Goal: Task Accomplishment & Management: Manage account settings

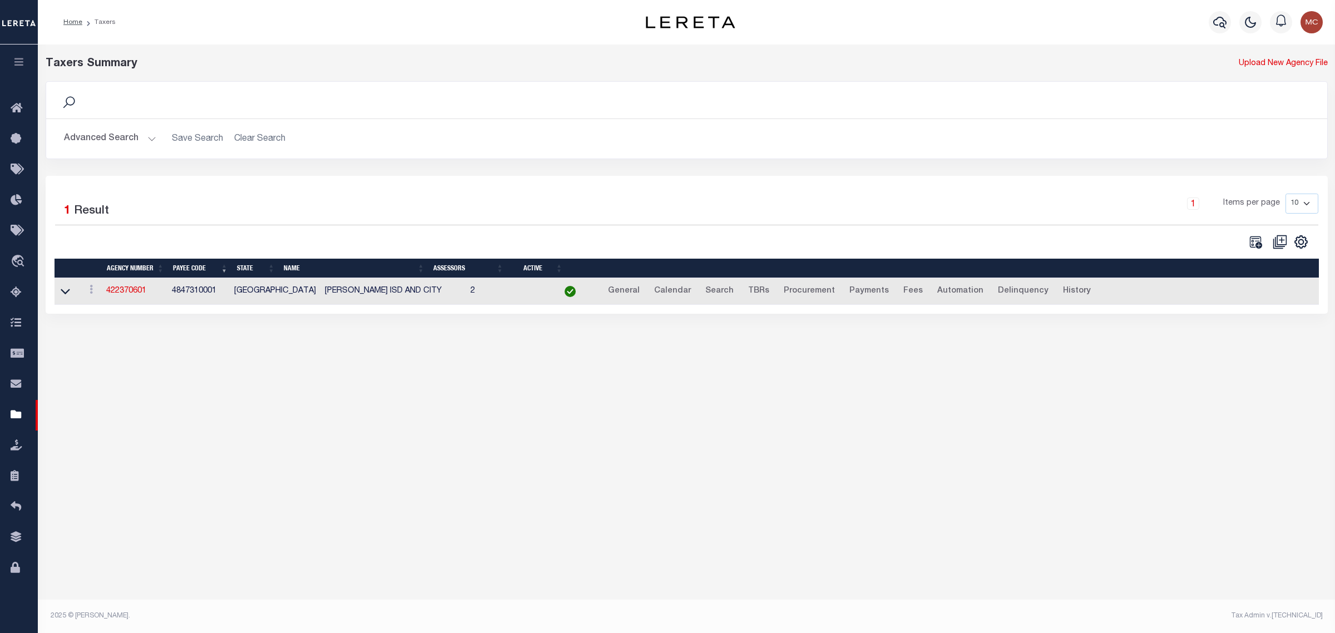
select select
click at [106, 148] on button "Advanced Search" at bounding box center [110, 139] width 92 height 22
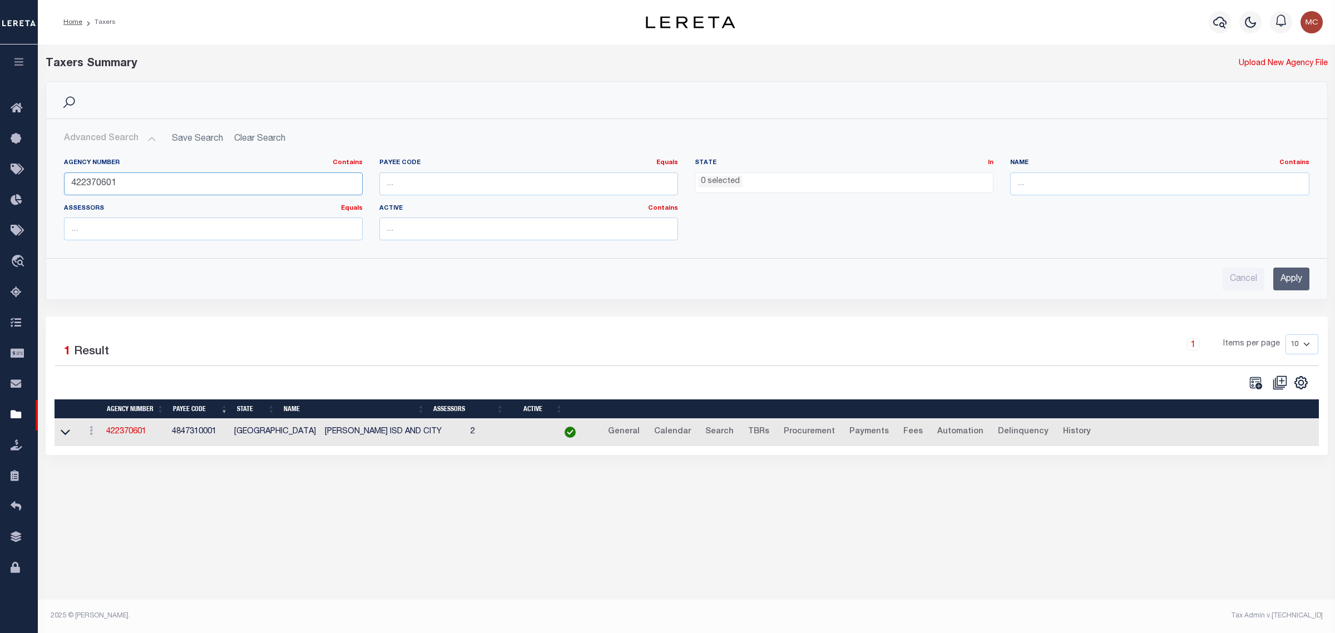
click at [101, 182] on input "422370601" at bounding box center [213, 183] width 299 height 23
click at [131, 435] on link "422370601" at bounding box center [126, 432] width 40 height 8
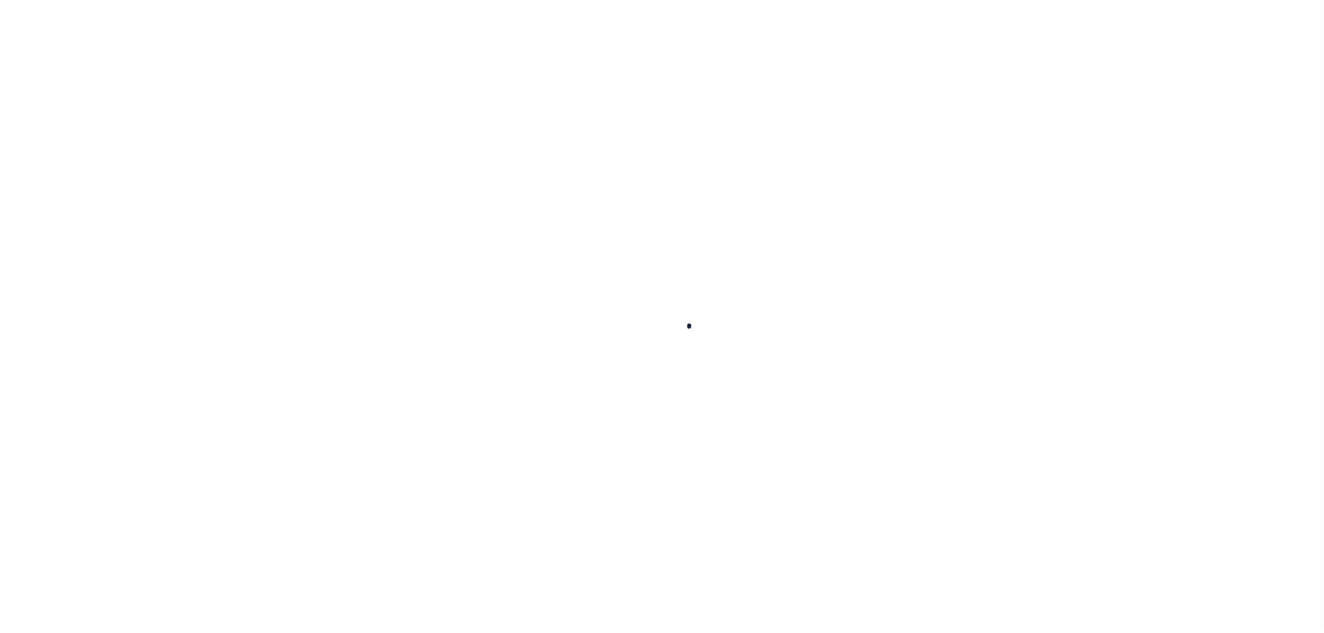
select select
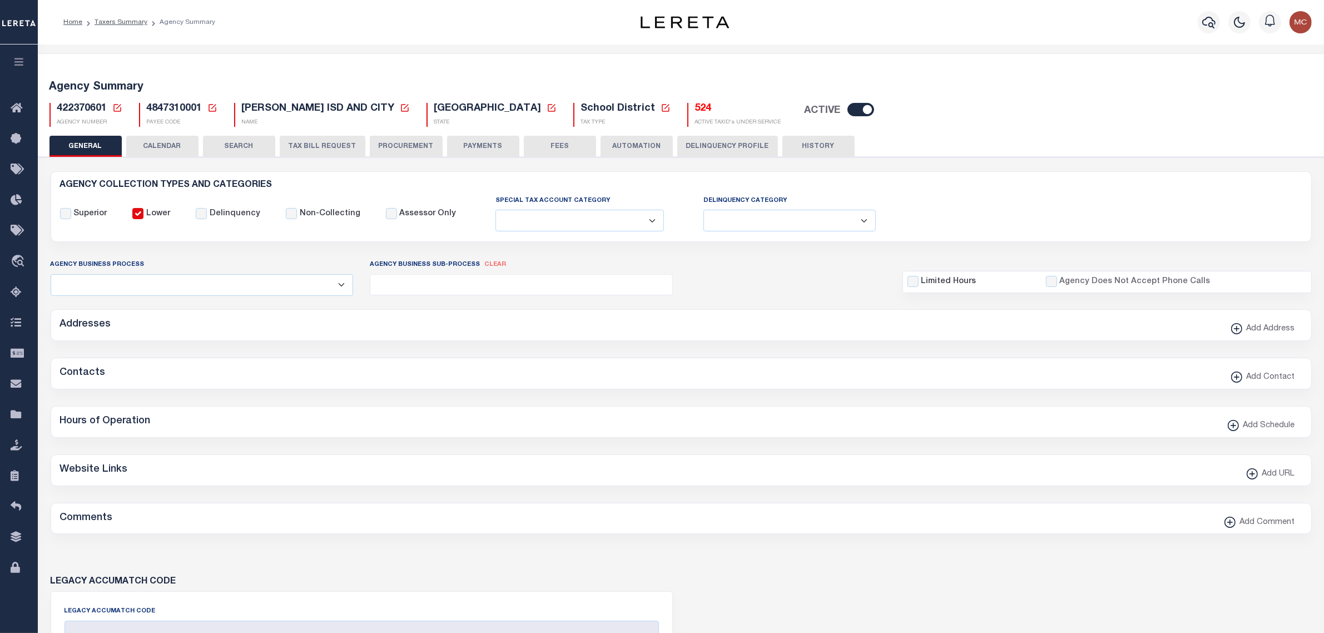
checkbox input "false"
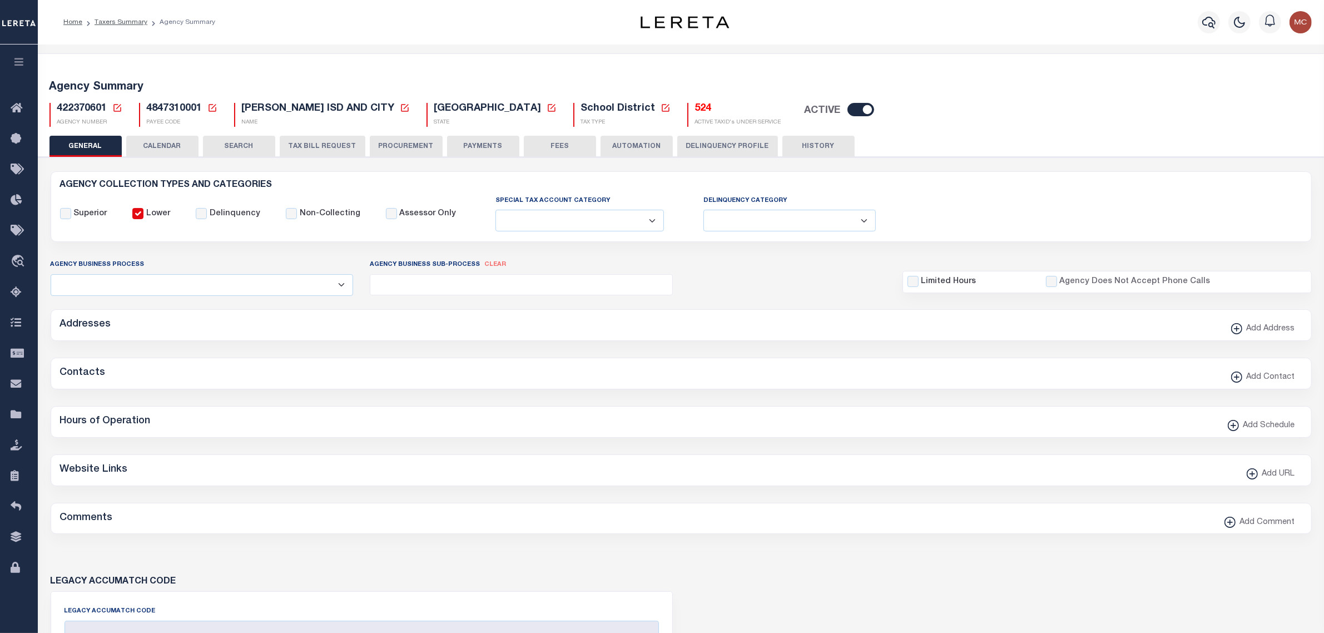
type input "4847310001"
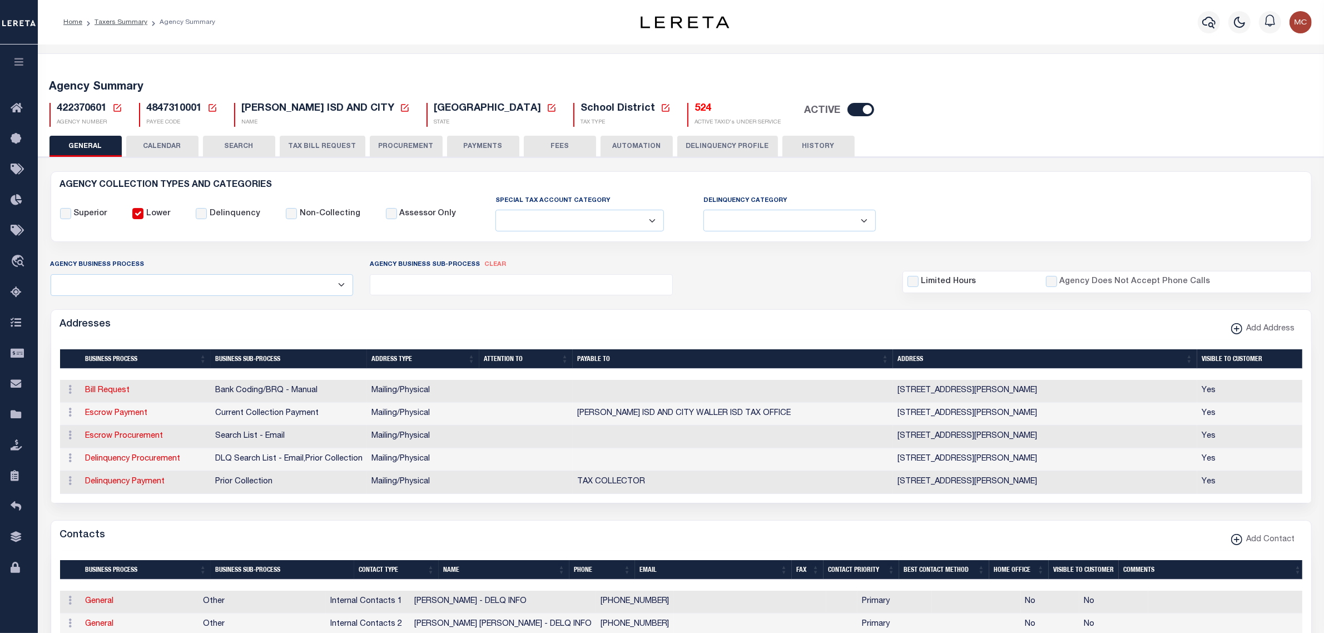
click at [117, 110] on icon at bounding box center [117, 108] width 10 height 10
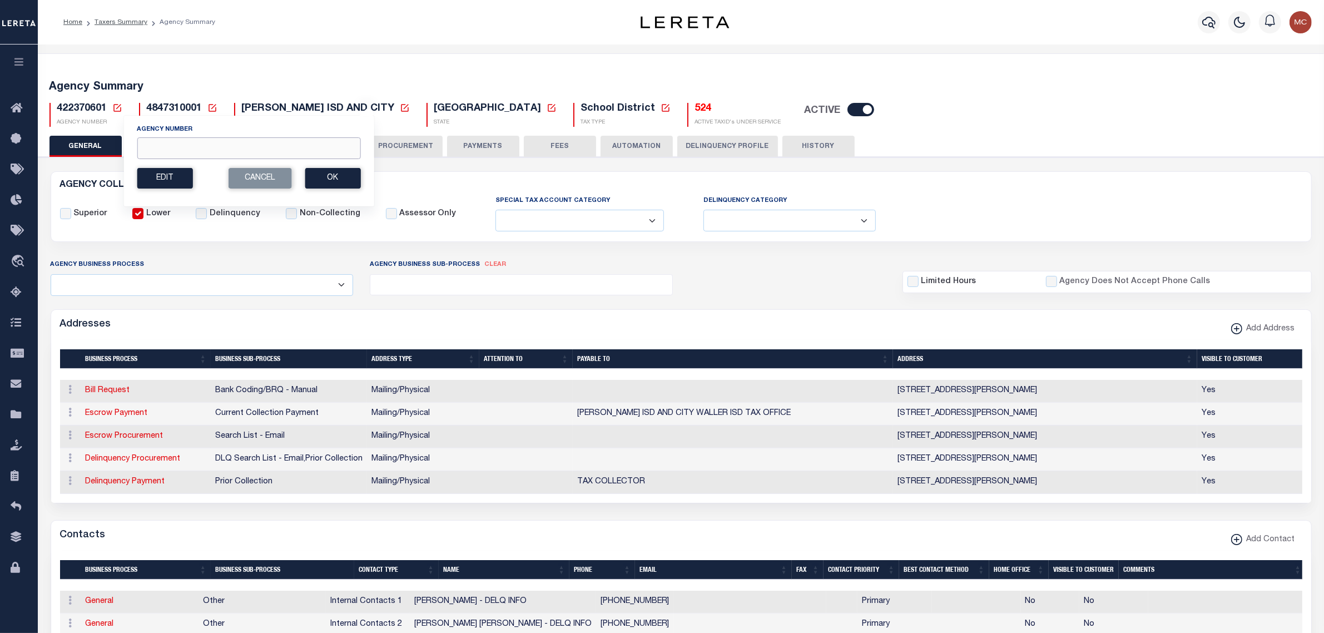
click at [153, 153] on input "Agency Number" at bounding box center [249, 148] width 224 height 22
type input "310150217"
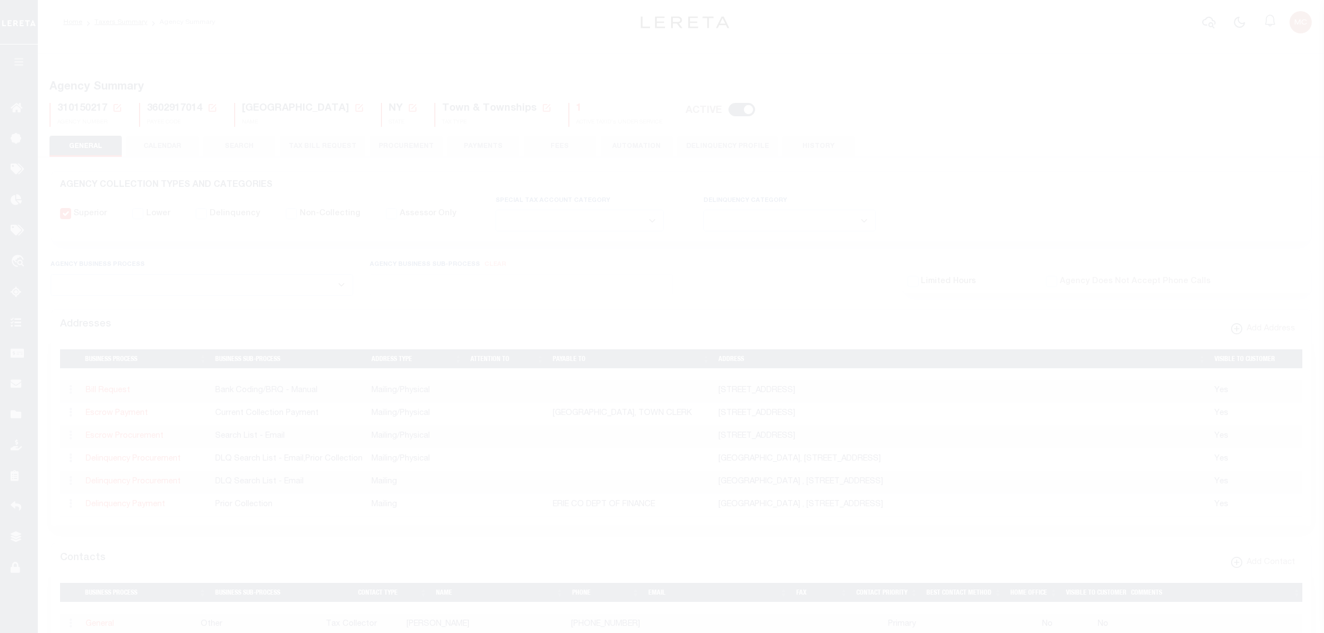
select select
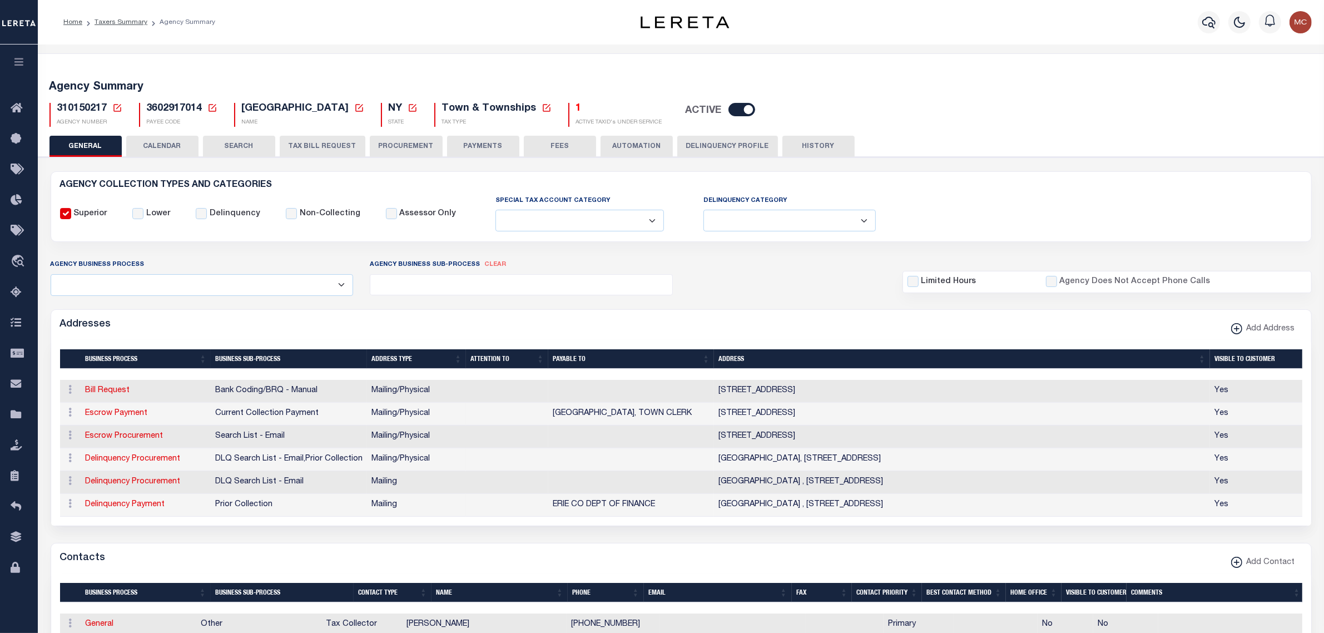
click at [487, 143] on button "PAYMENTS" at bounding box center [483, 146] width 72 height 21
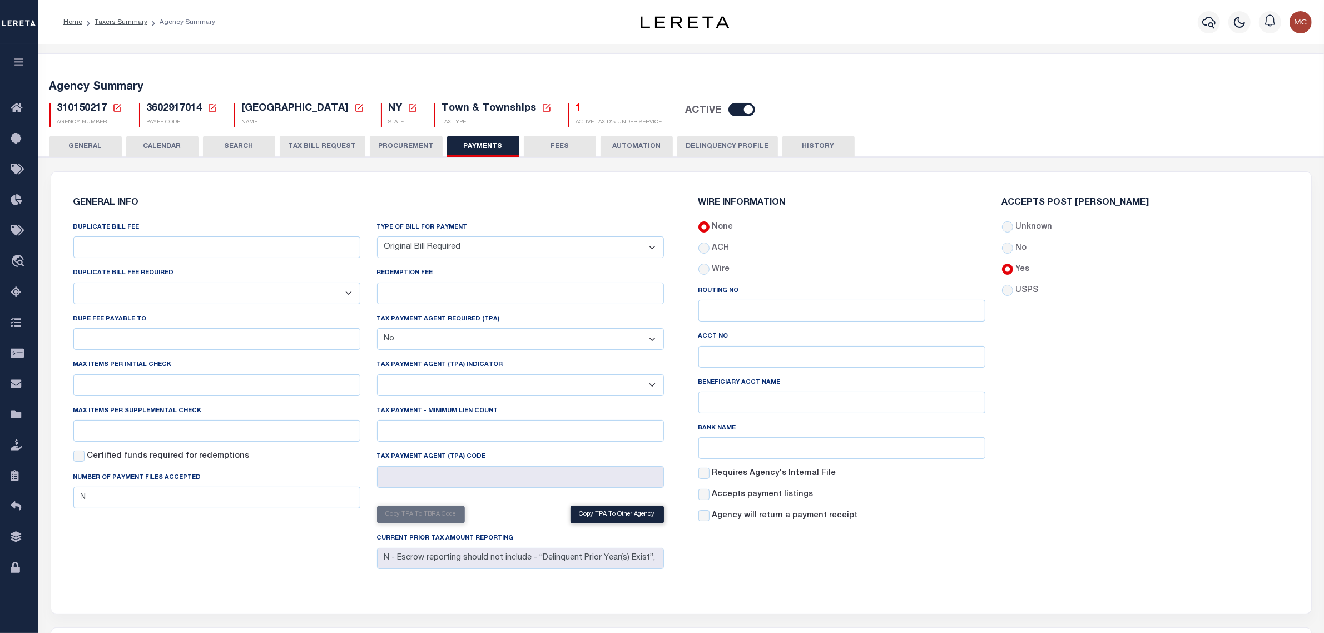
click at [473, 248] on select "Bar-Coded Tax Statement Print Tax Bills from Web. No DBF Required. Memo Bill Or…" at bounding box center [520, 247] width 287 height 22
select select
click at [377, 237] on select "Bar-Coded Tax Statement Print Tax Bills from Web. No DBF Required. Memo Bill Or…" at bounding box center [520, 247] width 287 height 22
click at [506, 193] on div "GENERAL INFO DUPLICATE BILL FEE DUPLICATE BILL FEE REQUIRED Yes No DUPE FEE PAY…" at bounding box center [369, 386] width 608 height 402
click at [1276, 618] on button "Save Edits" at bounding box center [1268, 618] width 90 height 24
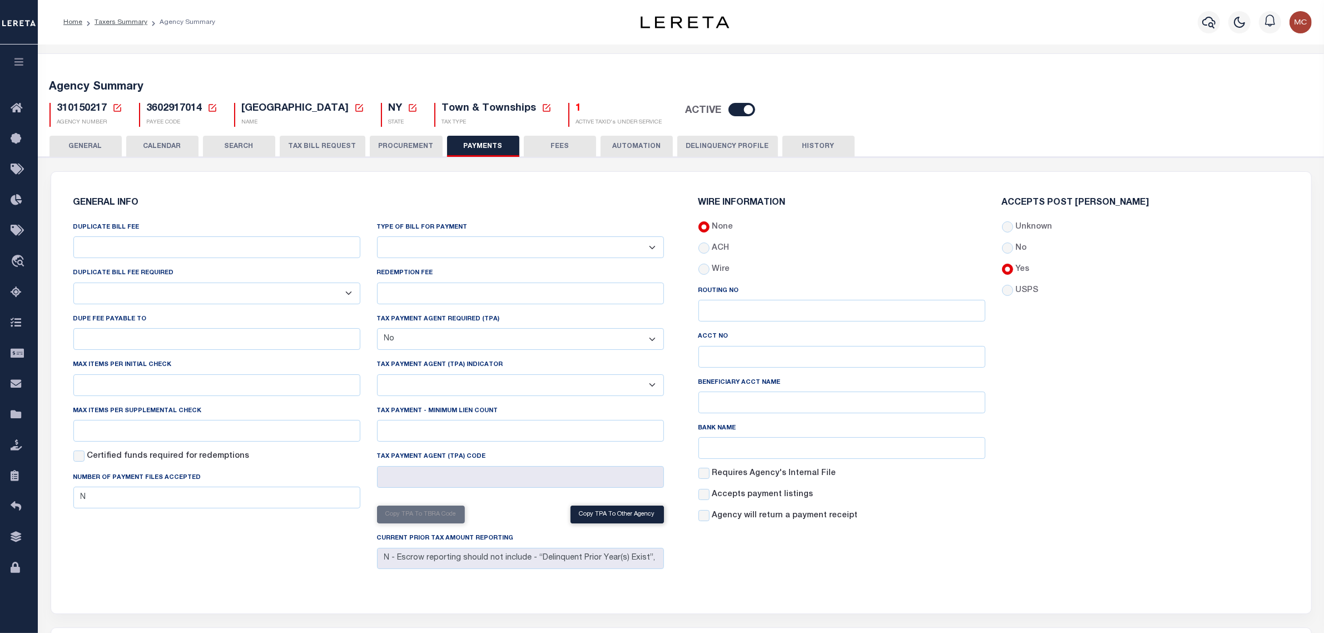
click at [106, 145] on button "GENERAL" at bounding box center [85, 146] width 72 height 21
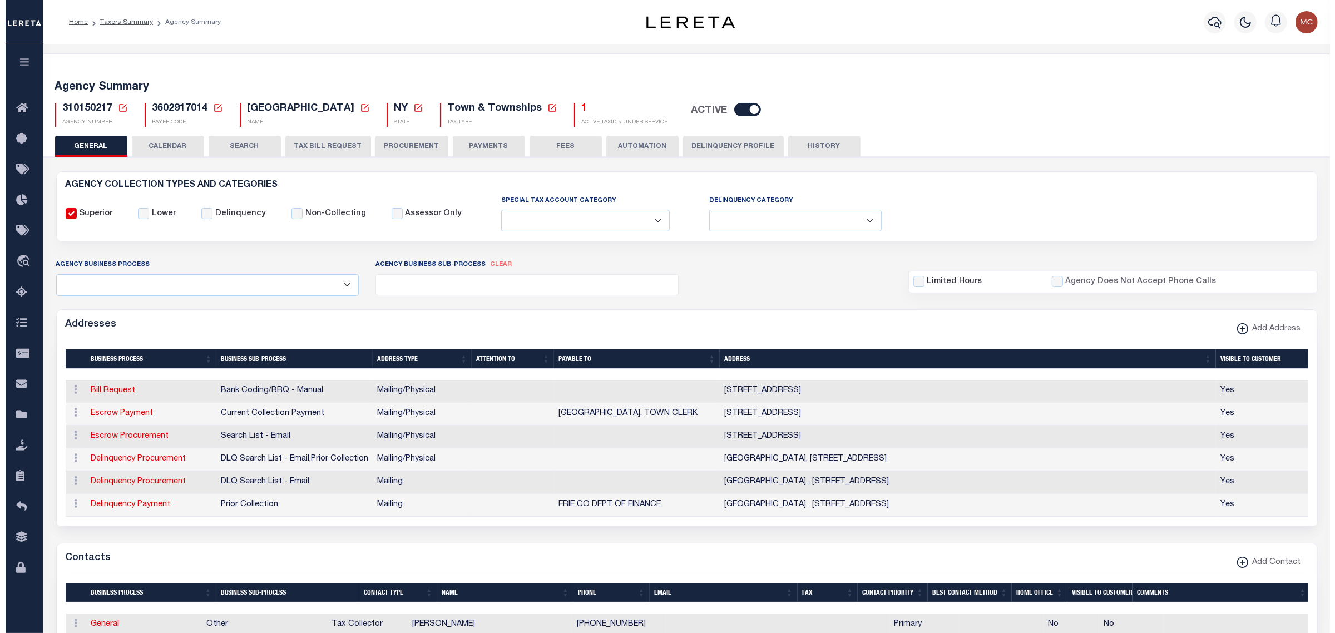
scroll to position [209, 0]
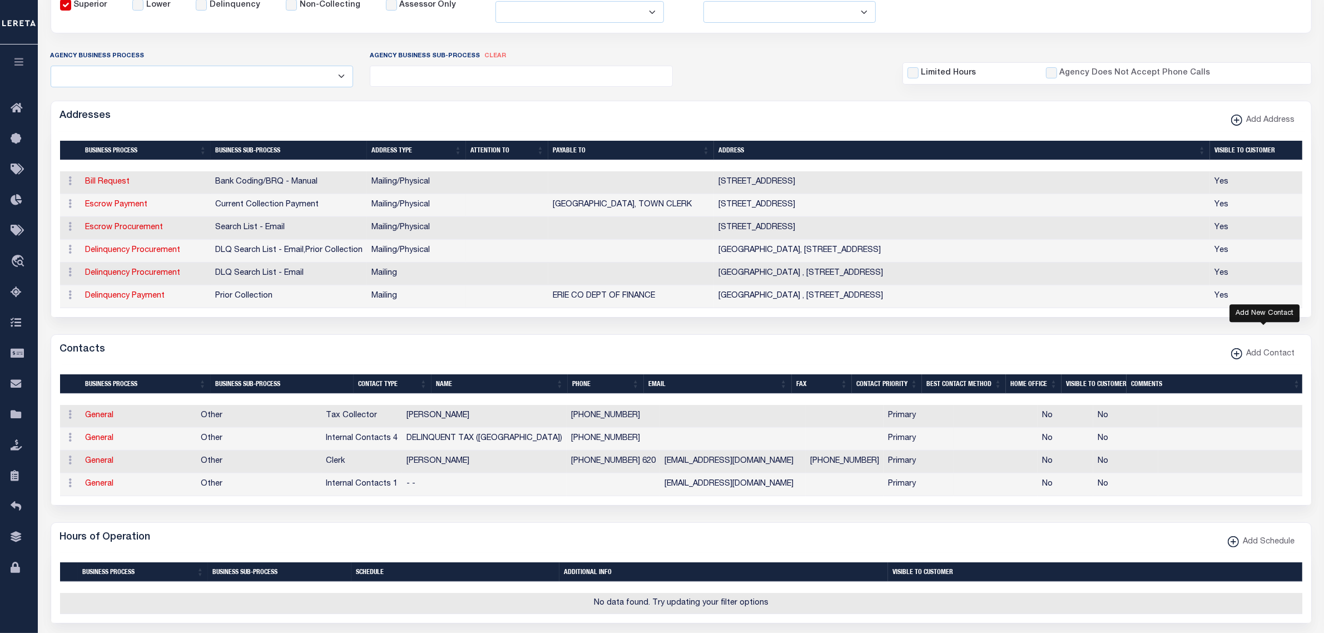
click at [1275, 360] on span "Add Contact" at bounding box center [1268, 354] width 53 height 12
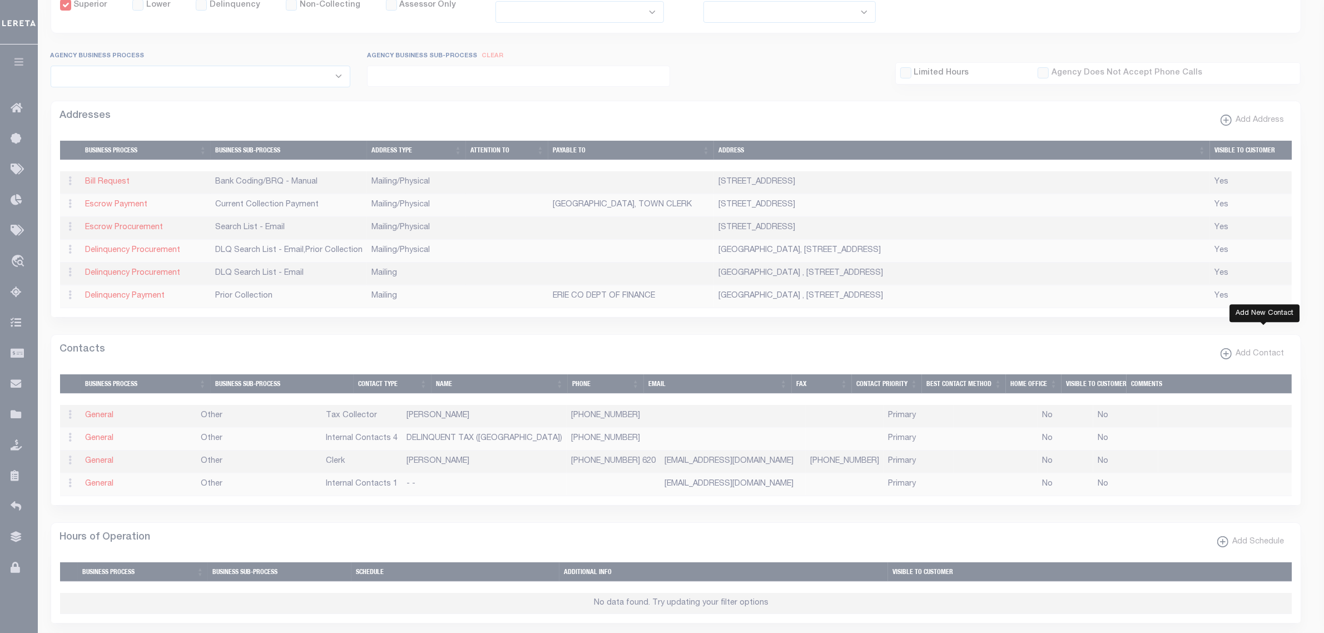
select select "1"
checkbox input "false"
checkbox input "true"
select select
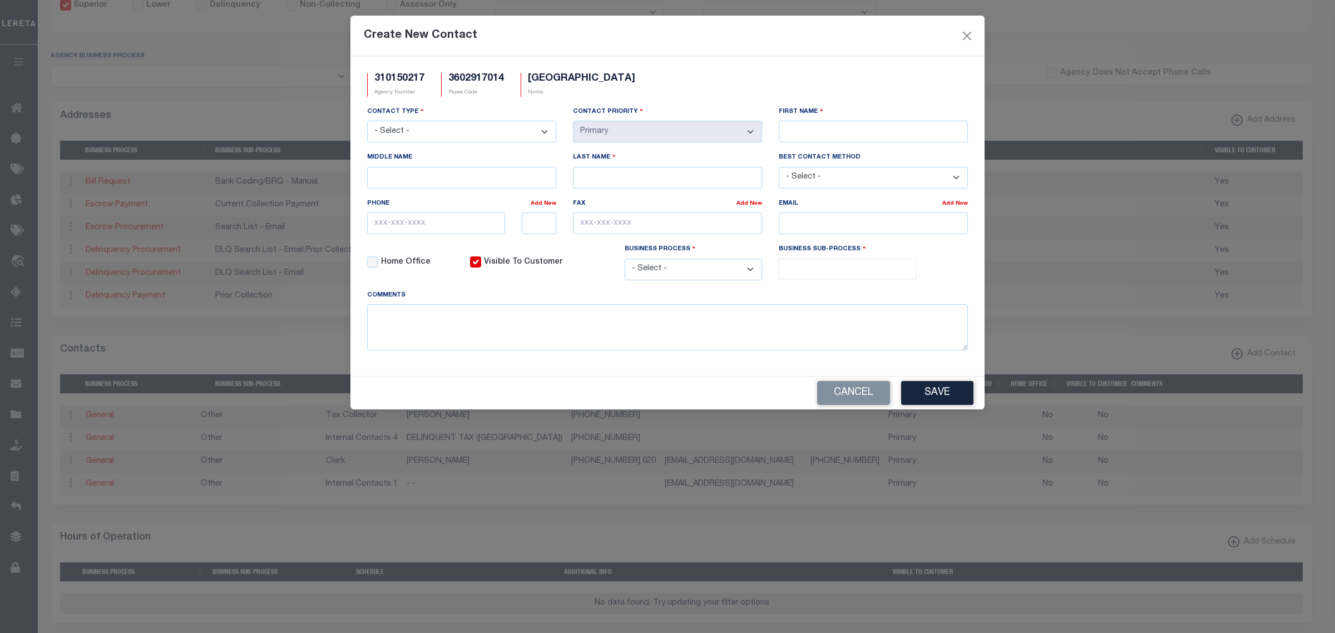
click at [434, 129] on select "- Select - Assessor Clerk Internal Contacts 1 Internal Contacts 2 Internal Cont…" at bounding box center [461, 132] width 189 height 22
select select "6"
click at [367, 122] on select "- Select - Assessor Clerk Internal Contacts 1 Internal Contacts 2 Internal Cont…" at bounding box center [461, 132] width 189 height 22
click at [858, 123] on input "First Name" at bounding box center [873, 132] width 189 height 22
click at [832, 229] on input "email" at bounding box center [873, 223] width 189 height 22
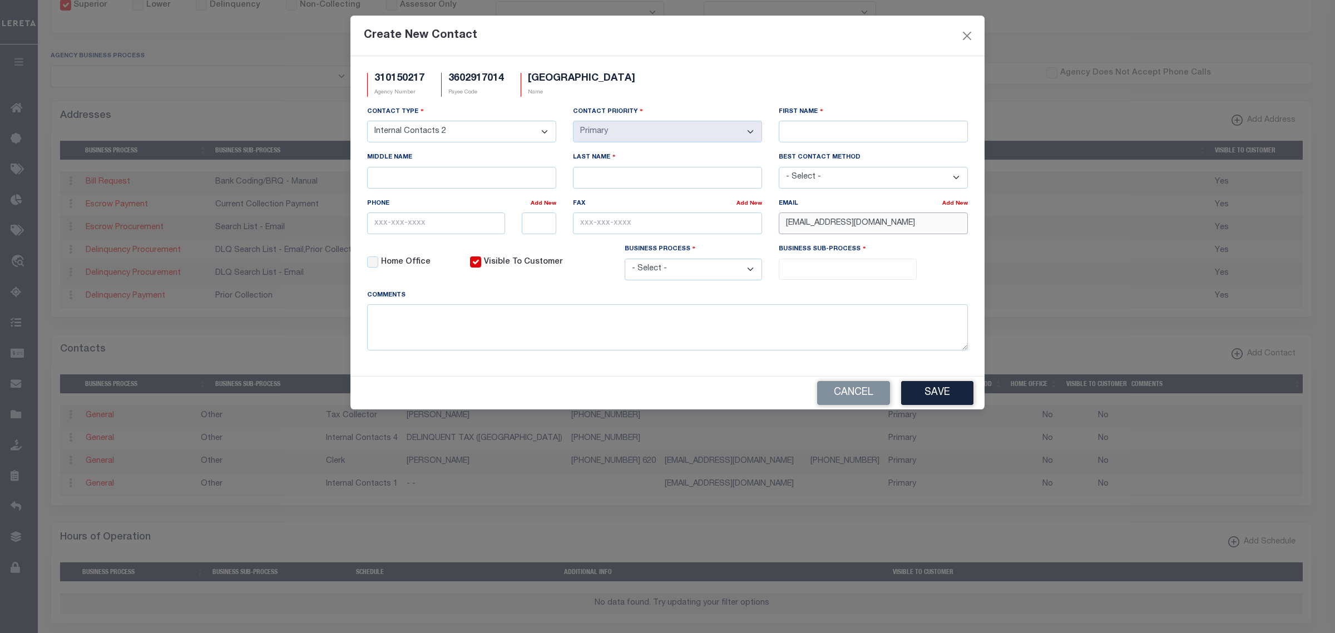
type input "DRICHARD@GRAND-ISLAND.NY.US"
click at [888, 128] on input "First Name" at bounding box center [873, 132] width 189 height 22
type input "D"
click at [605, 176] on input "Last Name" at bounding box center [667, 178] width 189 height 22
type input "RICHARD"
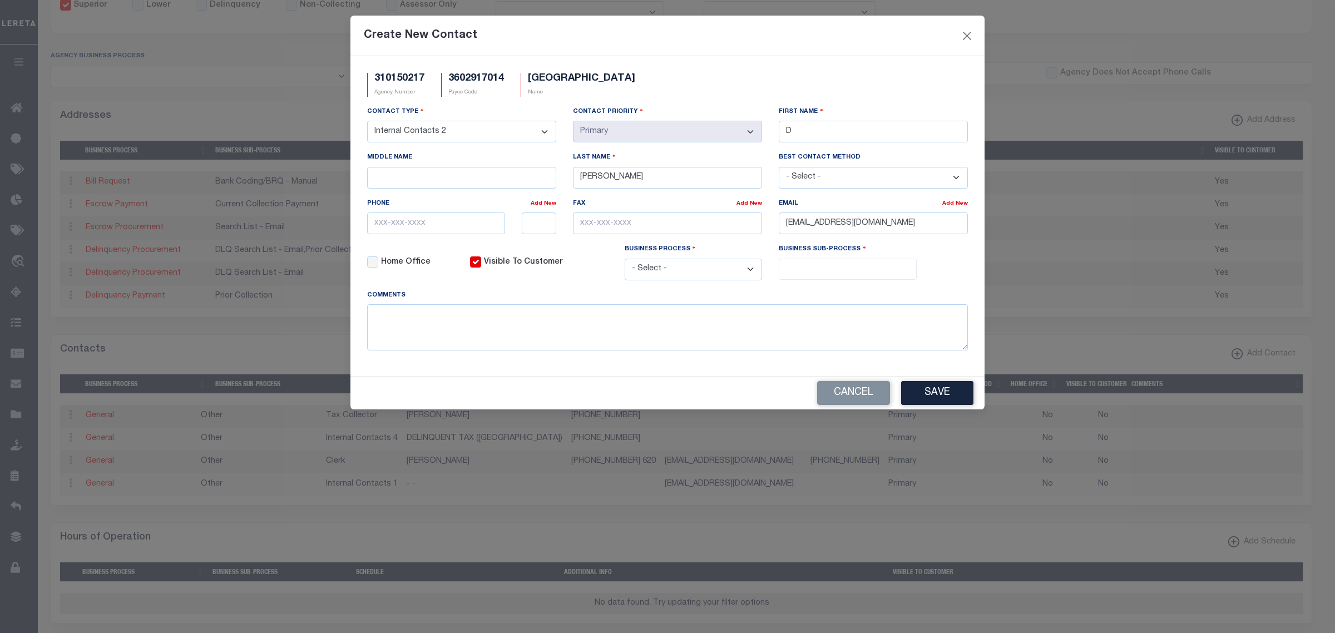
click at [711, 280] on select "- Select - All Automation Bill Request Delinquency Payment Delinquency Procurem…" at bounding box center [694, 270] width 138 height 22
select select "6"
click at [625, 263] on select "- Select - All Automation Bill Request Delinquency Payment Delinquency Procurem…" at bounding box center [694, 270] width 138 height 22
click at [812, 270] on input "search" at bounding box center [847, 268] width 131 height 12
select select "39"
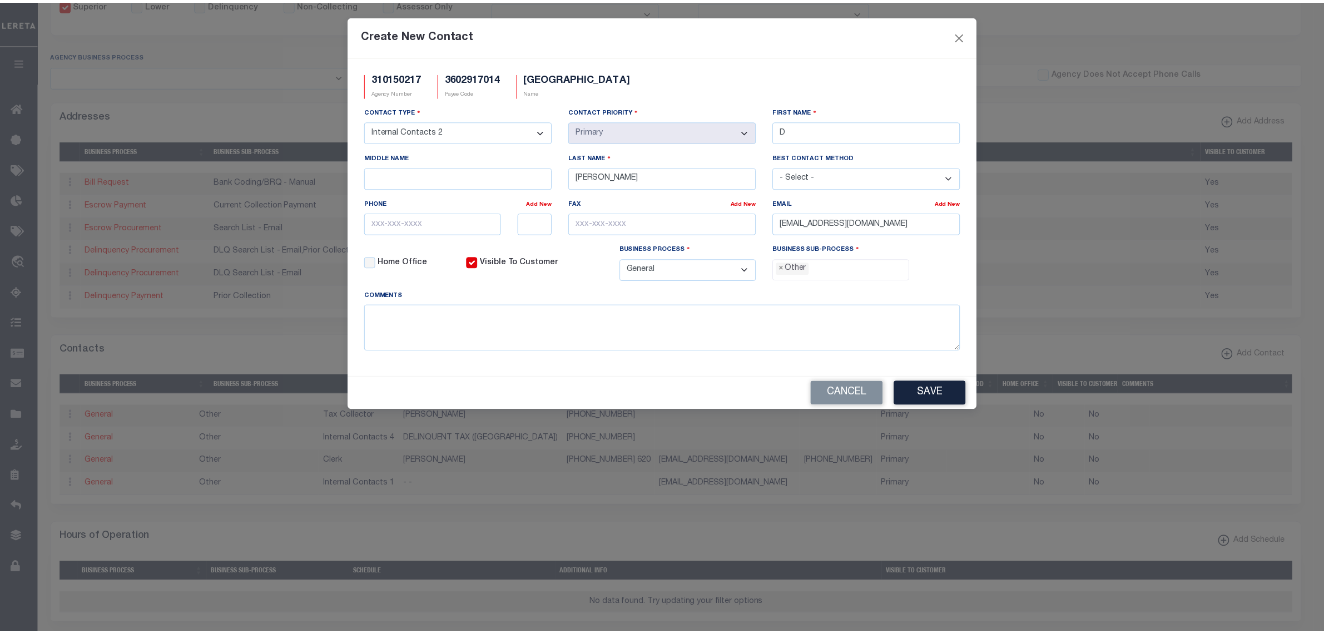
scroll to position [19, 0]
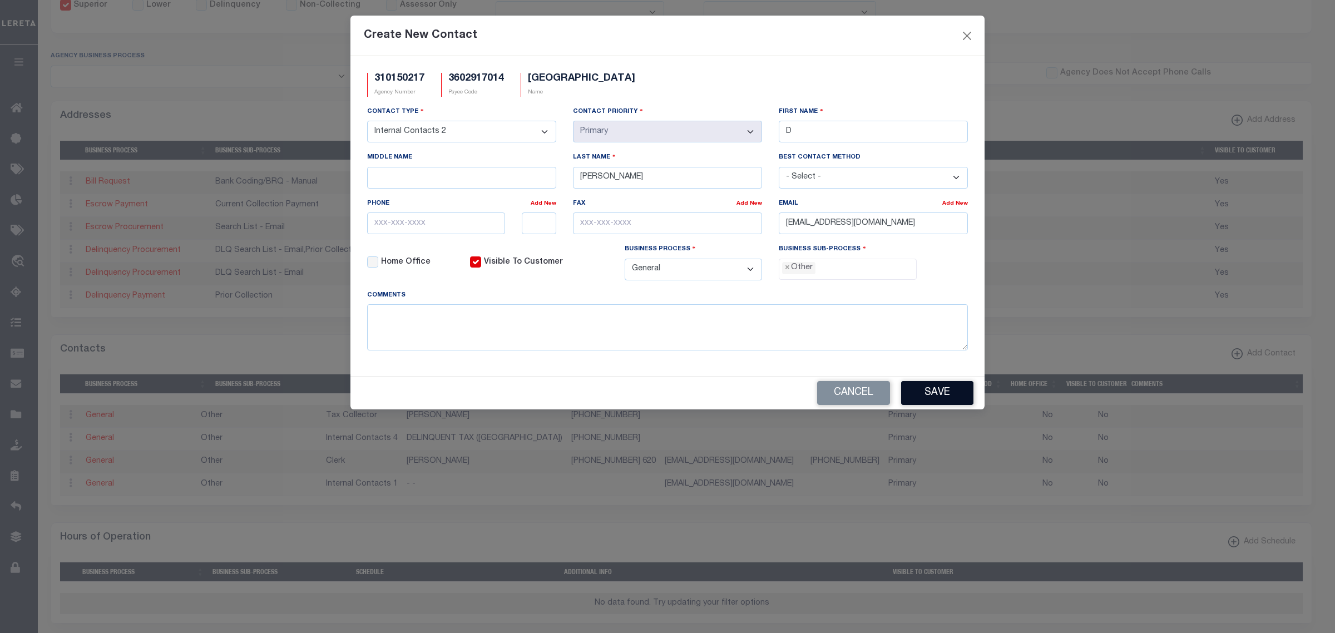
click at [935, 404] on button "Save" at bounding box center [937, 393] width 72 height 24
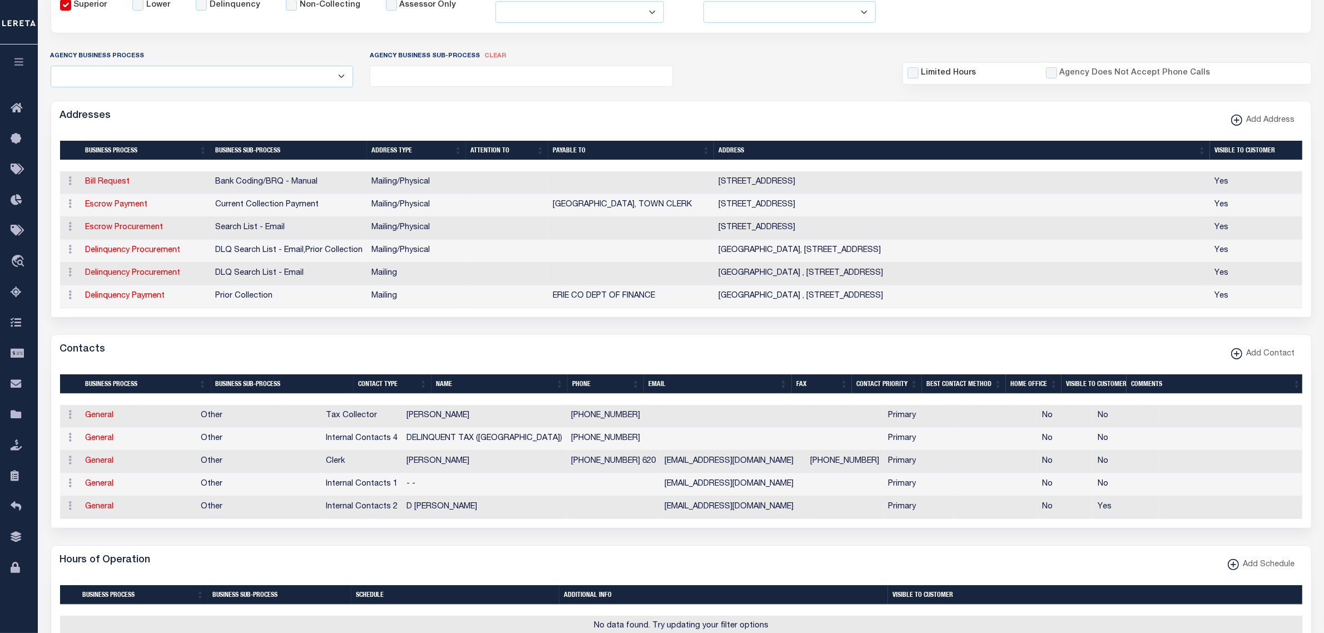
scroll to position [0, 0]
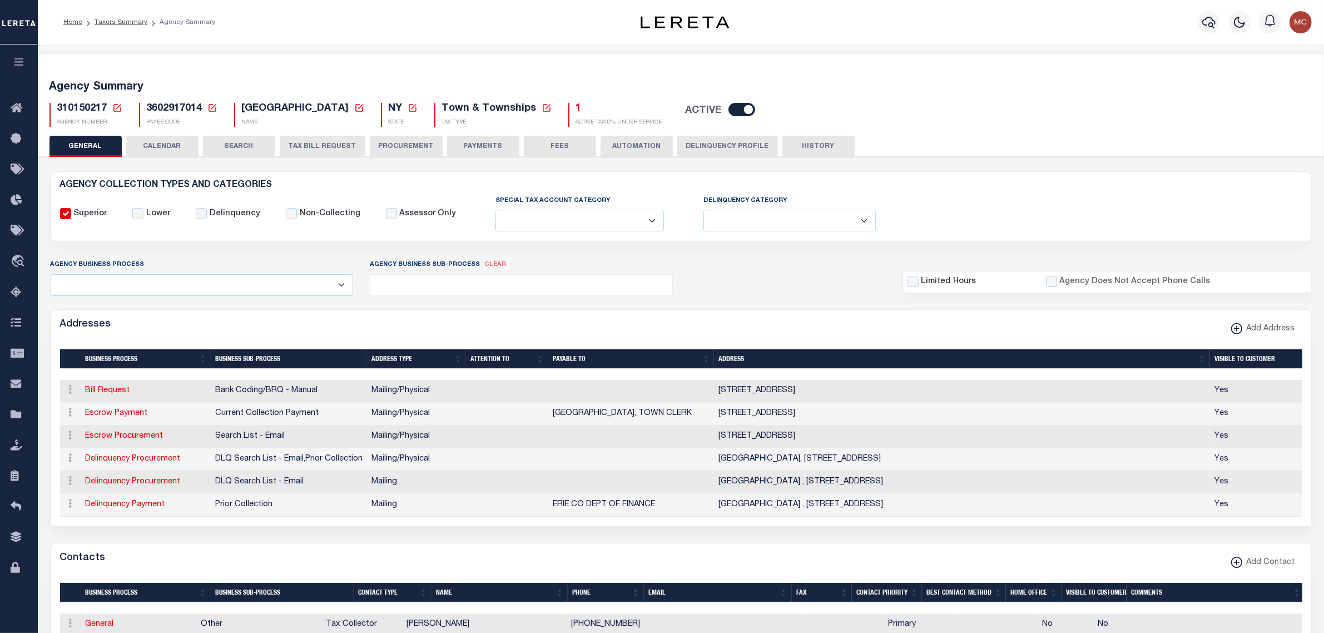
click at [113, 106] on icon at bounding box center [117, 108] width 8 height 8
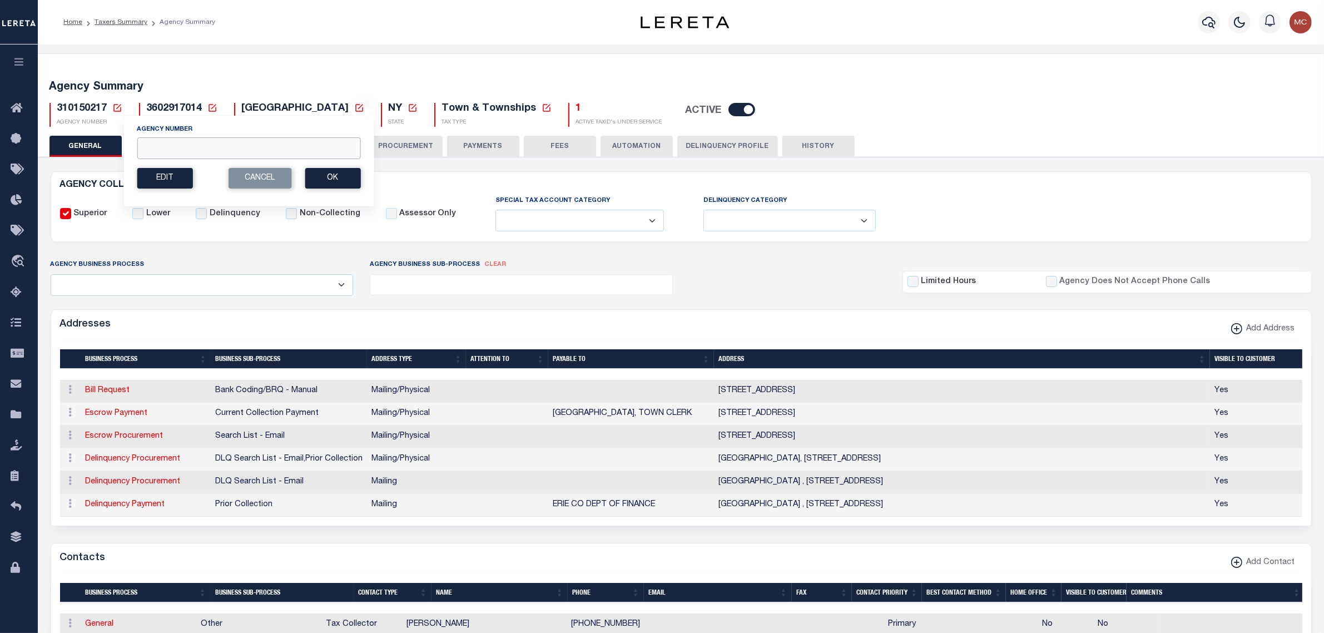
click at [152, 152] on input "Agency Number" at bounding box center [249, 148] width 224 height 22
type input "310150645"
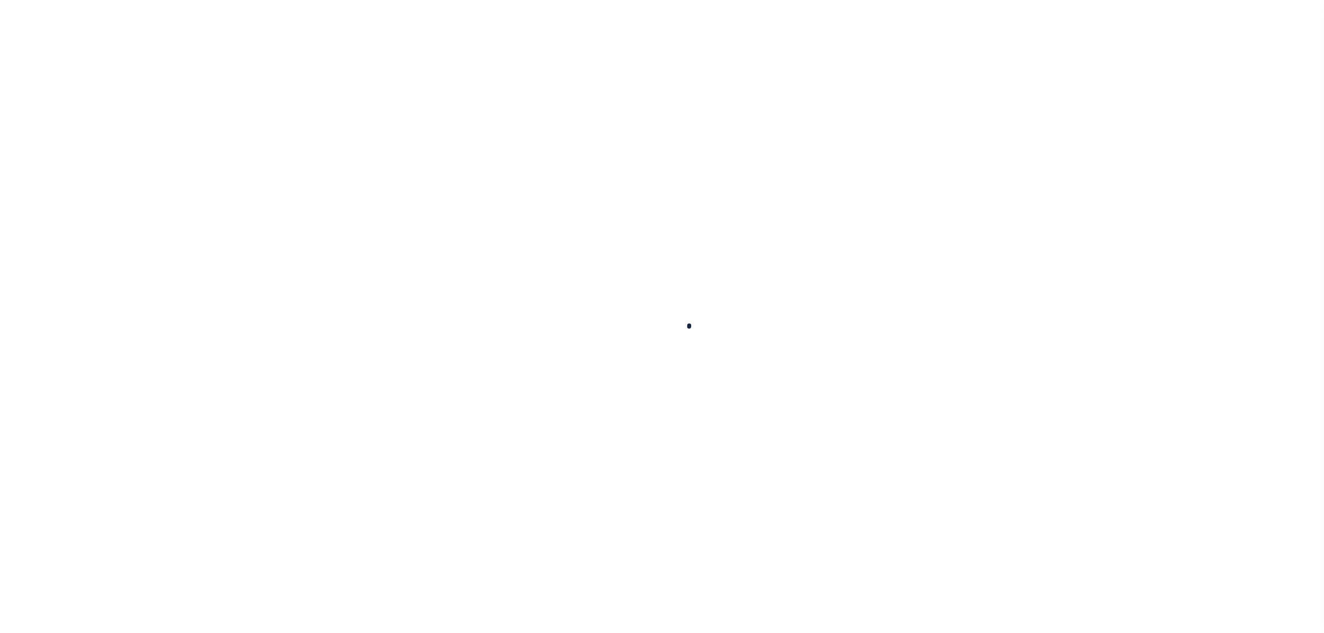
select select
checkbox input "false"
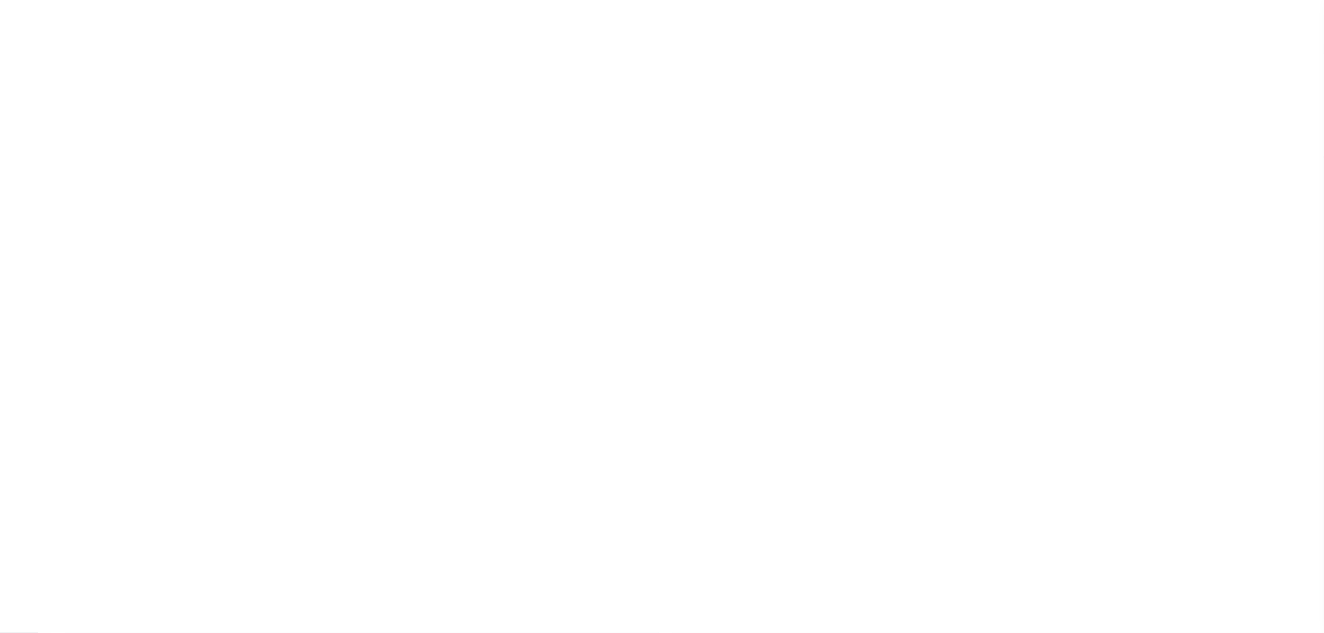
checkbox input "false"
type input "3602916014"
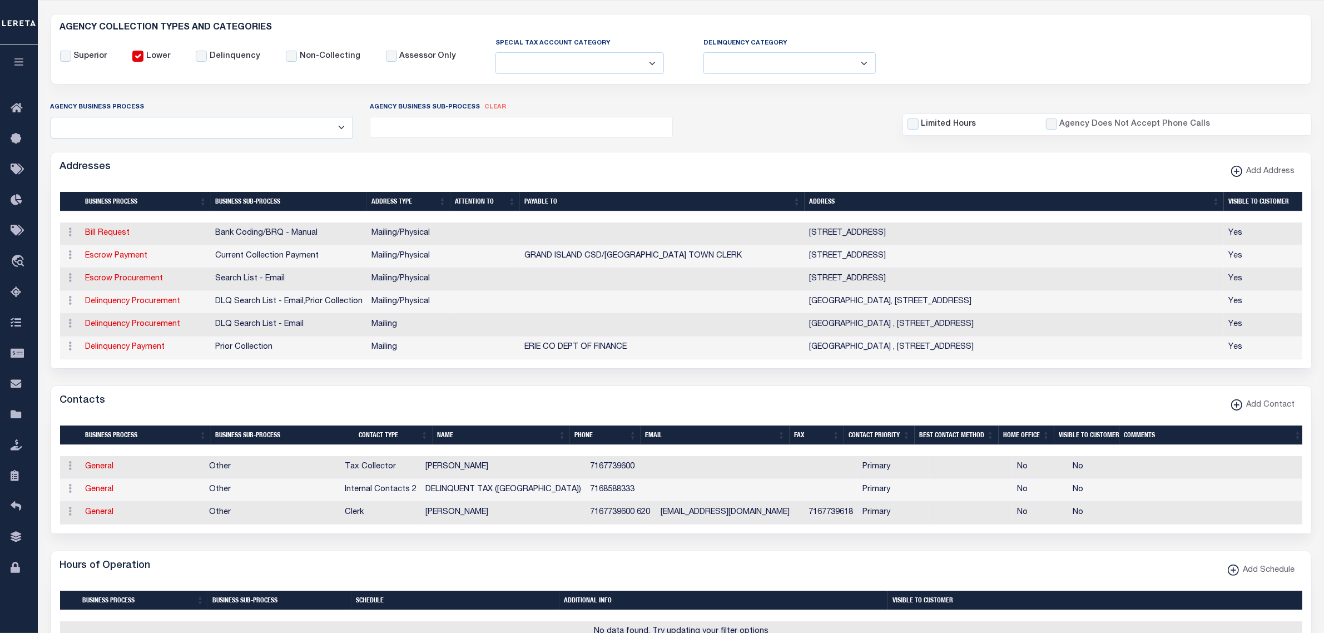
scroll to position [209, 0]
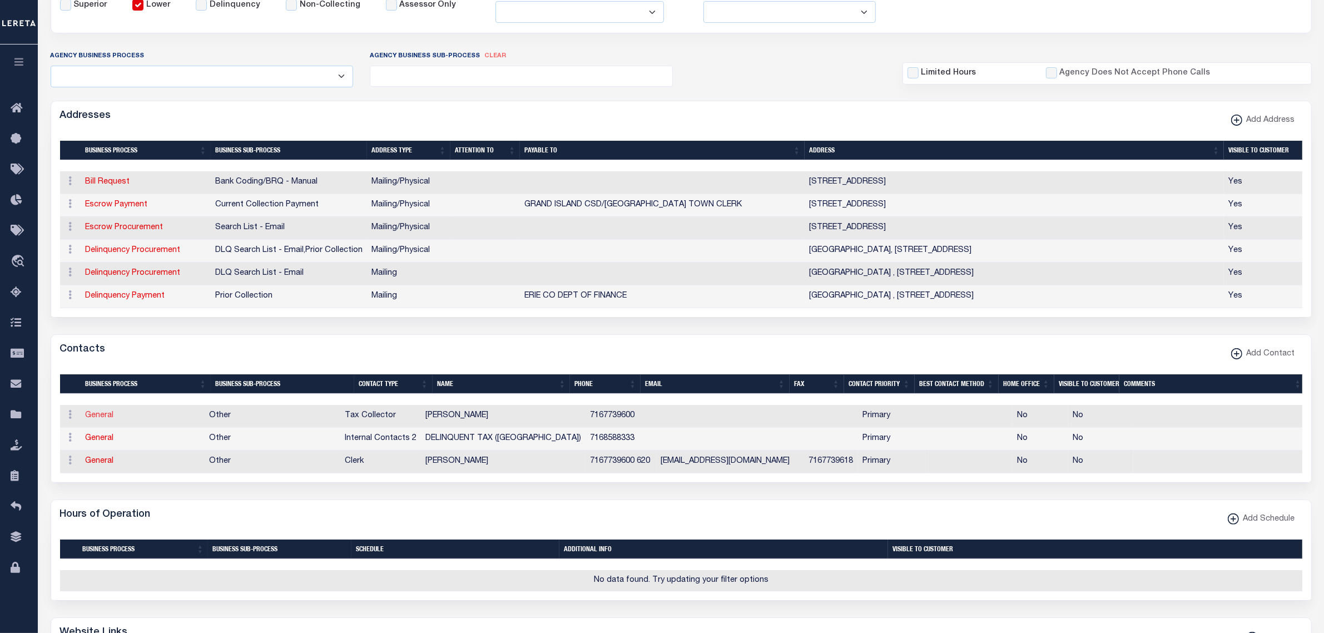
click at [100, 419] on link "General" at bounding box center [100, 416] width 28 height 8
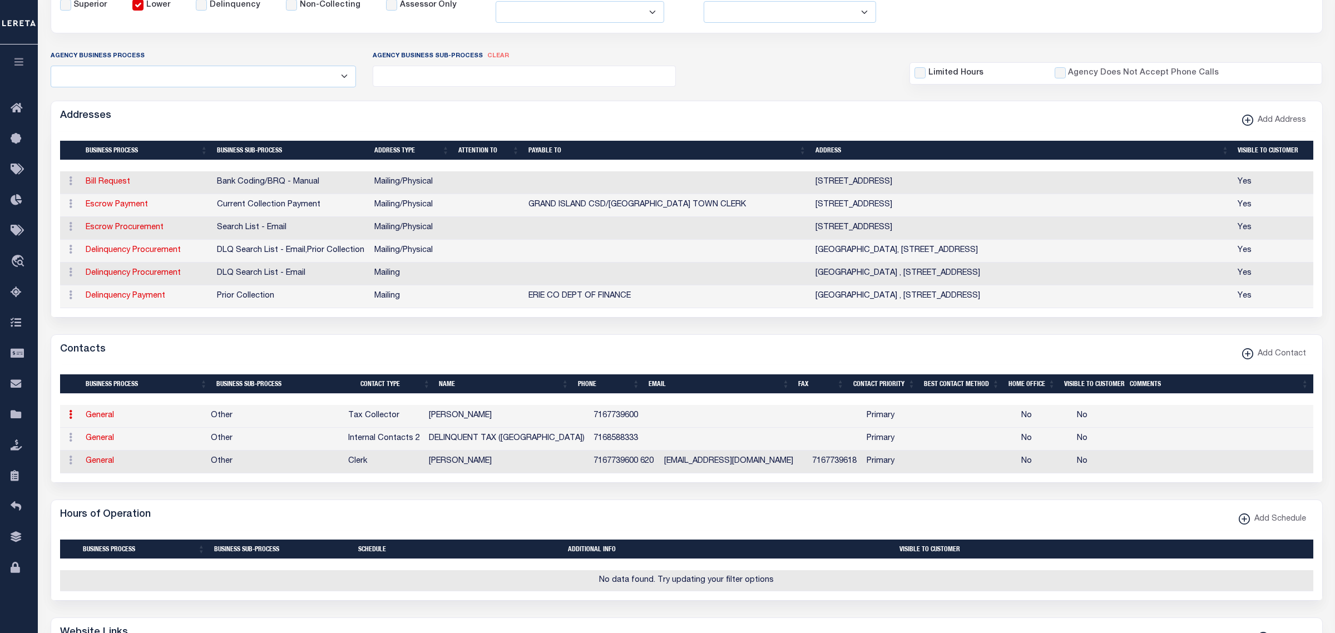
select select "39"
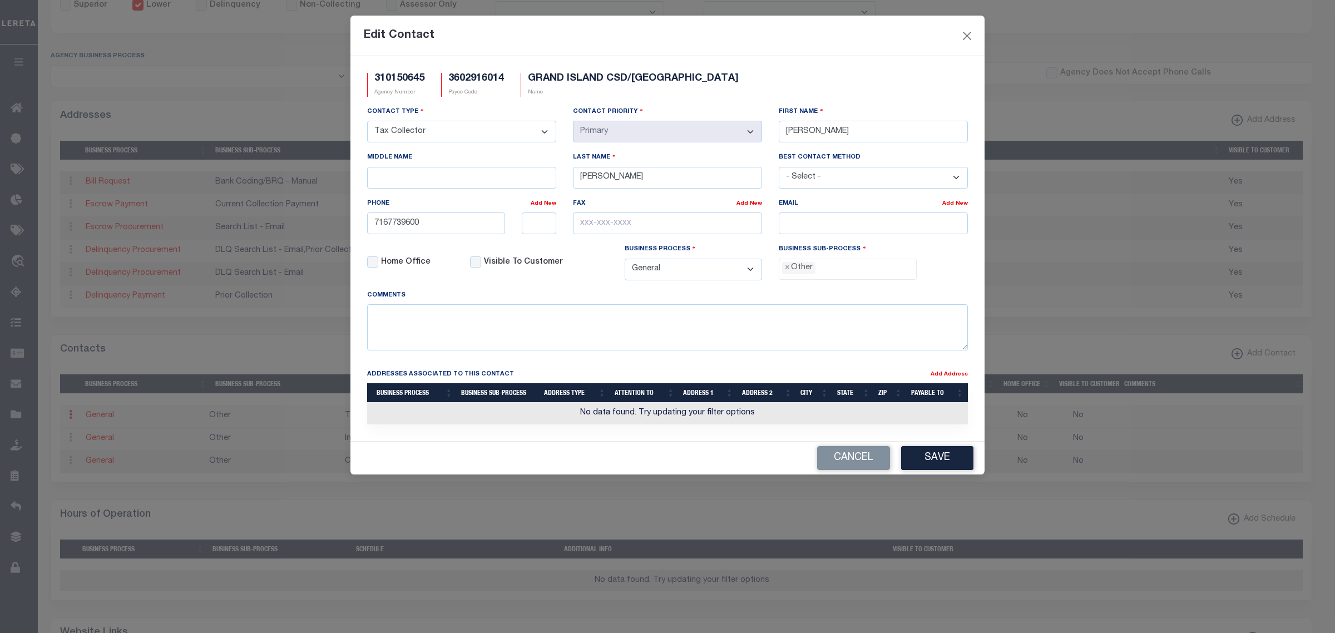
click at [537, 132] on select "- Select - Assessor Clerk Internal Contacts 1 Internal Contacts 2 Internal Cont…" at bounding box center [461, 132] width 189 height 22
select select "5"
click at [367, 122] on select "- Select - Assessor Clerk Internal Contacts 1 Internal Contacts 2 Internal Cont…" at bounding box center [461, 132] width 189 height 22
click at [840, 132] on input "BETTY" at bounding box center [873, 132] width 189 height 22
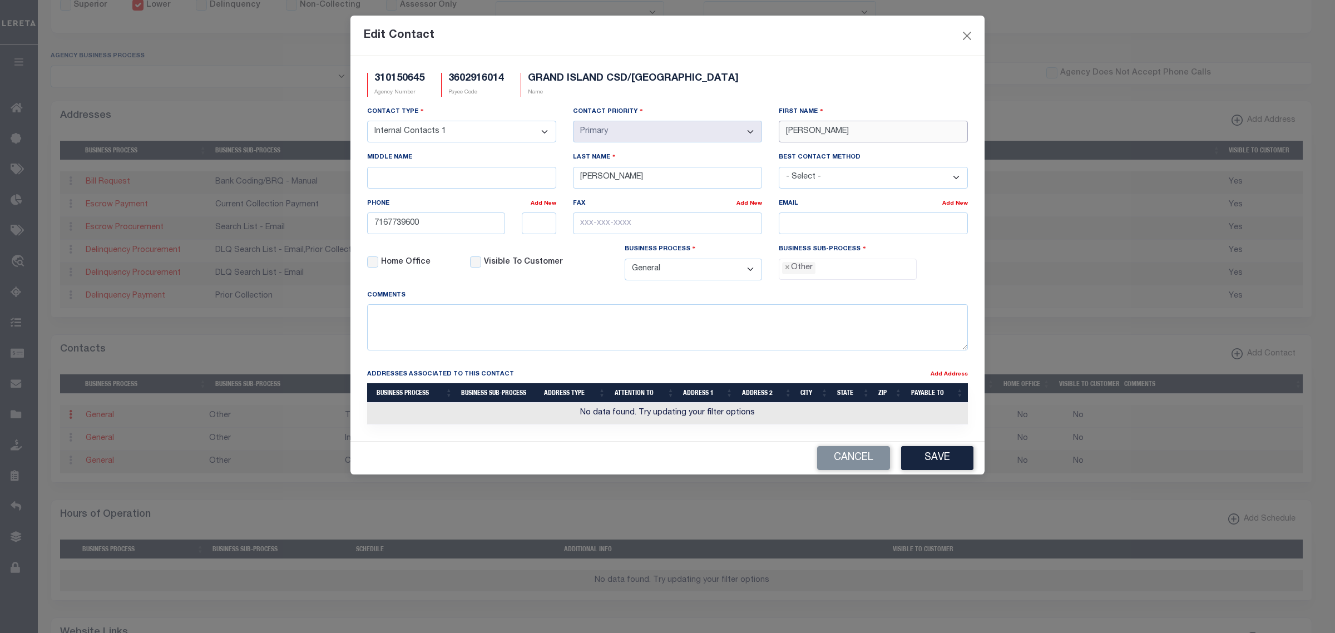
type input "d"
type input "D"
type input "RICHARD"
type input "DRICHARD@GRAND-ISLAND.NY.US"
click at [908, 465] on button "Save" at bounding box center [937, 458] width 72 height 24
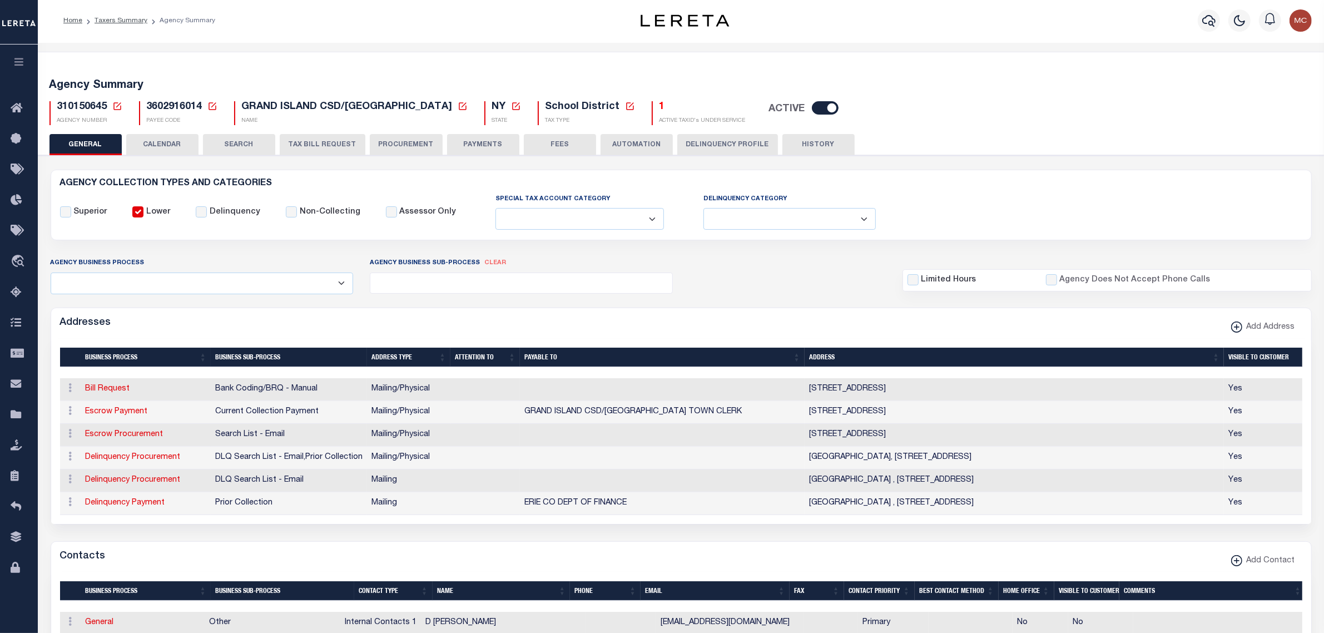
scroll to position [0, 0]
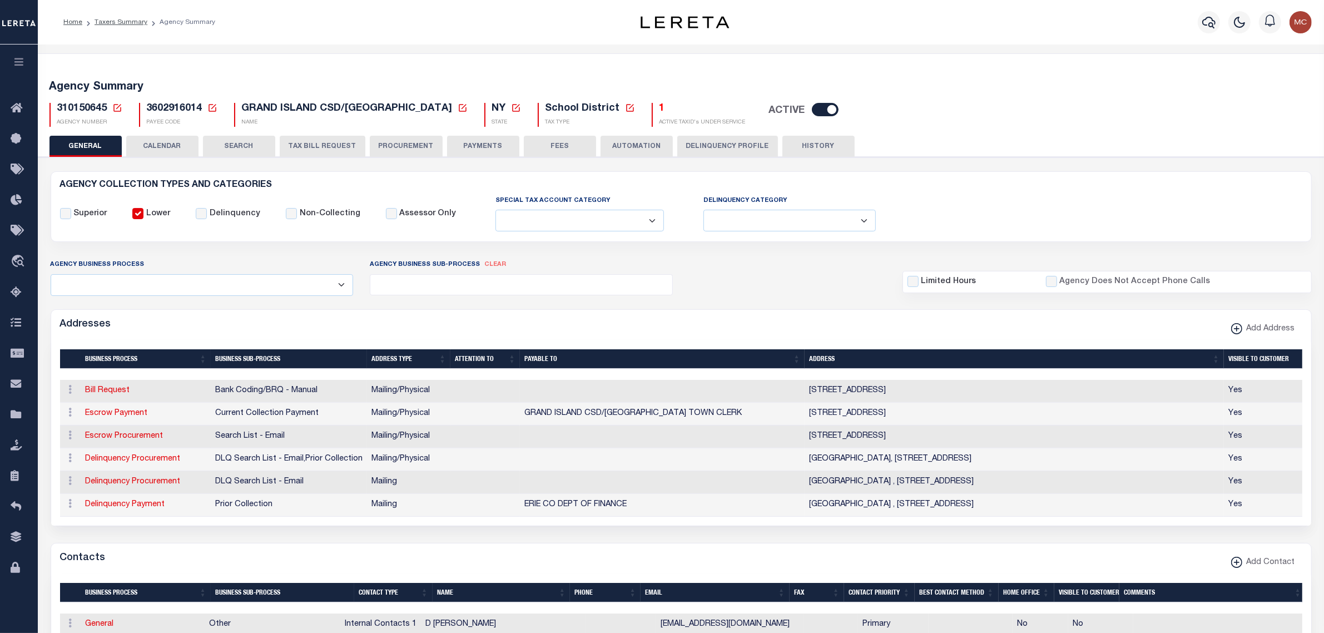
click at [470, 143] on button "PAYMENTS" at bounding box center [483, 146] width 72 height 21
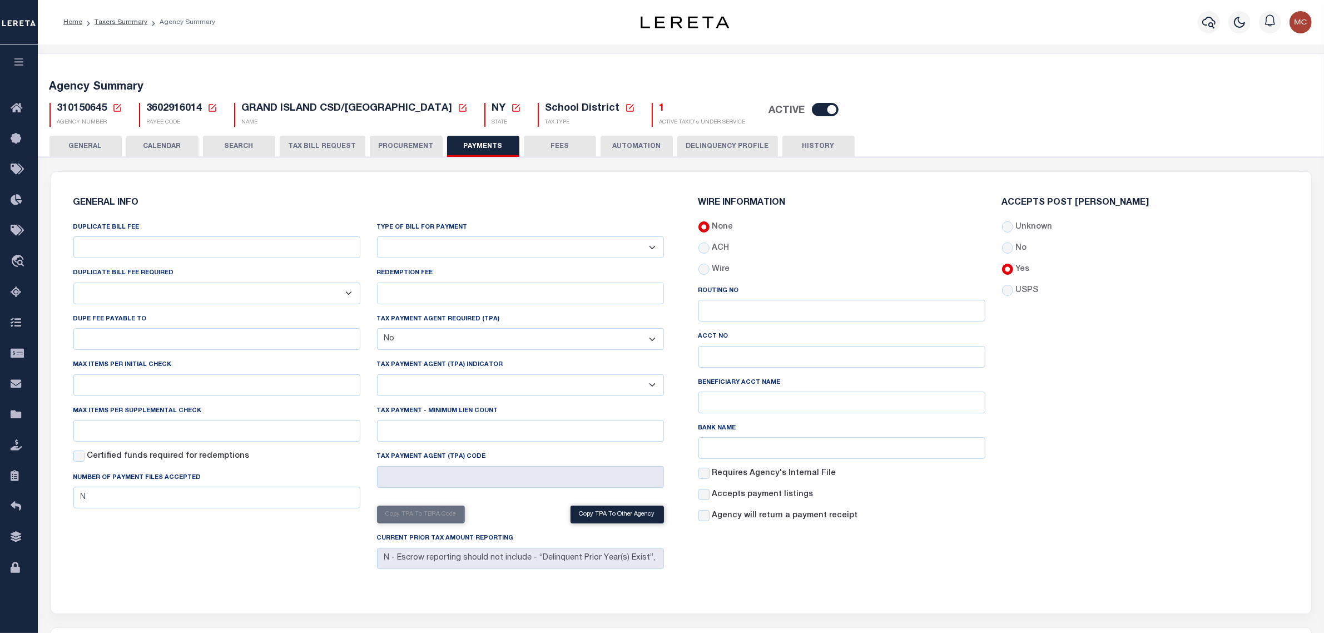
click at [590, 244] on select "Bar-Coded Tax Statement Print Tax Bills from Web. No DBF Required. Memo Bill Or…" at bounding box center [520, 247] width 287 height 22
select select "35"
click at [377, 237] on select "Bar-Coded Tax Statement Print Tax Bills from Web. No DBF Required. Memo Bill Or…" at bounding box center [520, 247] width 287 height 22
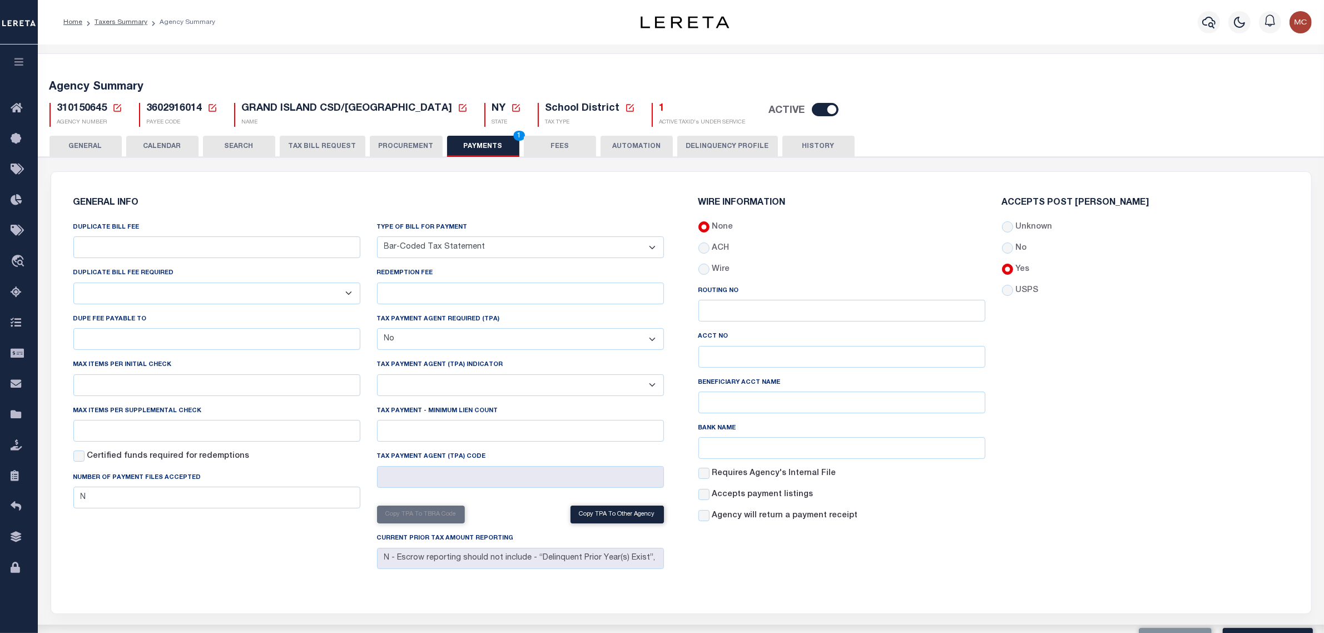
click at [543, 186] on div "GENERAL INFO DUPLICATE BILL FEE DUPLICATE BILL FEE REQUIRED Yes No DUPE FEE PAY…" at bounding box center [369, 386] width 608 height 402
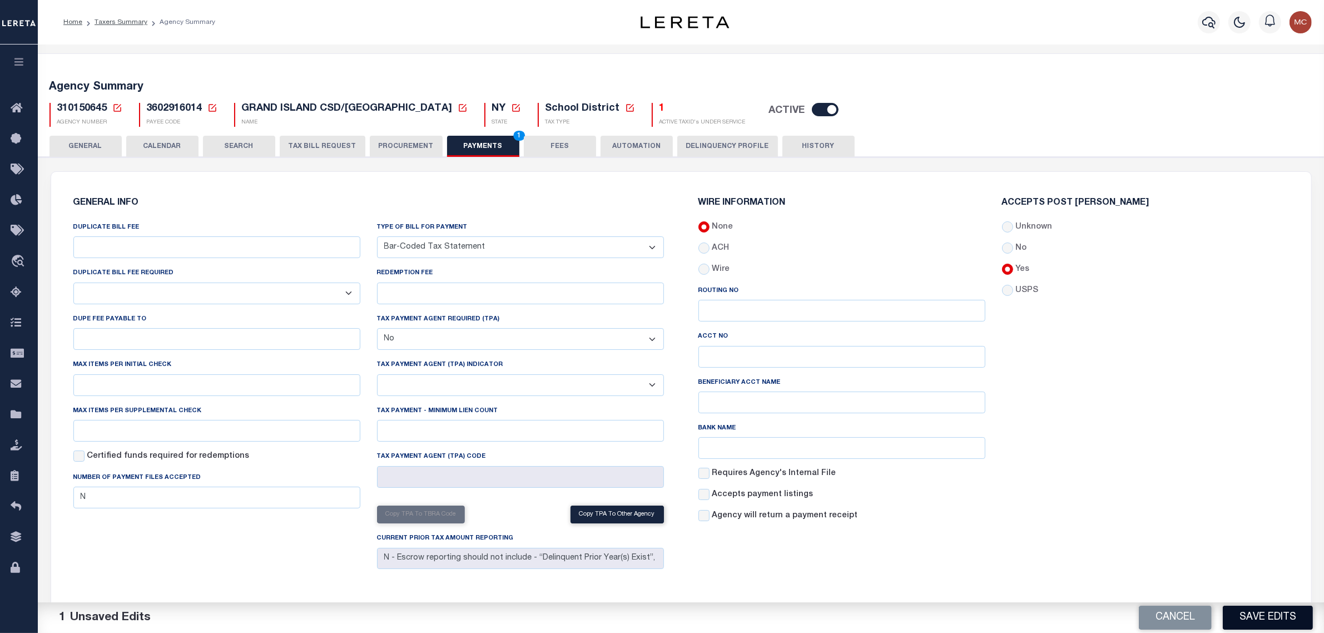
click at [1255, 621] on button "Save Edits" at bounding box center [1268, 618] width 90 height 24
drag, startPoint x: 107, startPoint y: 143, endPoint x: 116, endPoint y: 109, distance: 35.5
click at [107, 143] on button "GENERAL" at bounding box center [85, 146] width 72 height 21
click at [116, 109] on icon at bounding box center [117, 108] width 8 height 8
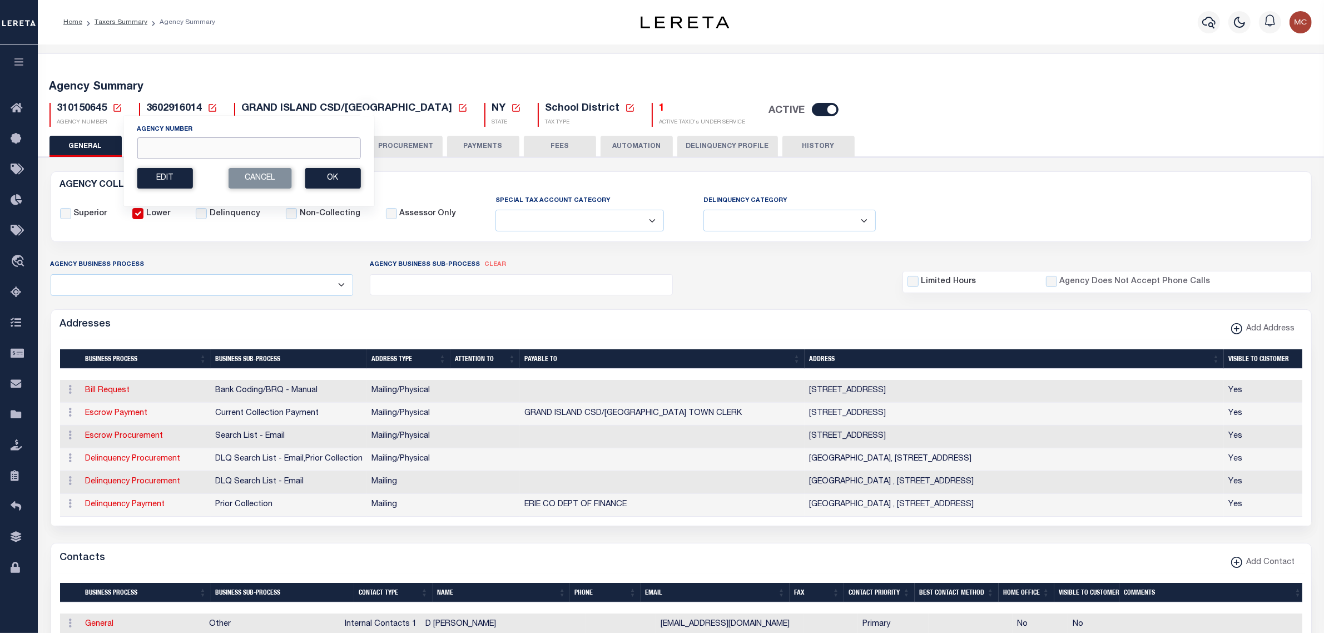
click at [162, 149] on input "Agency Number" at bounding box center [249, 148] width 224 height 22
type input "310390000"
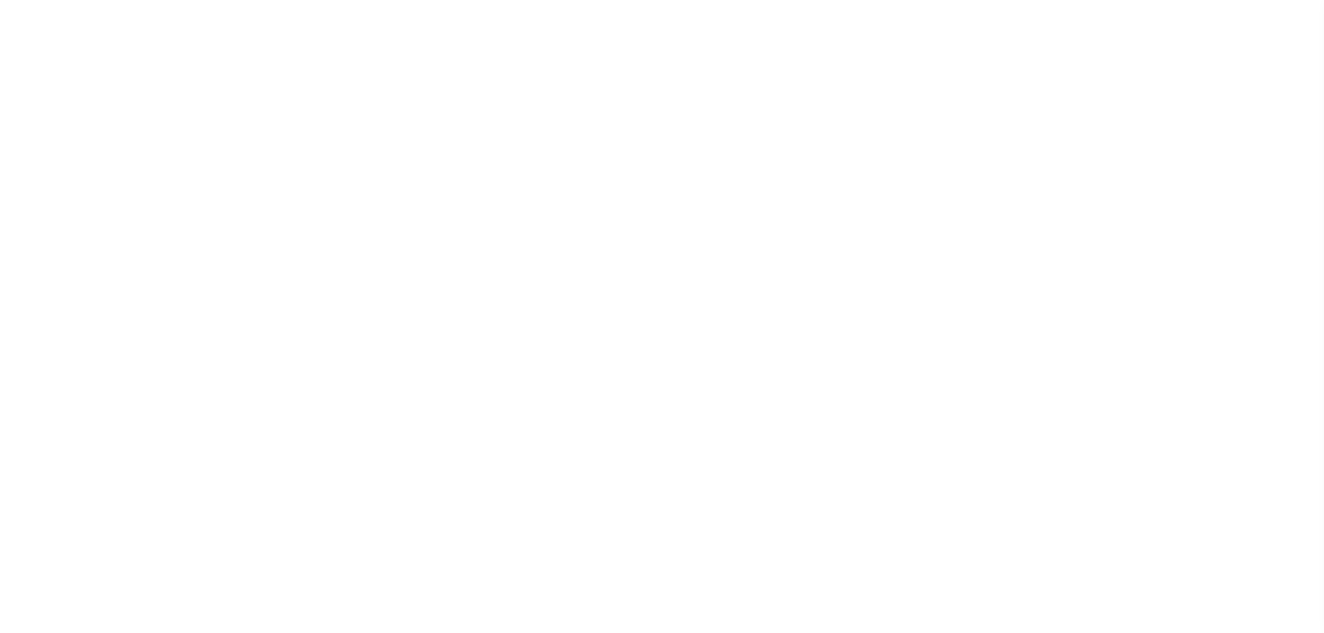
select select
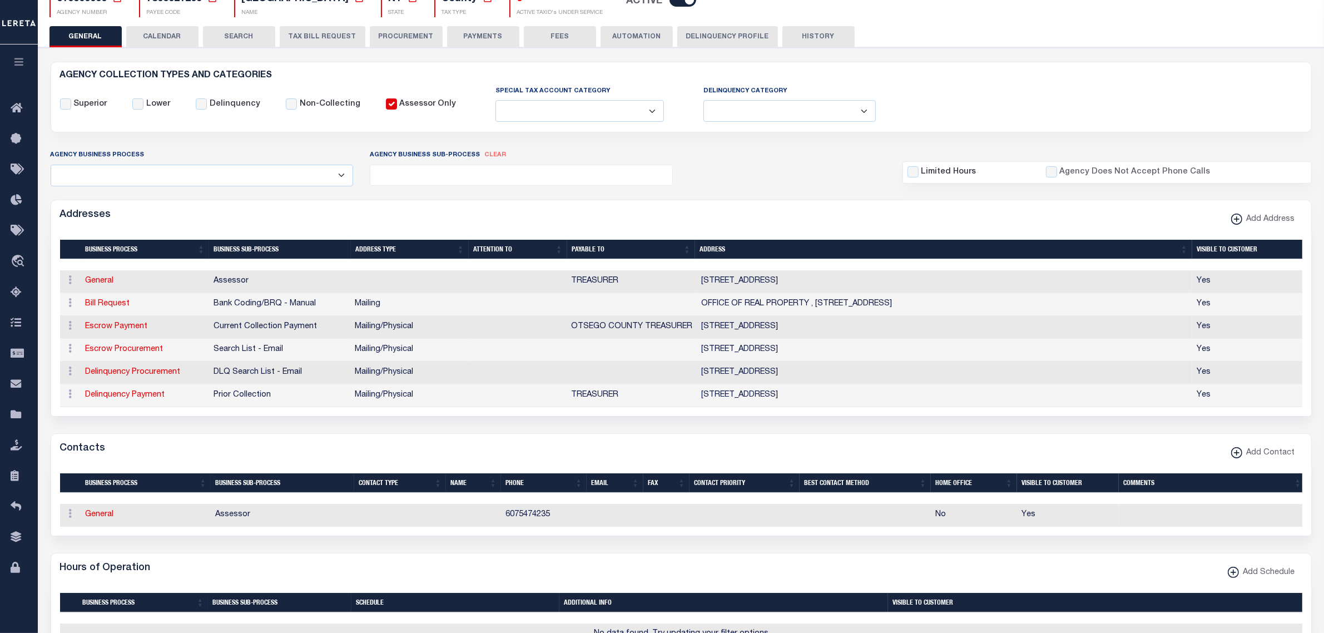
scroll to position [139, 0]
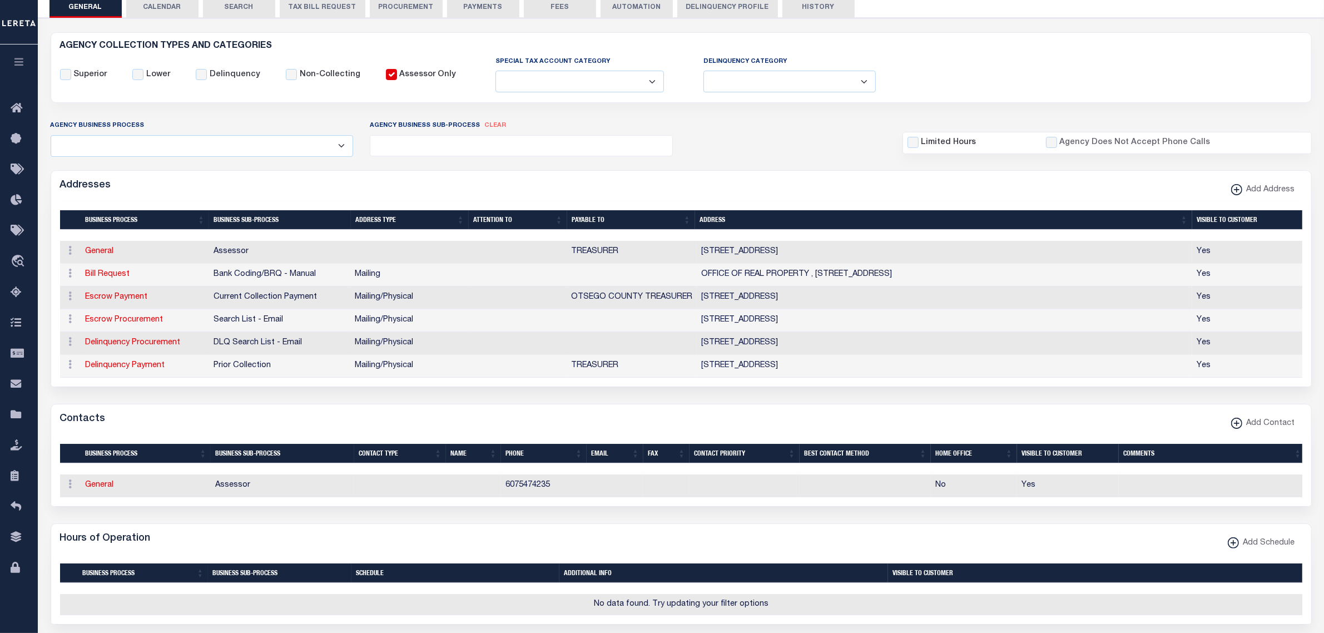
drag, startPoint x: 507, startPoint y: 14, endPoint x: 980, endPoint y: 198, distance: 507.6
click at [507, 14] on button "PAYMENTS" at bounding box center [483, 7] width 72 height 21
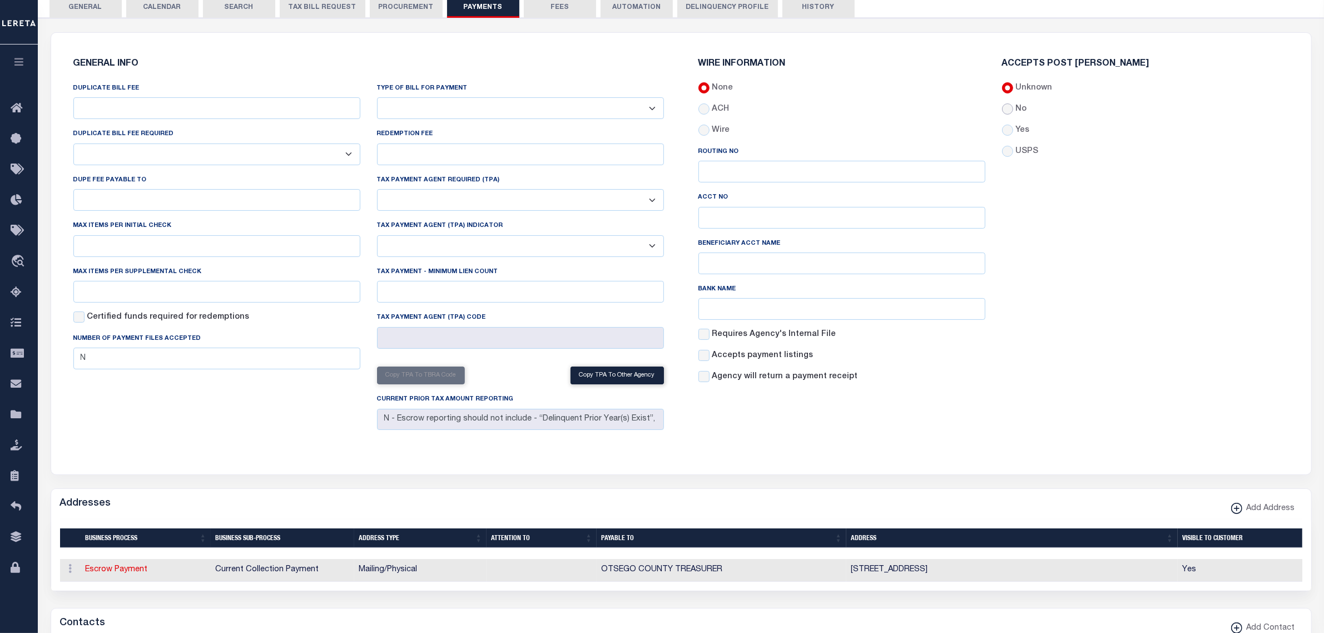
click at [1009, 107] on input "No" at bounding box center [1007, 108] width 11 height 11
radio input "true"
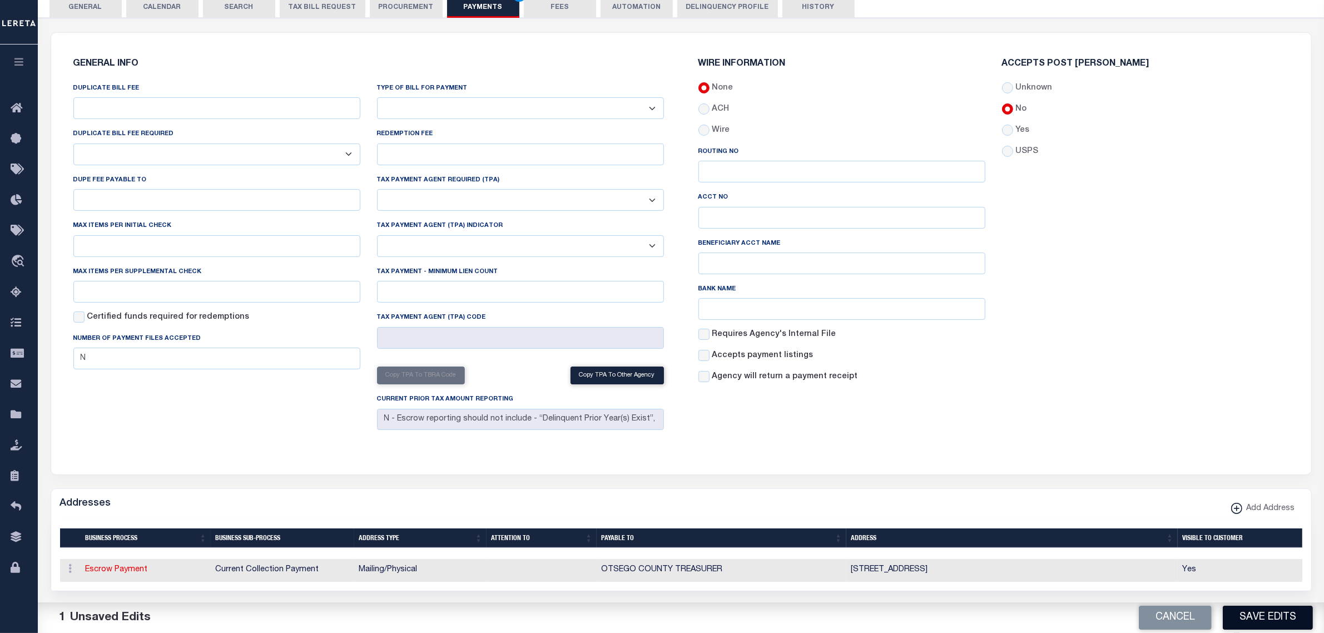
click at [1240, 616] on button "Save Edits" at bounding box center [1268, 618] width 90 height 24
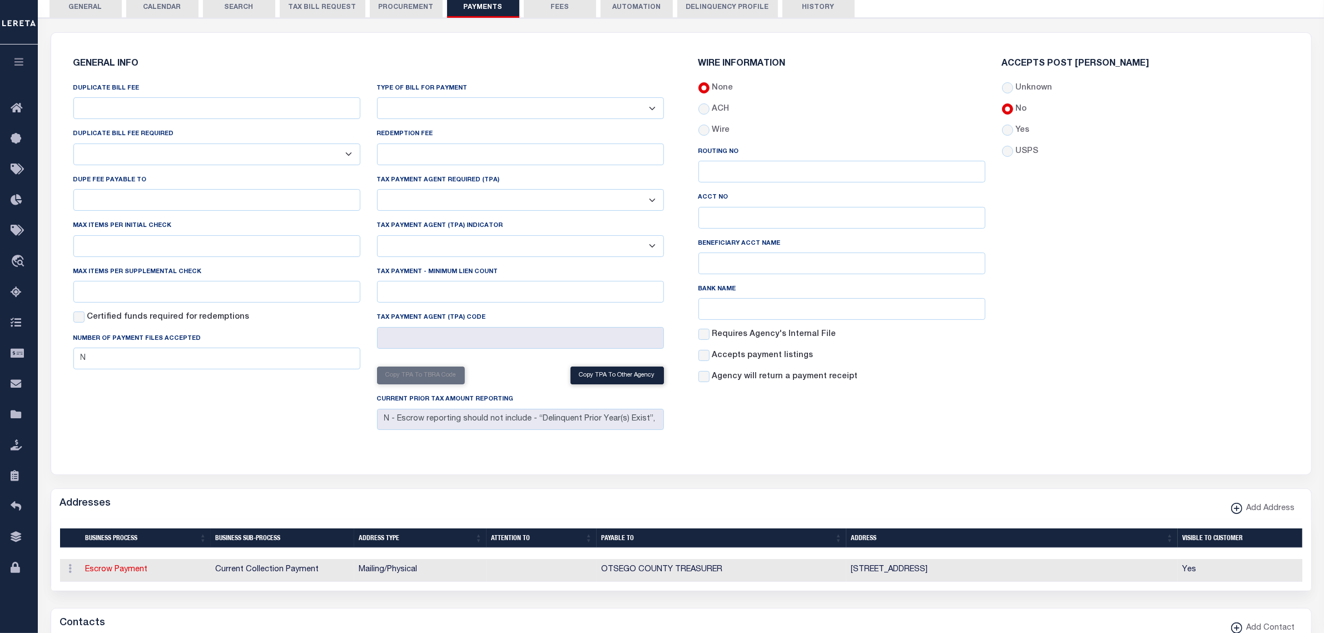
click at [82, 4] on button "GENERAL" at bounding box center [85, 7] width 72 height 21
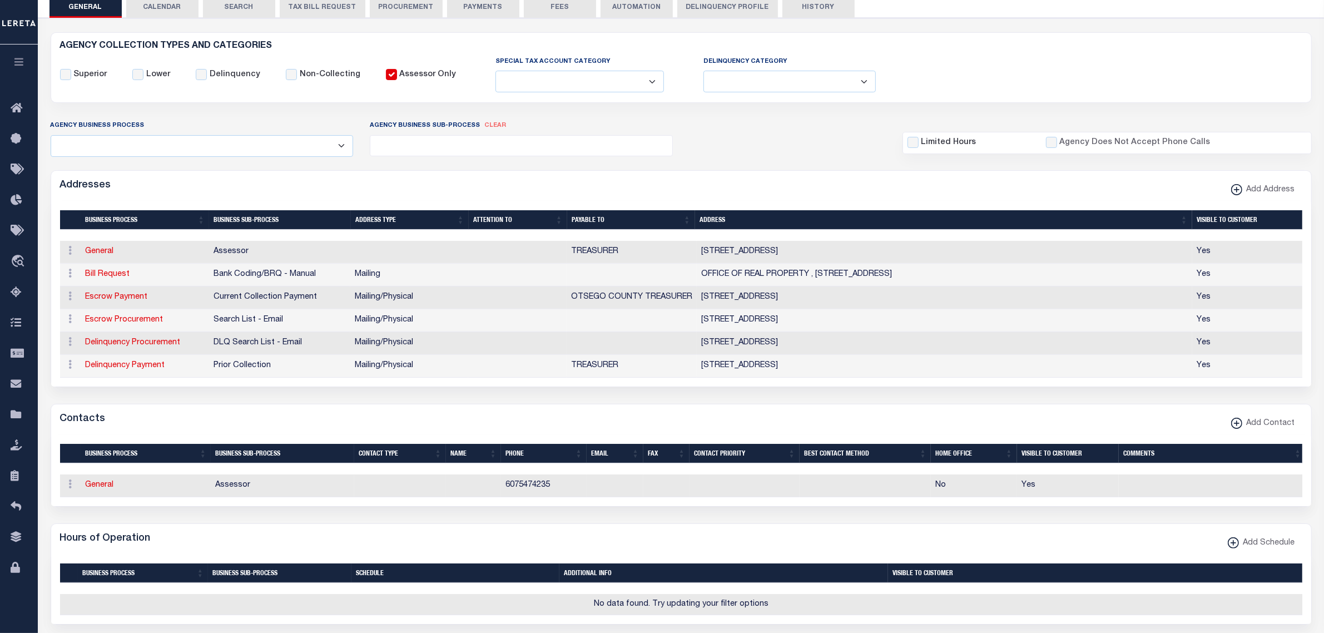
scroll to position [0, 0]
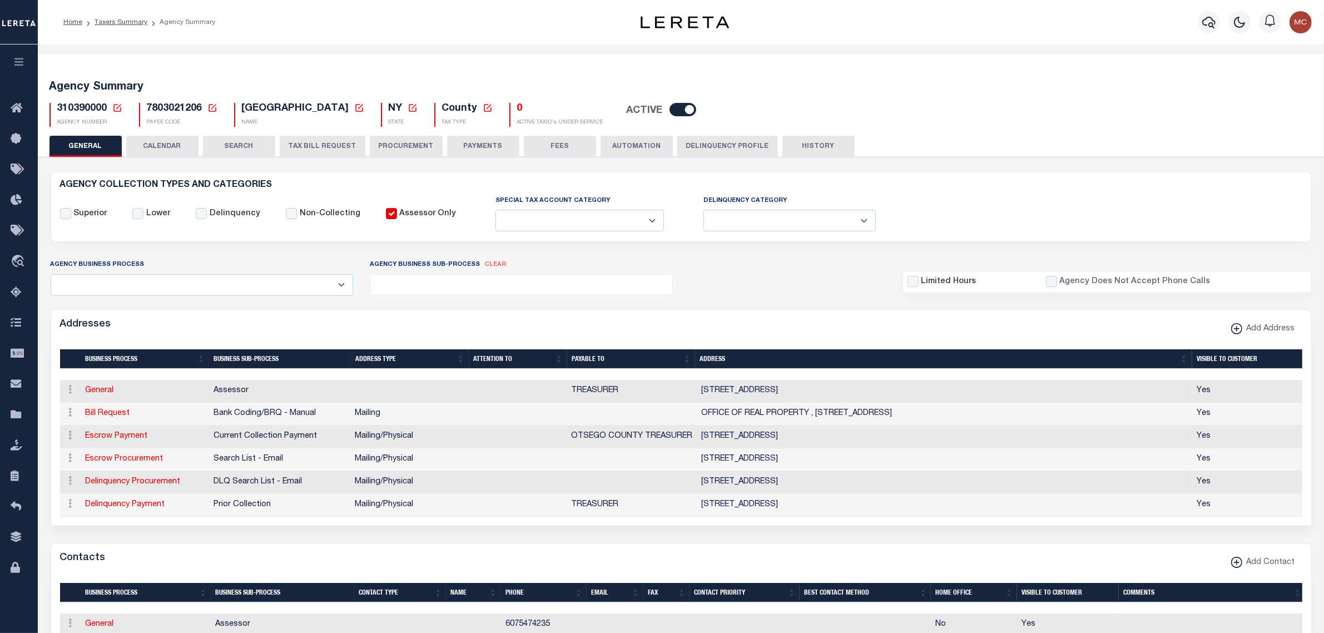
click at [116, 107] on icon at bounding box center [117, 108] width 10 height 10
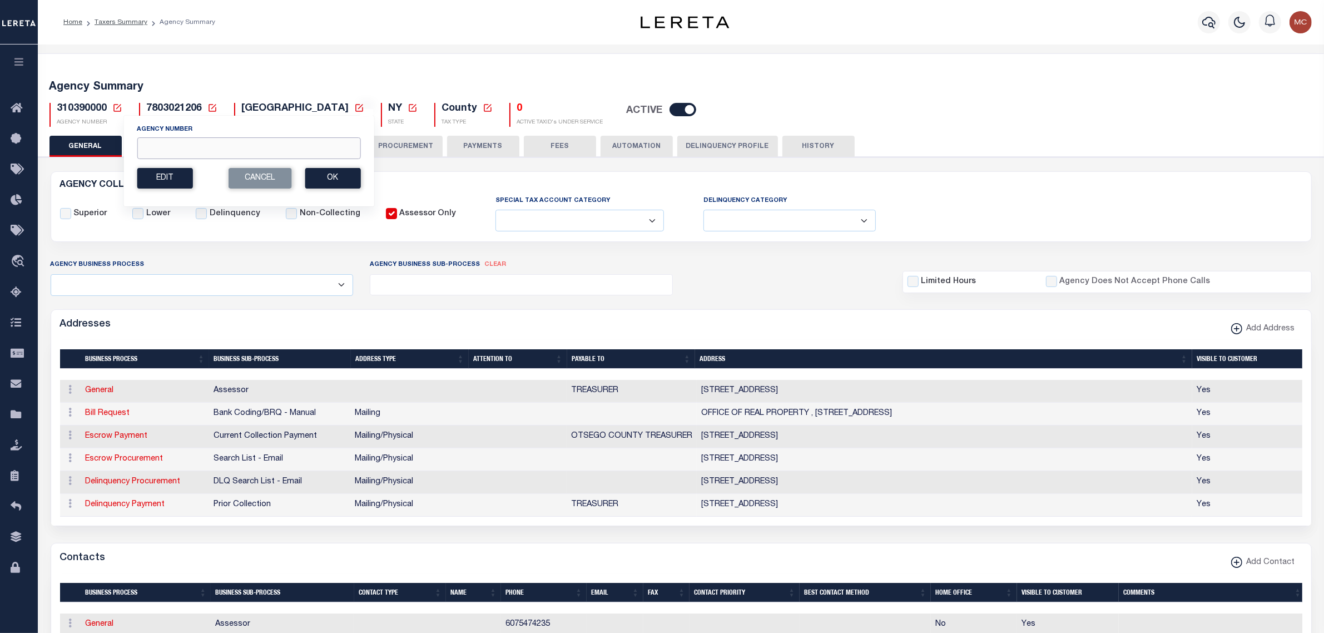
click at [173, 155] on input "Agency Number" at bounding box center [249, 148] width 224 height 22
type input "310394000"
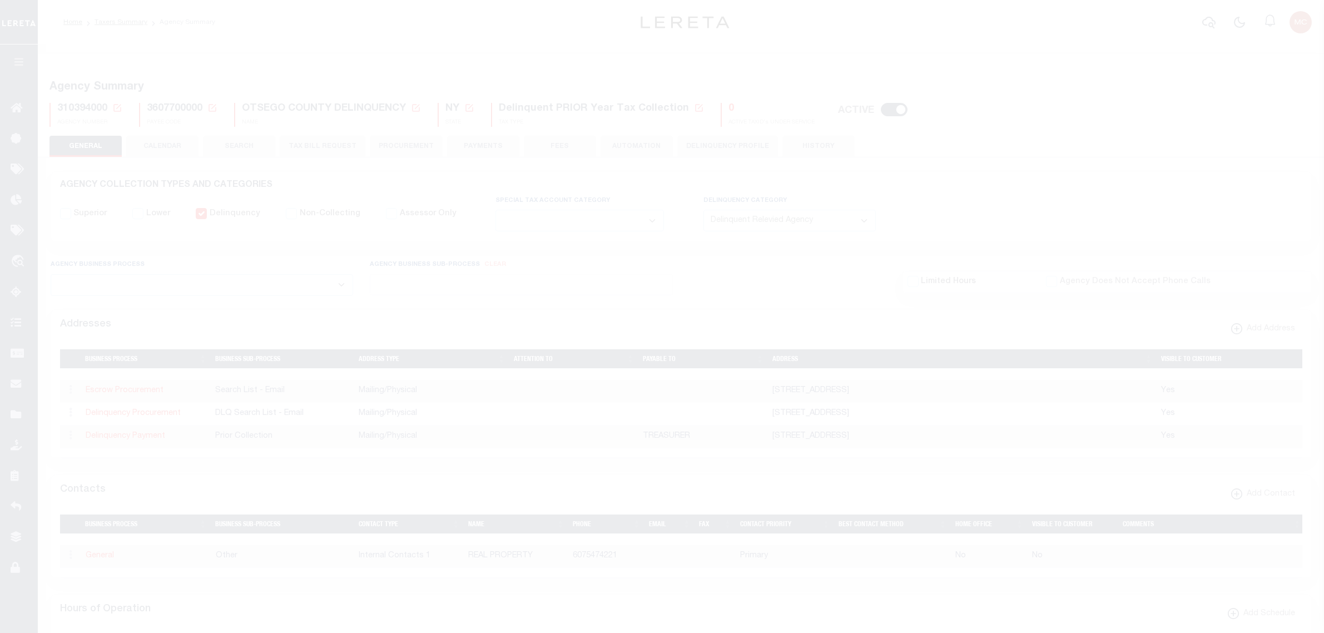
select select "1"
select select
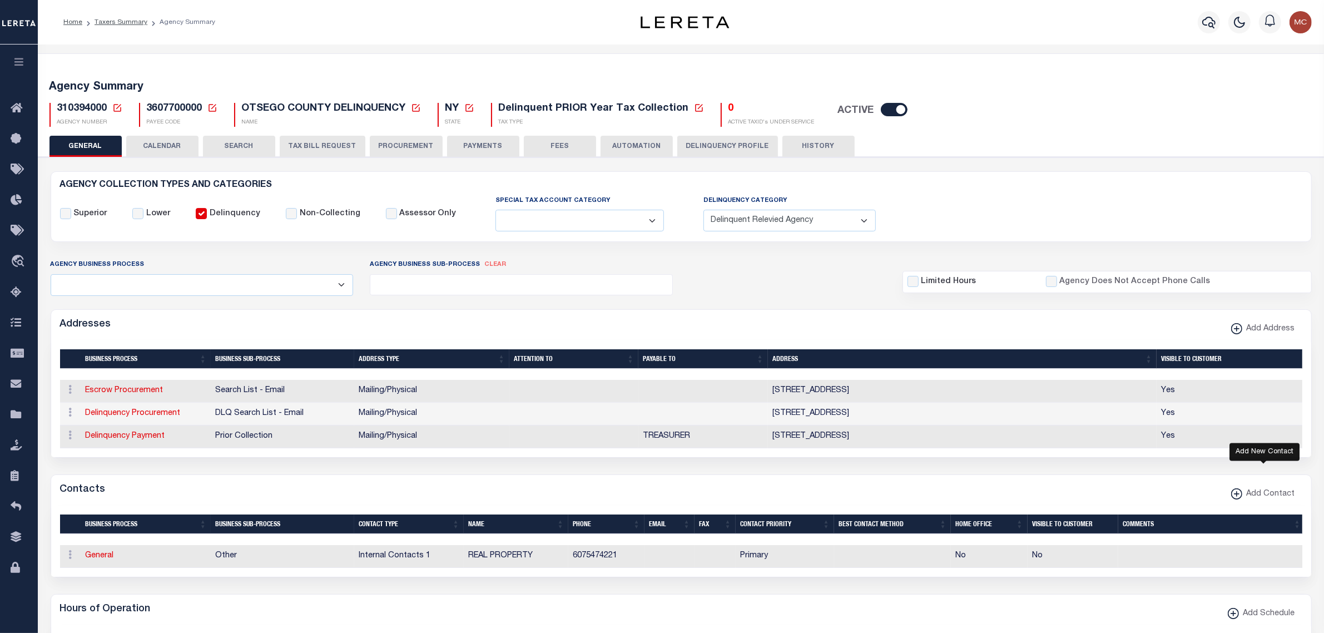
click at [1264, 501] on span "Add Contact" at bounding box center [1268, 494] width 53 height 12
select select "1"
checkbox input "false"
checkbox input "true"
select select
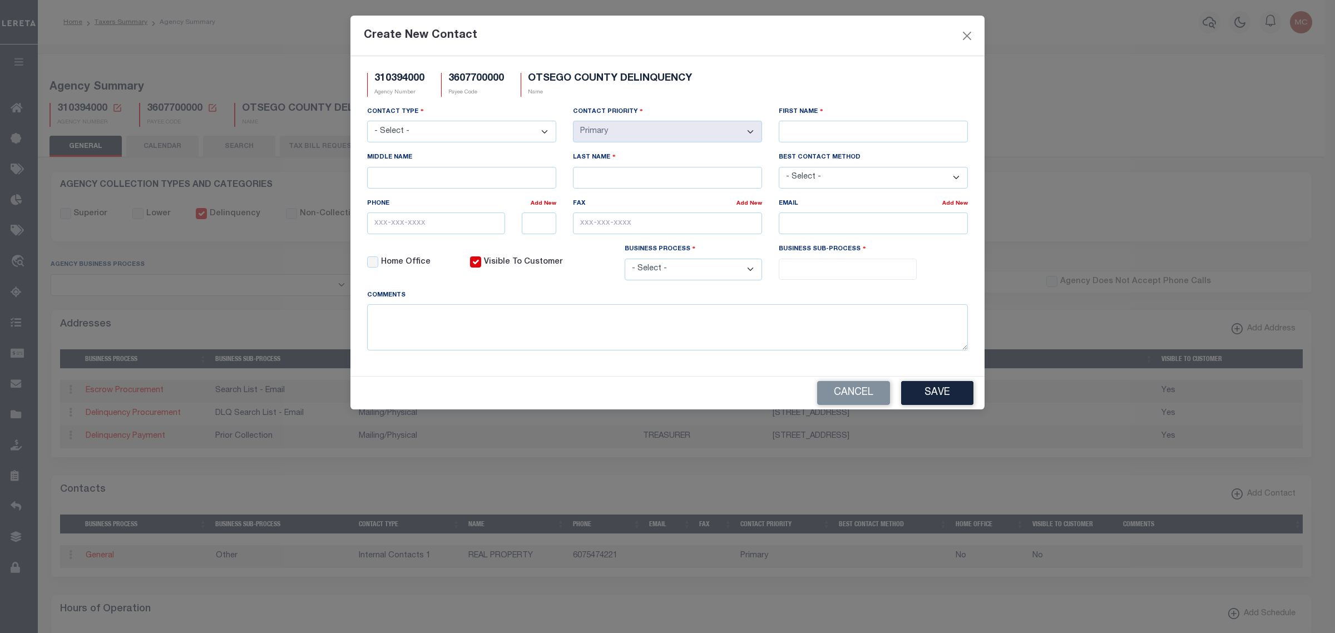
click at [433, 130] on select "- Select - Assessor Clerk Internal Contacts 1 Internal Contacts 2 Internal Cont…" at bounding box center [461, 132] width 189 height 22
select select "3"
click at [367, 122] on select "- Select - Assessor Clerk Internal Contacts 1 Internal Contacts 2 Internal Cont…" at bounding box center [461, 132] width 189 height 22
click at [843, 135] on input "First Name" at bounding box center [873, 132] width 189 height 22
type input "REAL"
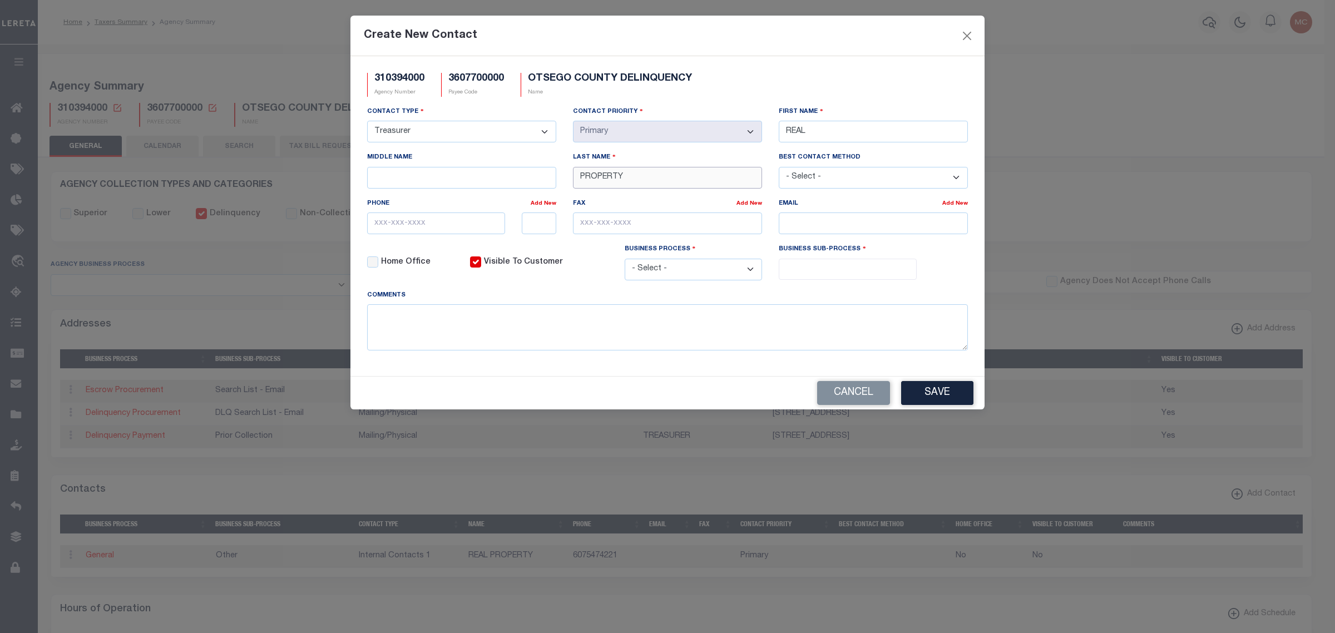
type input "PROPERTY"
type input "[PHONE_NUMBER]"
click at [796, 224] on input "email" at bounding box center [873, 223] width 189 height 22
paste input "[EMAIL_ADDRESS][DOMAIN_NAME]"
type input "[EMAIL_ADDRESS][DOMAIN_NAME]"
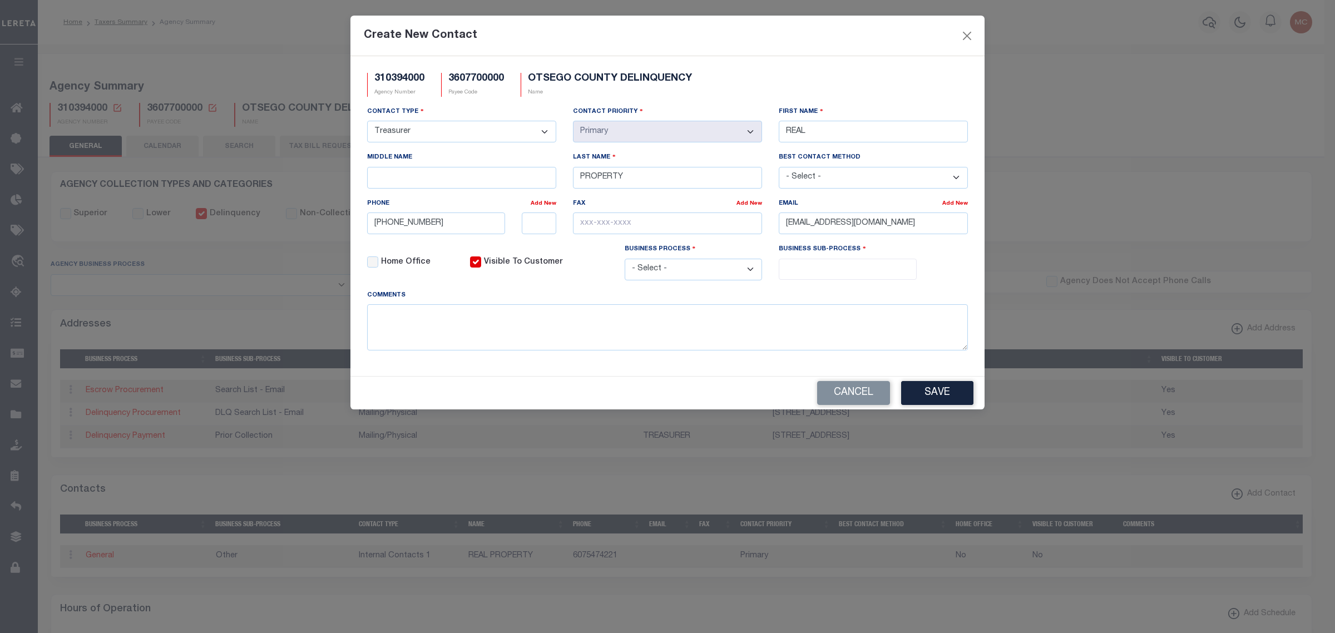
click at [727, 278] on select "- Select - All Automation Bill Request Delinquency Payment Delinquency Procurem…" at bounding box center [694, 270] width 138 height 22
select select "6"
click at [625, 263] on select "- Select - All Automation Bill Request Delinquency Payment Delinquency Procurem…" at bounding box center [694, 270] width 138 height 22
click at [826, 266] on input "search" at bounding box center [847, 268] width 131 height 12
select select "39"
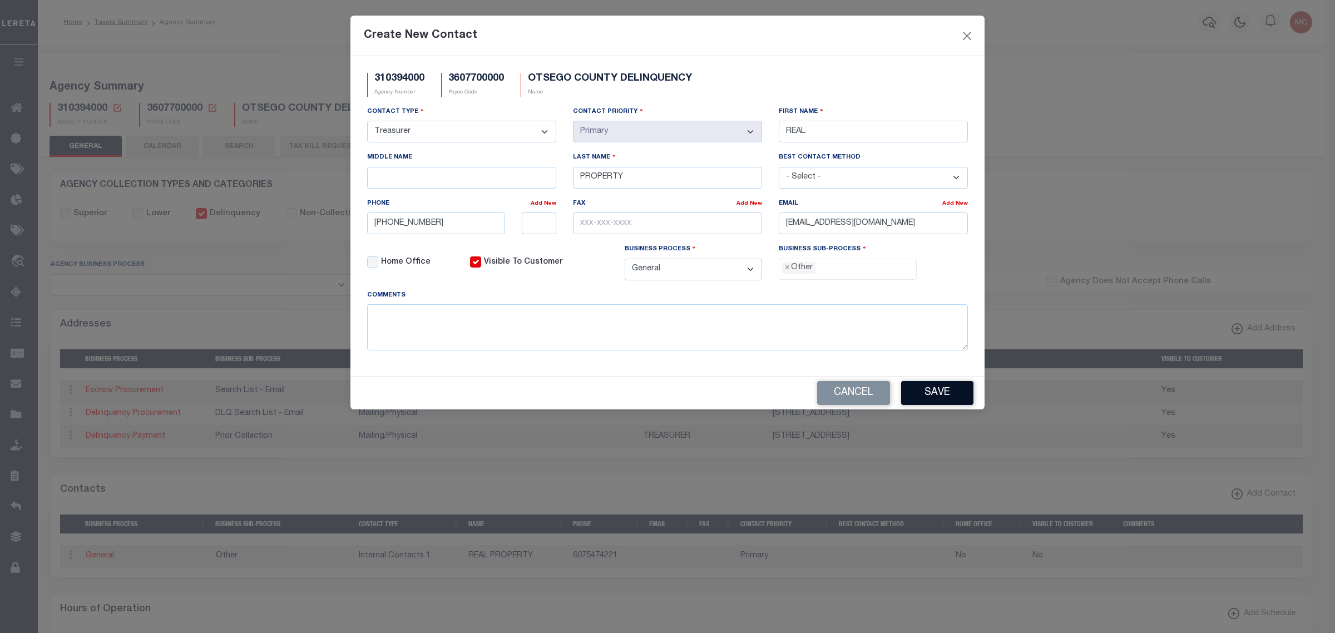
scroll to position [19, 0]
click at [934, 398] on button "Save" at bounding box center [937, 393] width 72 height 24
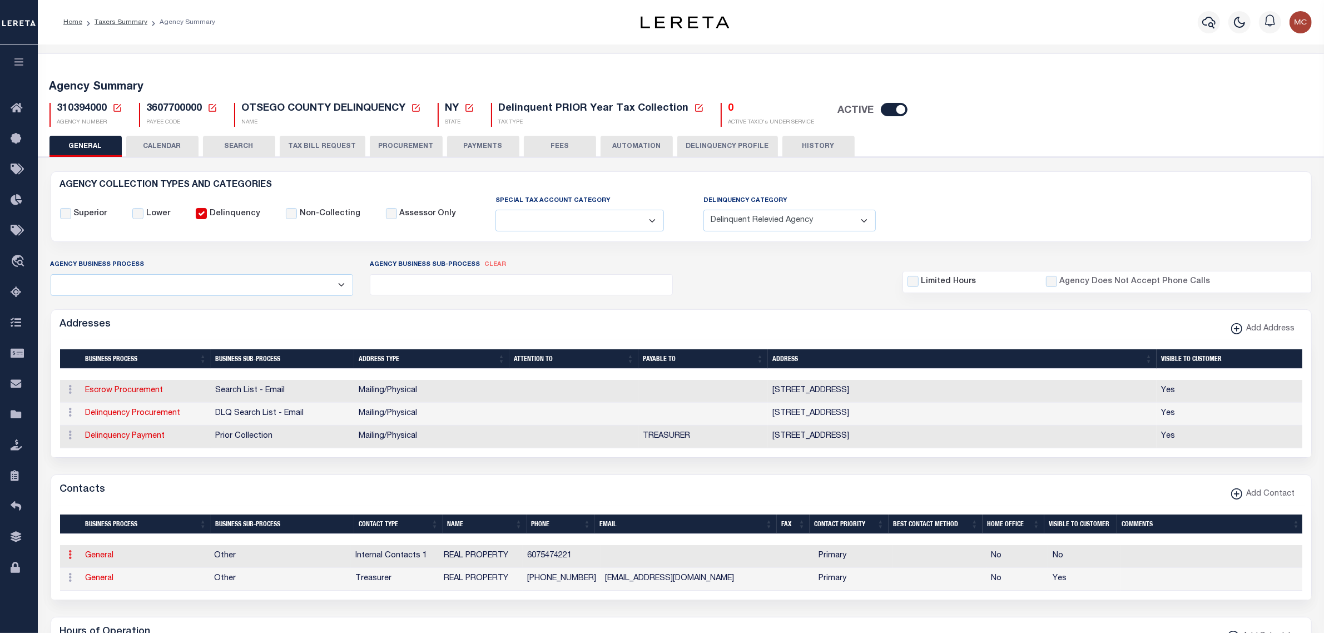
click at [72, 561] on link at bounding box center [71, 556] width 12 height 9
click at [91, 618] on link "Delete Contact" at bounding box center [107, 609] width 84 height 18
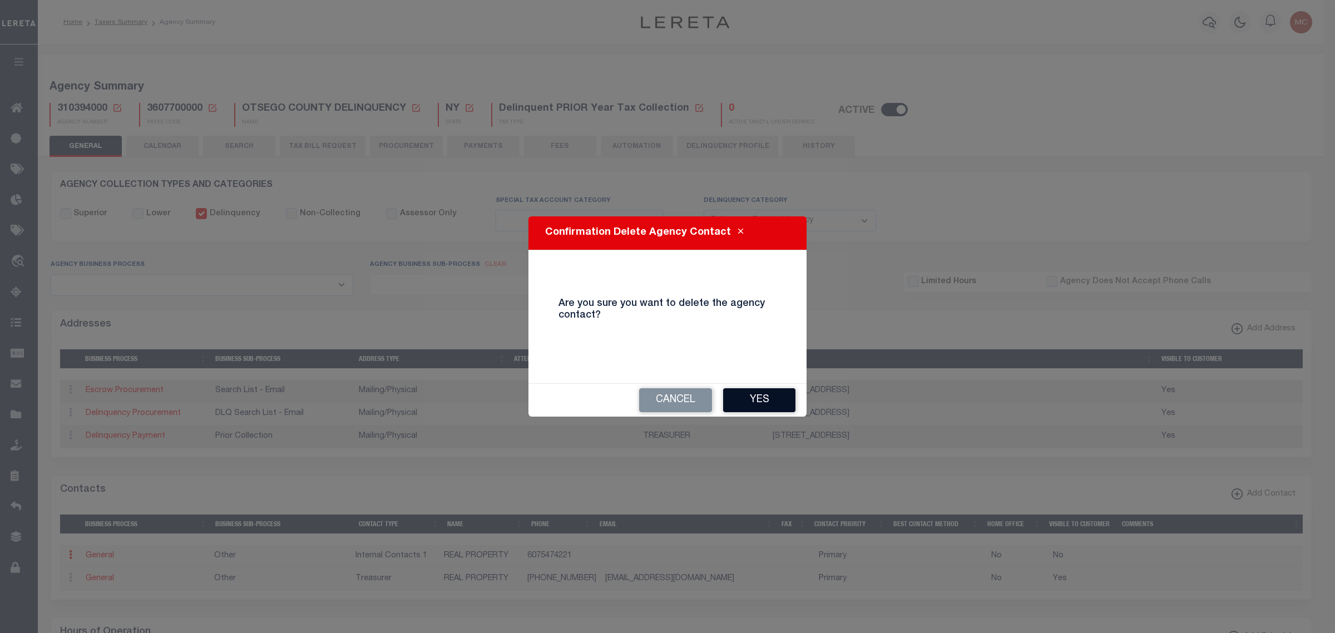
click at [779, 402] on button "Yes" at bounding box center [759, 400] width 72 height 24
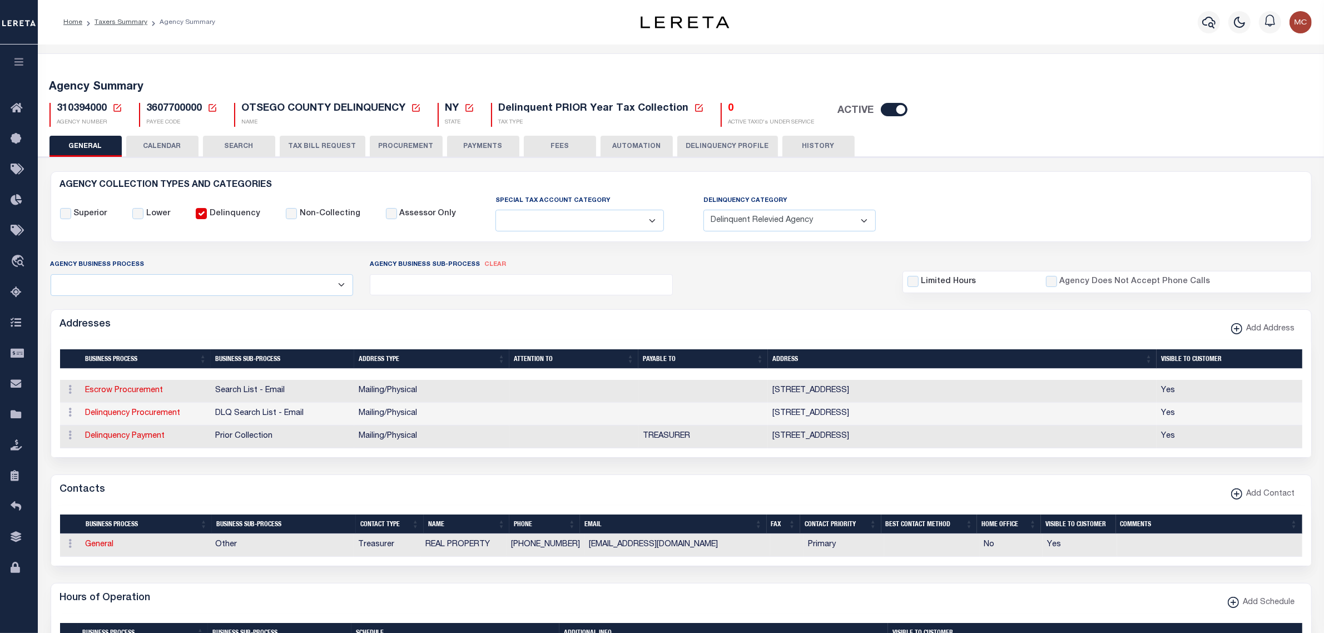
click at [764, 484] on div "Contacts Add Contact" at bounding box center [681, 490] width 1260 height 31
click at [1263, 501] on span "Add Contact" at bounding box center [1268, 494] width 53 height 12
select select "1"
checkbox input "false"
checkbox input "true"
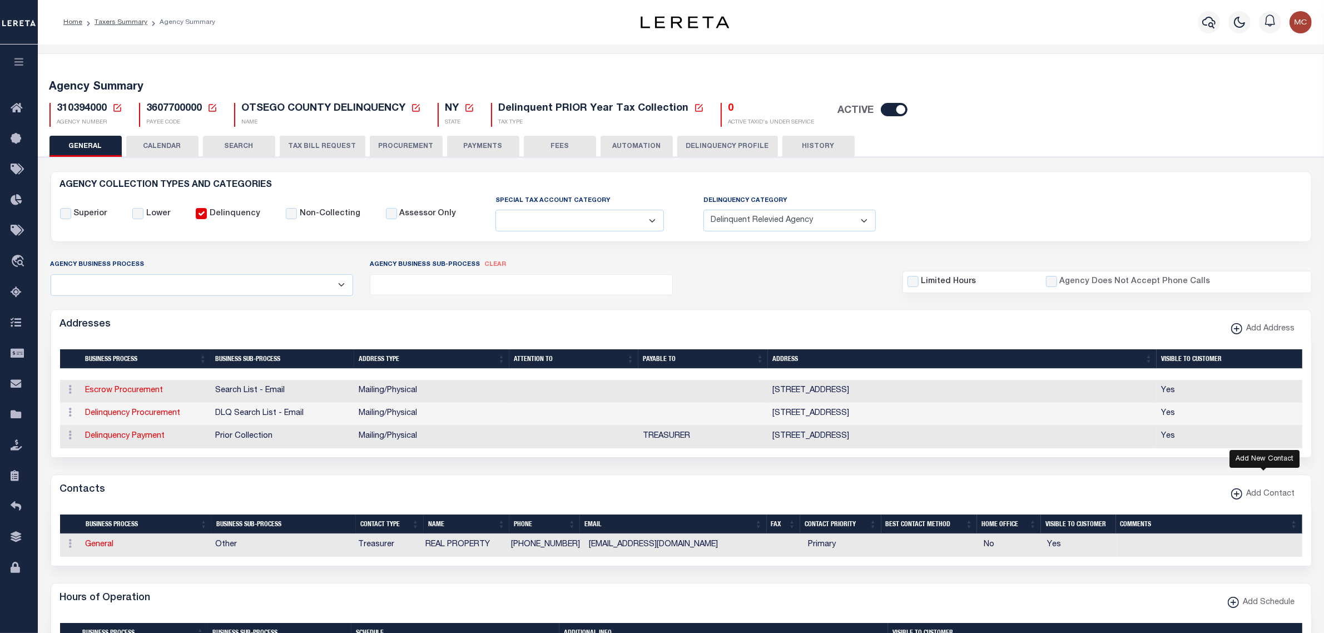
select select
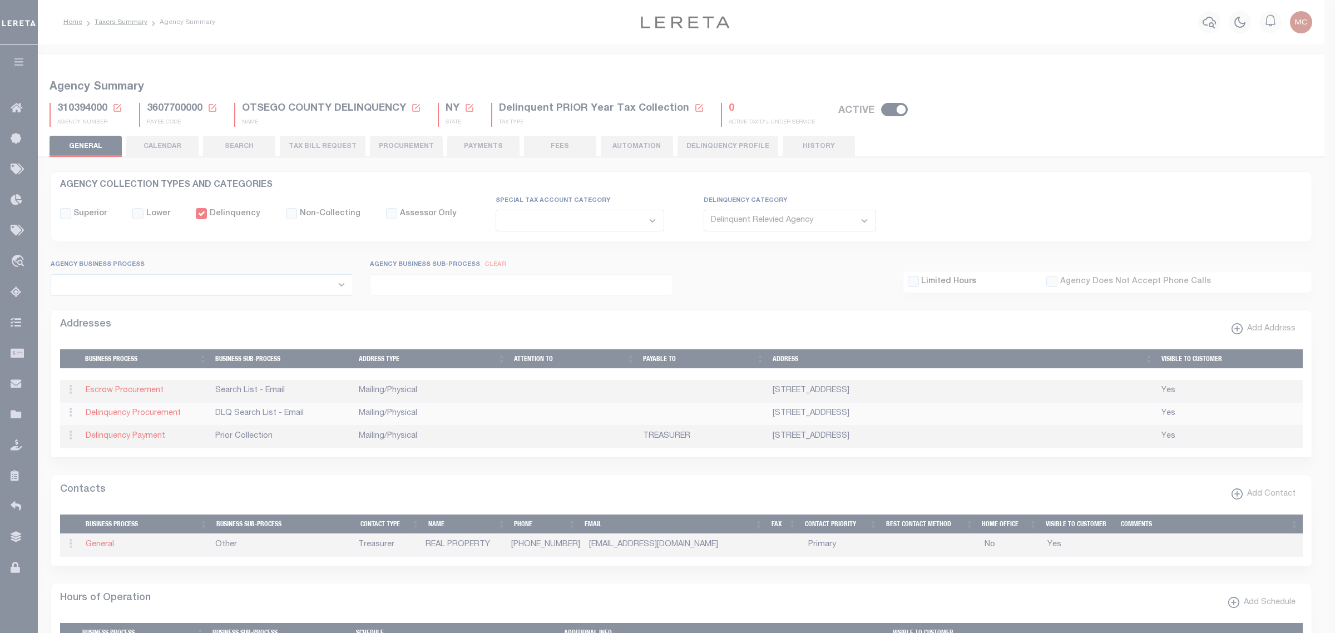
scroll to position [0, 0]
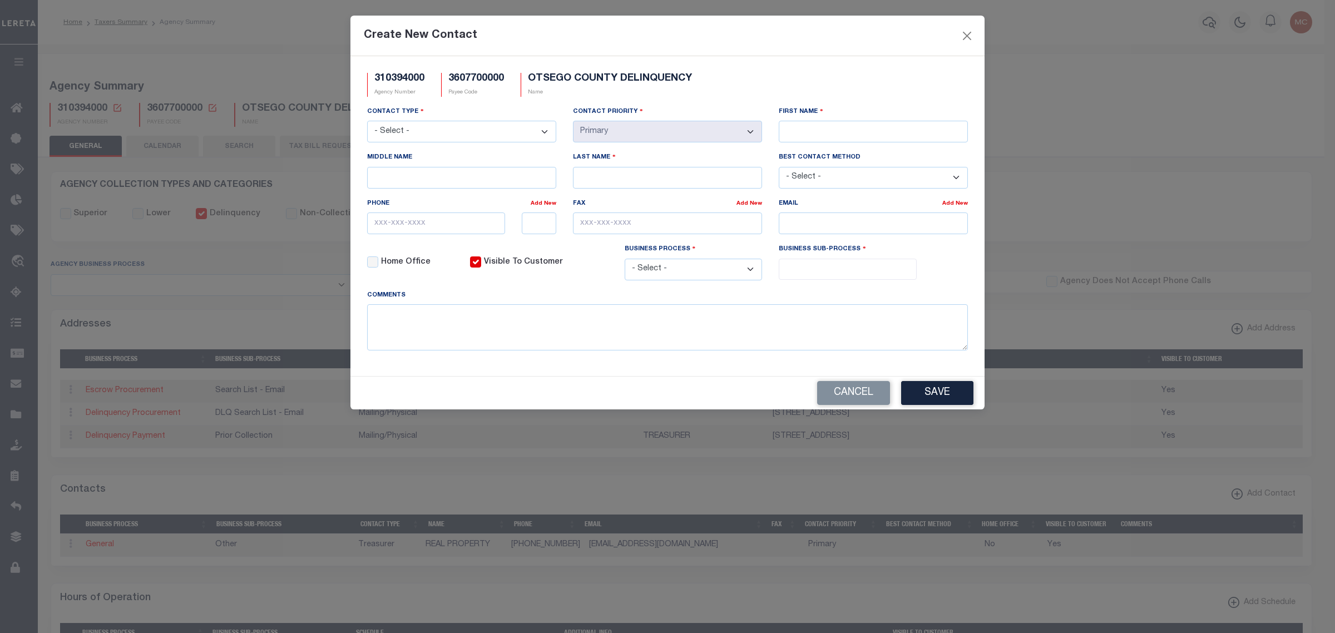
click at [485, 137] on select "- Select - Assessor Clerk Internal Contacts 1 Internal Contacts 2 Internal Cont…" at bounding box center [461, 132] width 189 height 22
select select "5"
click at [367, 122] on select "- Select - Assessor Clerk Internal Contacts 1 Internal Contacts 2 Internal Cont…" at bounding box center [461, 132] width 189 height 22
click at [819, 131] on input "First Name" at bounding box center [873, 132] width 189 height 22
type input "REAL"
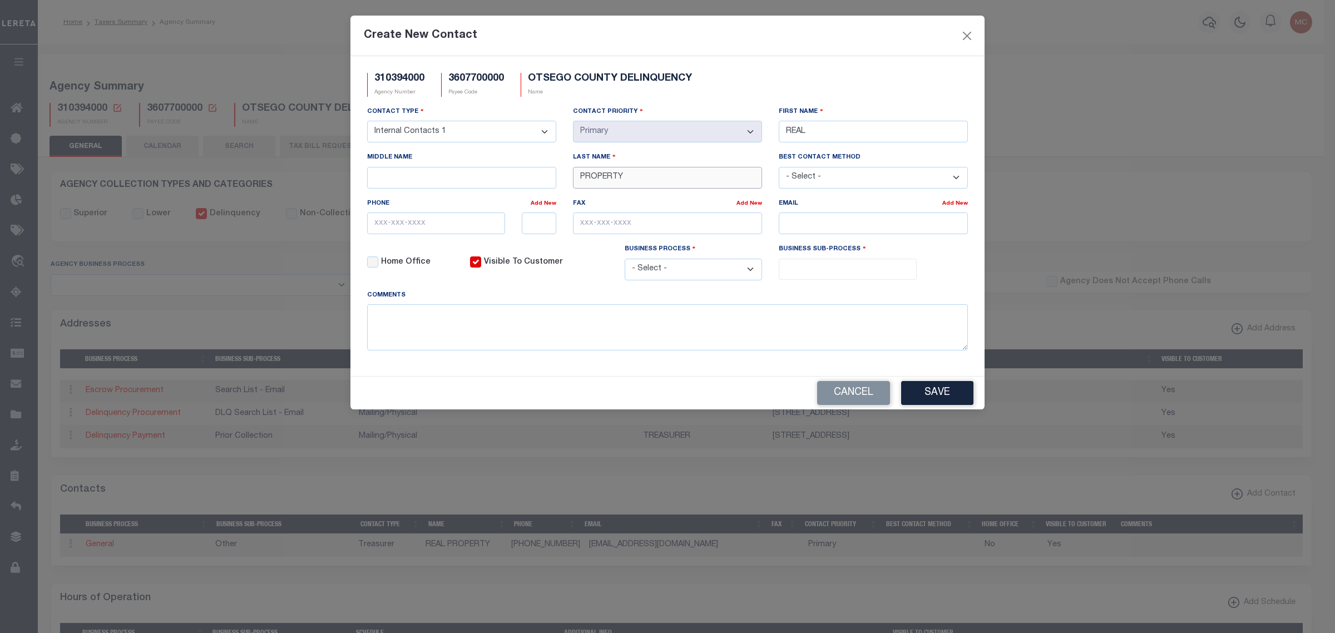
type input "PROPERTY"
drag, startPoint x: 480, startPoint y: 227, endPoint x: 463, endPoint y: 227, distance: 16.7
click at [480, 227] on input "text" at bounding box center [436, 223] width 138 height 22
paste input "607-547-4235"
type input "607-547-4235"
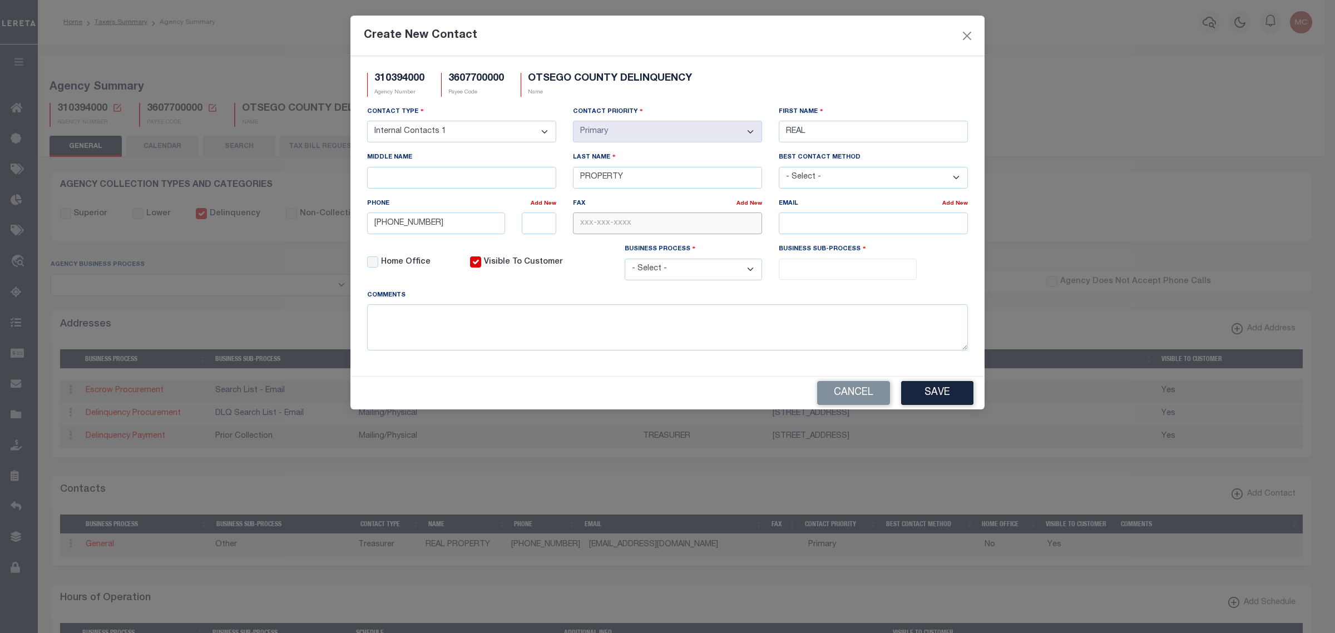
click at [730, 225] on input "text" at bounding box center [667, 223] width 189 height 22
paste input "607-547-7579"
type input "607-547-7579"
click at [888, 230] on input "email" at bounding box center [873, 223] width 189 height 22
paste input "TAXES@OTSEGOCOUNTY.COM"
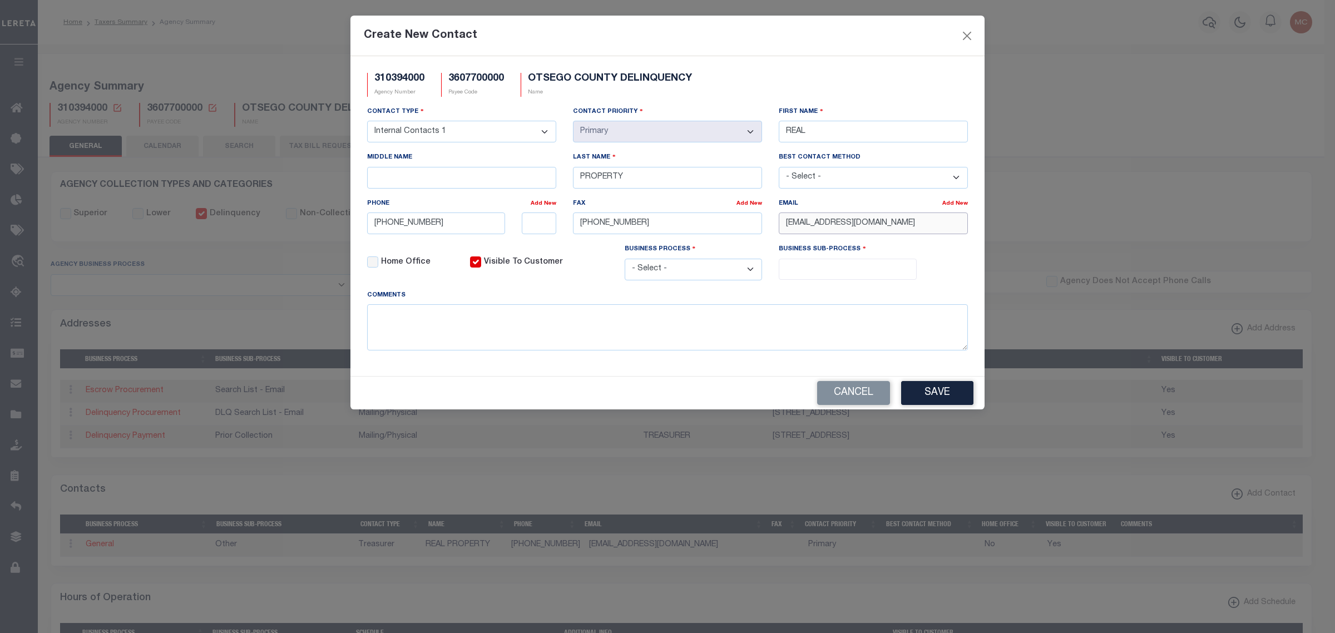
type input "TAXES@OTSEGOCOUNTY.COM"
click at [682, 270] on select "- Select - All Automation Bill Request Delinquency Payment Delinquency Procurem…" at bounding box center [694, 270] width 138 height 22
select select "6"
click at [625, 263] on select "- Select - All Automation Bill Request Delinquency Payment Delinquency Procurem…" at bounding box center [694, 270] width 138 height 22
click at [809, 273] on input "search" at bounding box center [847, 268] width 131 height 12
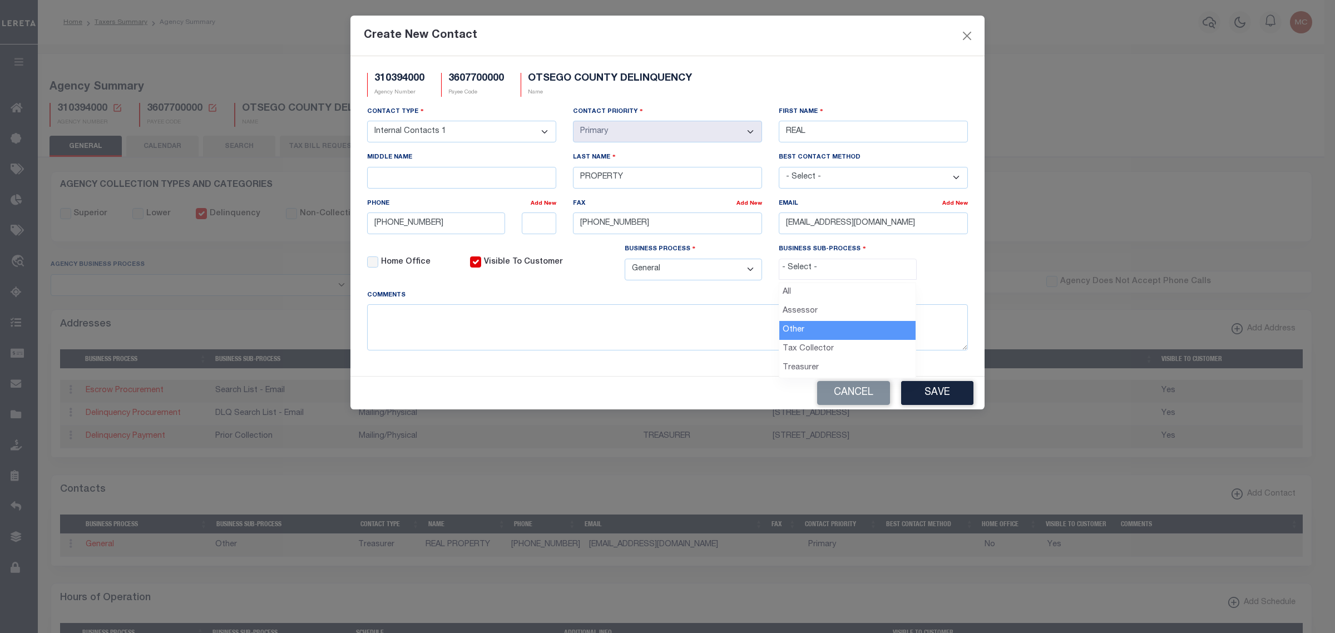
select select "39"
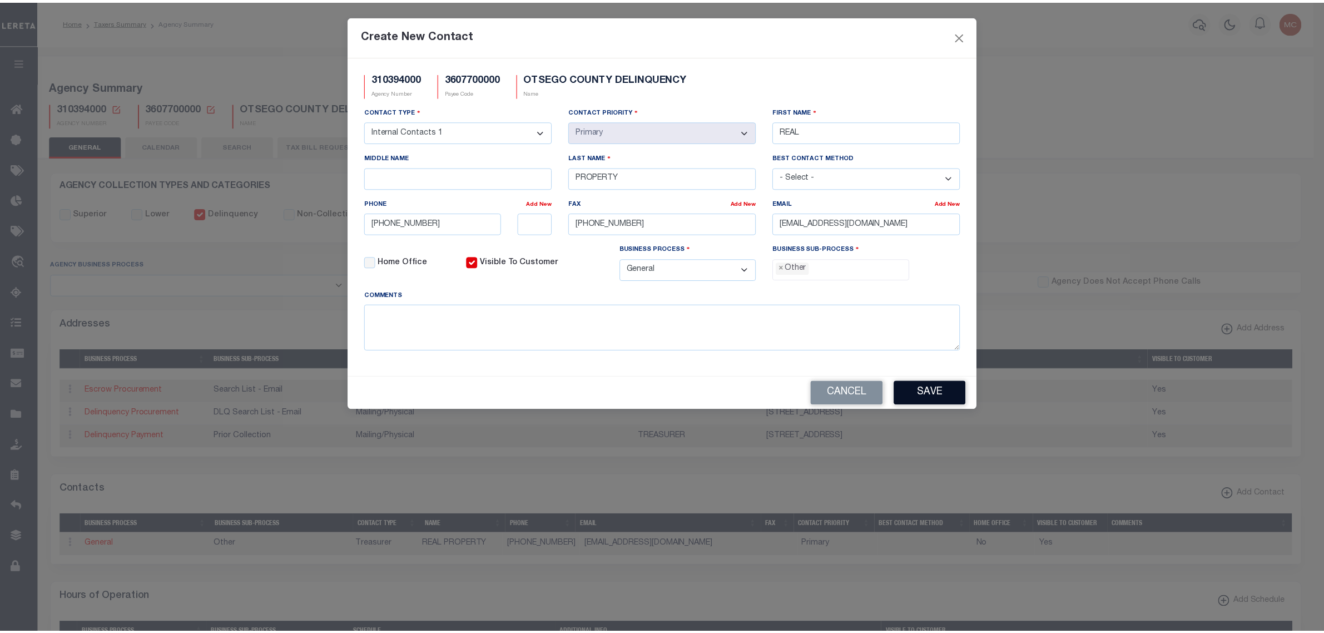
scroll to position [19, 0]
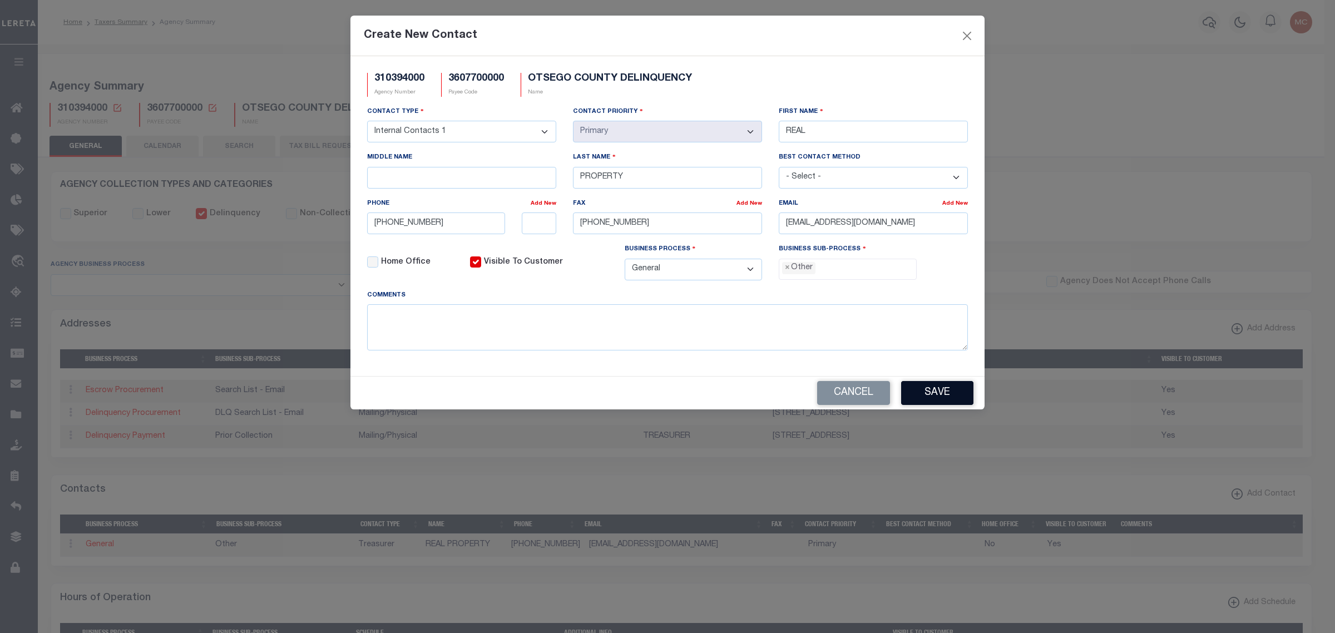
click at [958, 405] on button "Save" at bounding box center [937, 393] width 72 height 24
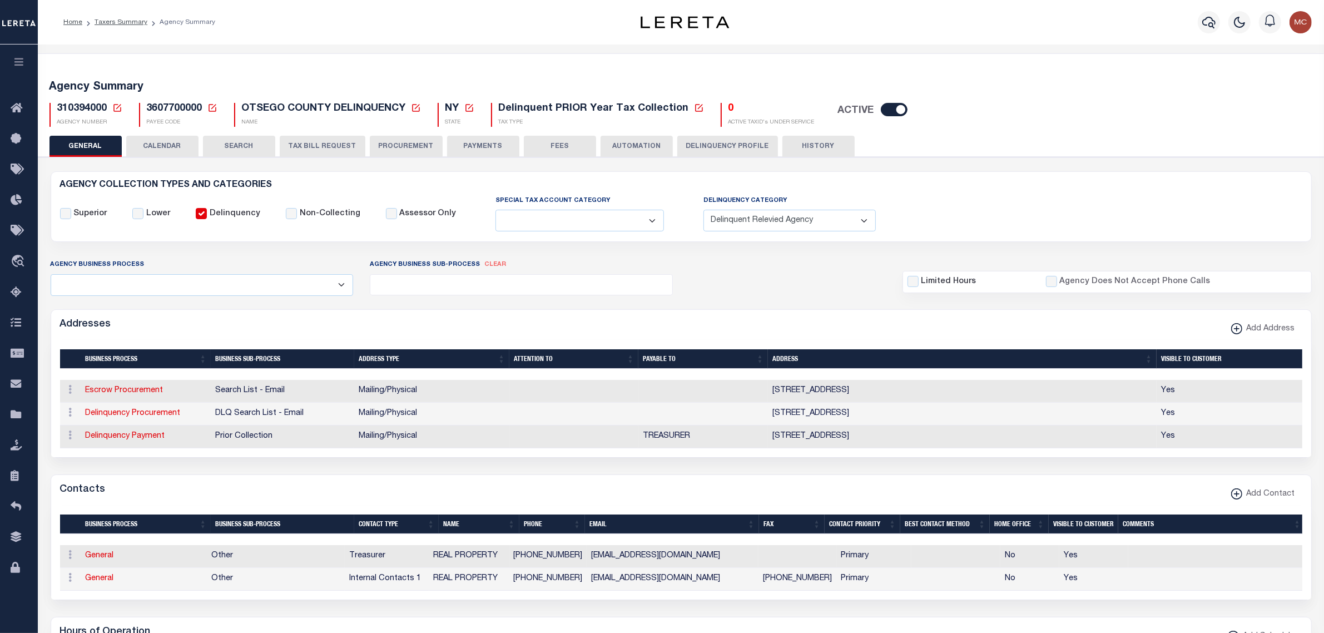
click at [115, 112] on icon at bounding box center [117, 108] width 10 height 10
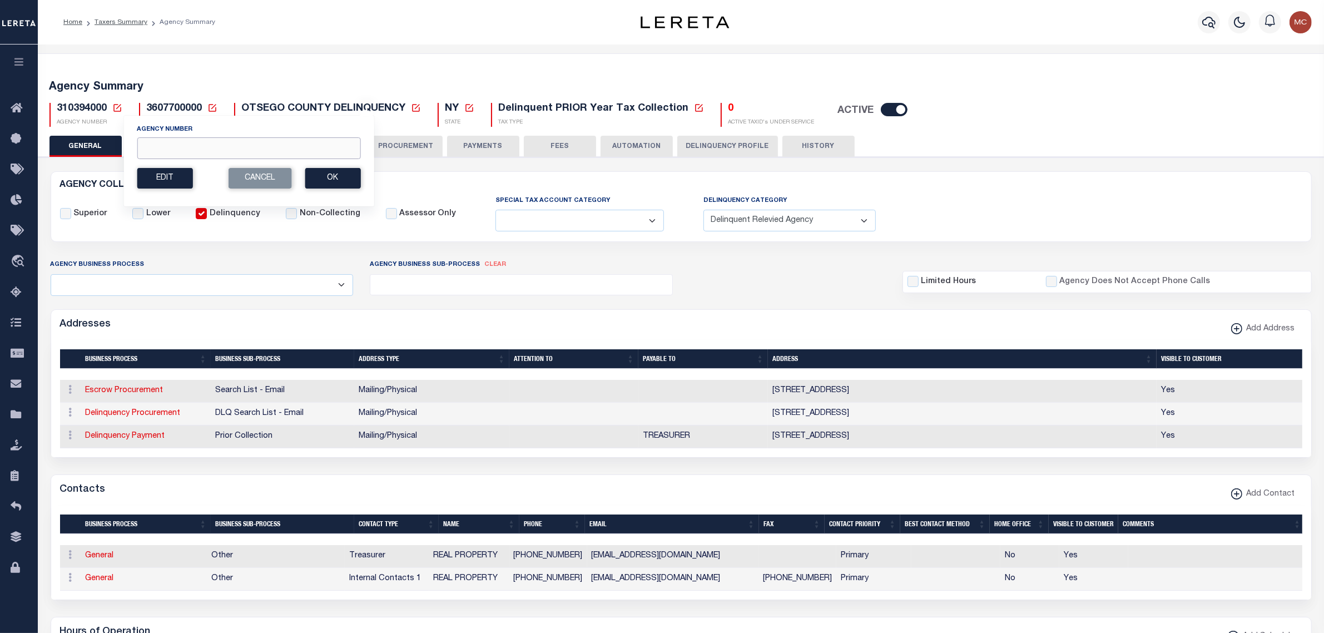
click at [143, 143] on input "Agency Number" at bounding box center [249, 148] width 224 height 22
type input "310394800"
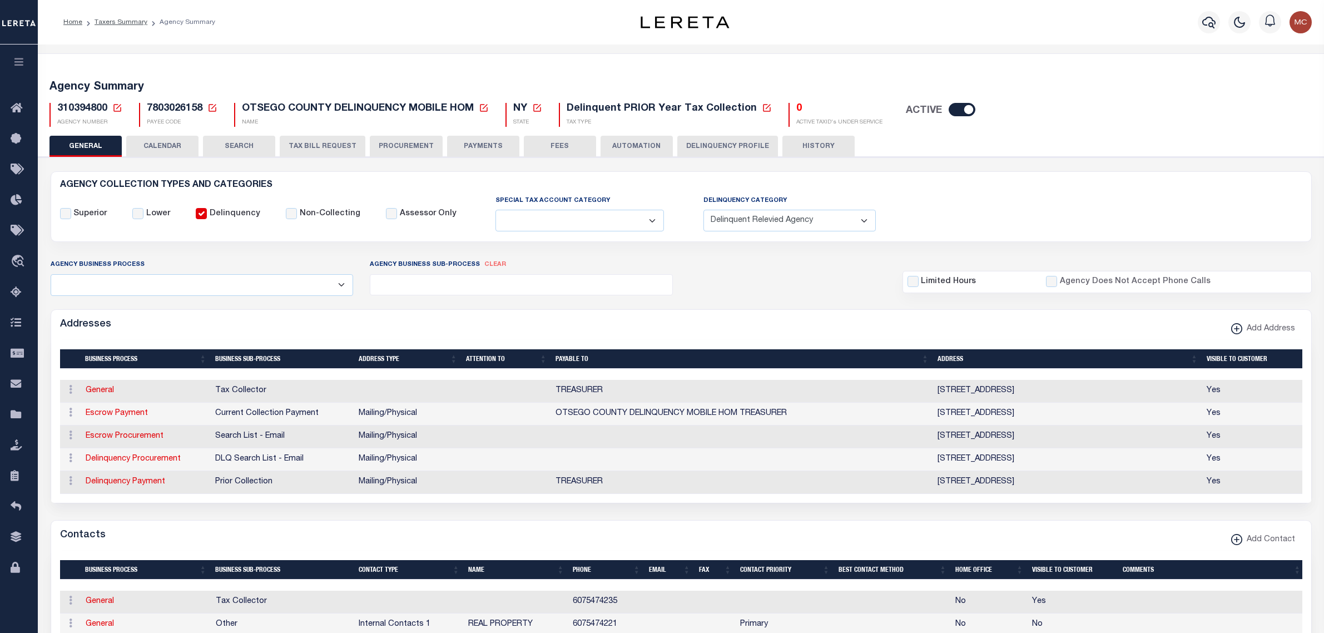
select select "1"
select select
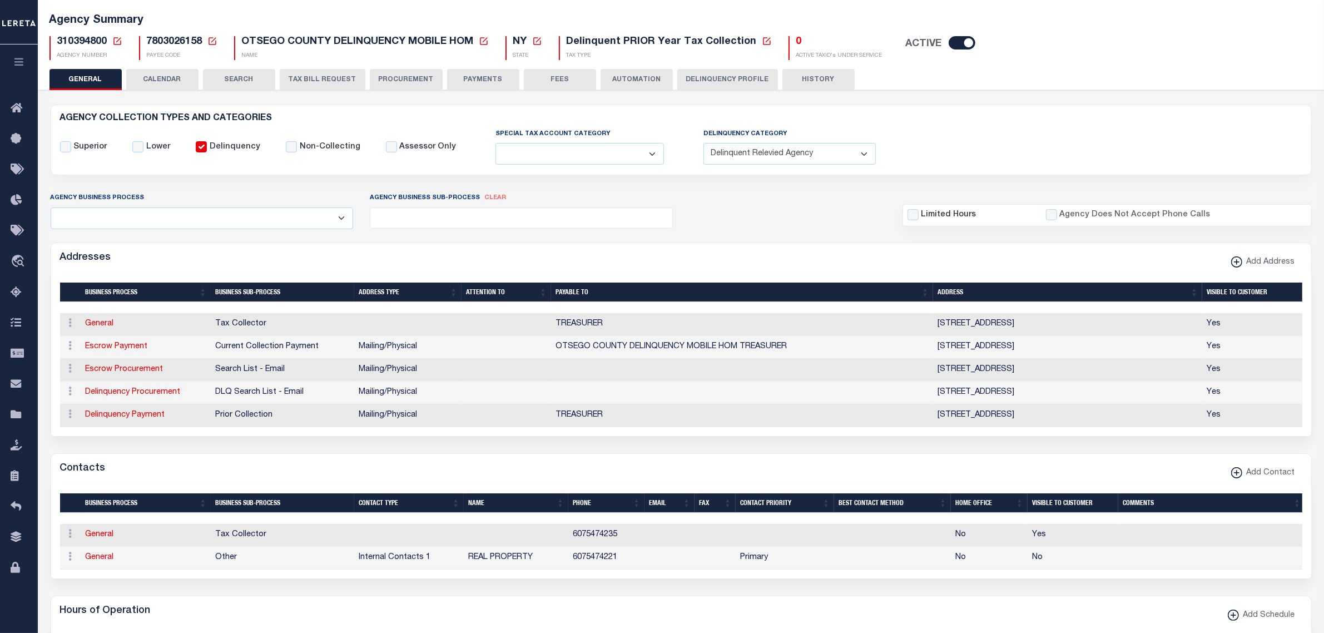
scroll to position [70, 0]
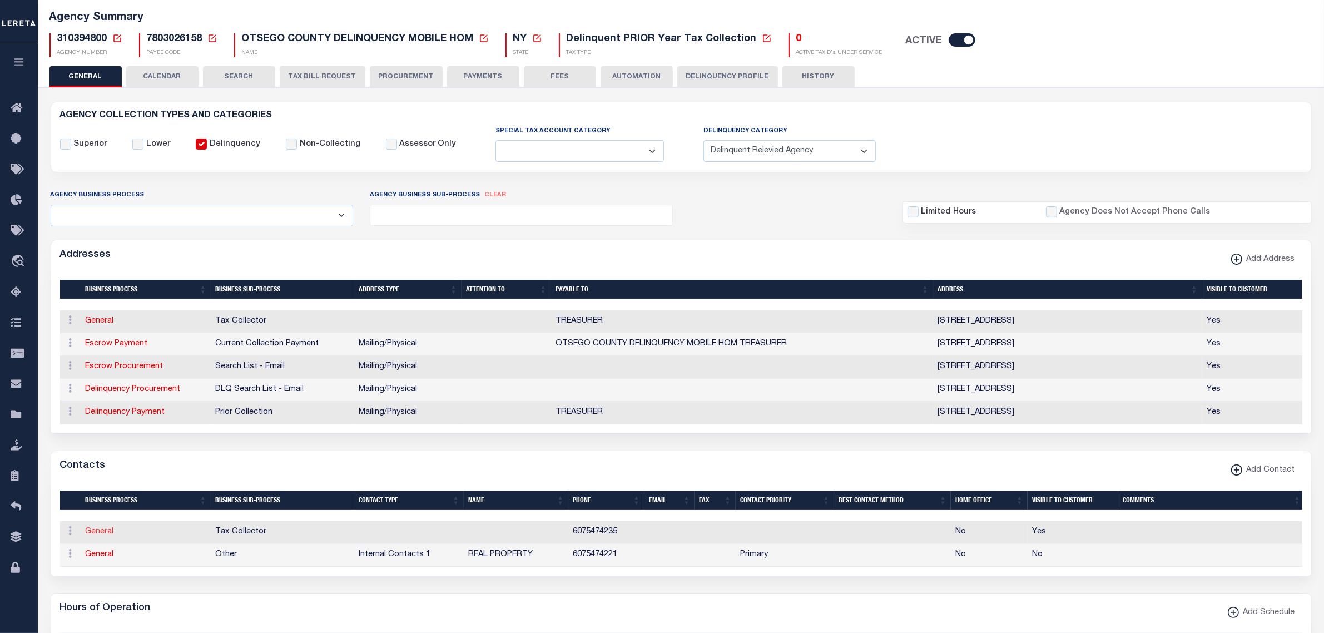
click at [100, 536] on link "General" at bounding box center [100, 532] width 28 height 8
checkbox input "false"
select select
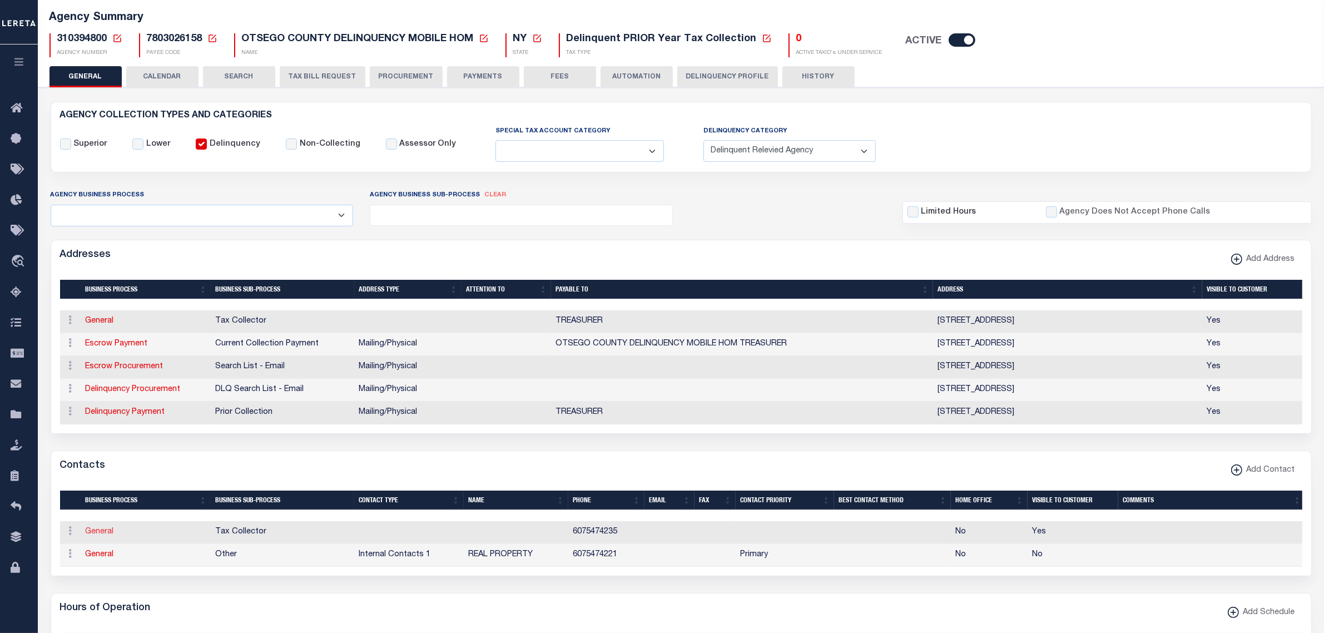
type input "6075474235"
checkbox input "true"
select select "6"
select select "31"
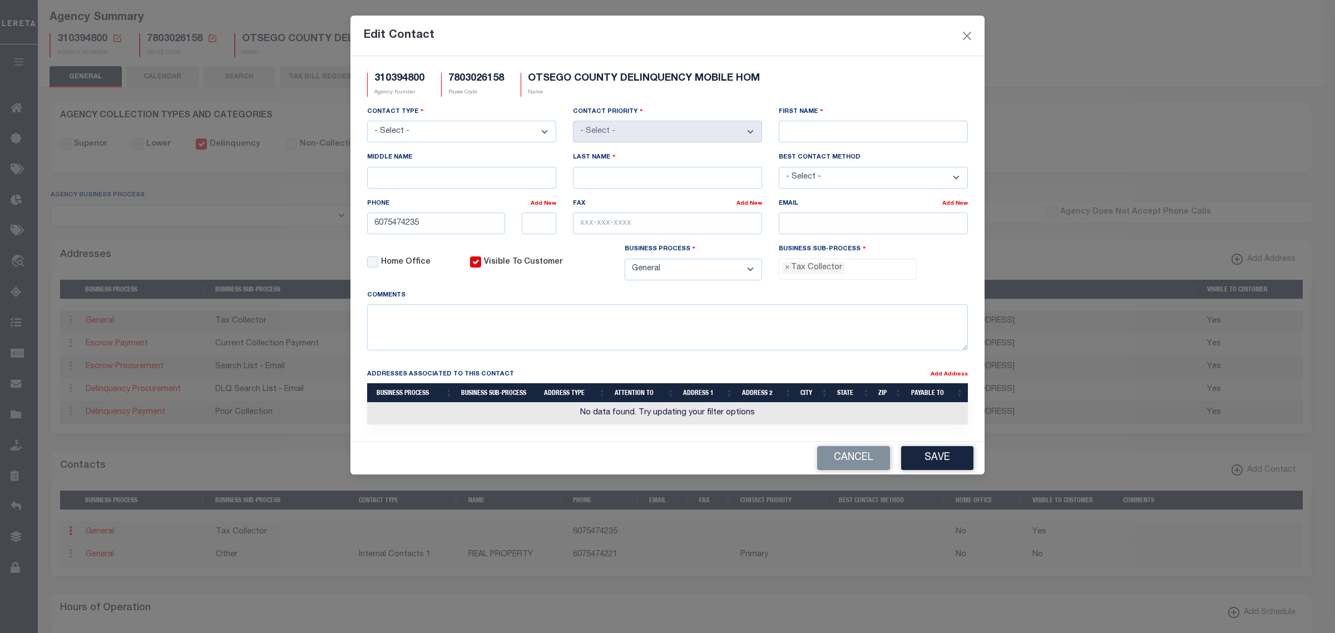
click at [460, 122] on select "- Select - Assessor Clerk Internal Contacts 1 Internal Contacts 2 Internal Cont…" at bounding box center [461, 132] width 189 height 22
select select "3"
click at [367, 122] on select "- Select - Assessor Clerk Internal Contacts 1 Internal Contacts 2 Internal Cont…" at bounding box center [461, 132] width 189 height 22
select select "1"
click at [824, 139] on input "First Name" at bounding box center [873, 132] width 189 height 22
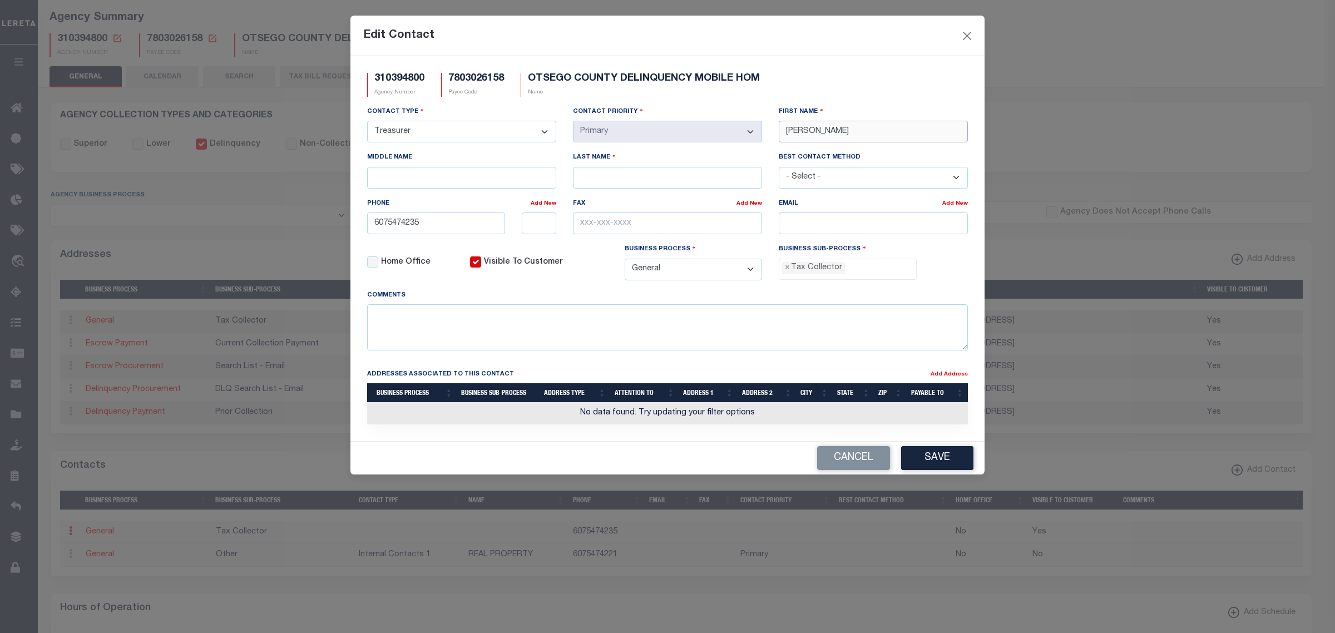
type input "[PERSON_NAME]"
type input "RUFFLES"
type input "[PHONE_NUMBER]"
click at [618, 221] on input "text" at bounding box center [667, 223] width 189 height 22
paste input "[PHONE_NUMBER]"
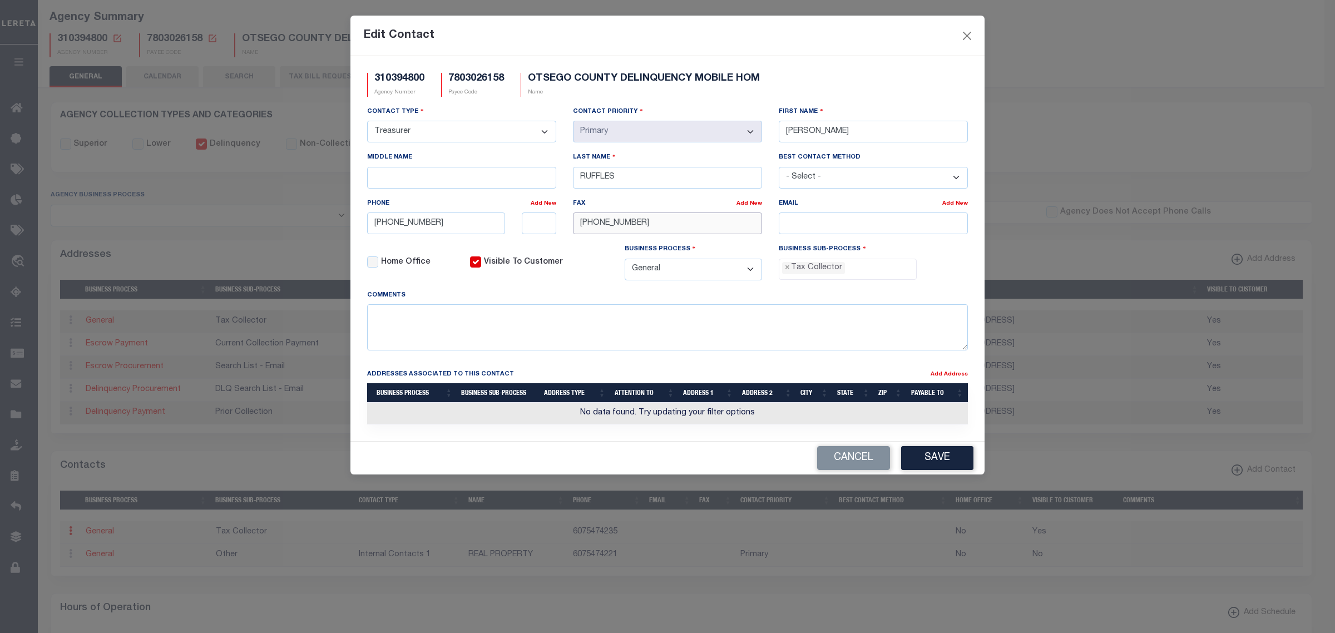
type input "[PHONE_NUMBER]"
click at [840, 217] on input "email" at bounding box center [873, 223] width 189 height 22
paste input "[EMAIL_ADDRESS][DOMAIN_NAME]"
type input "[EMAIL_ADDRESS][DOMAIN_NAME]"
click at [928, 469] on button "Save" at bounding box center [937, 458] width 72 height 24
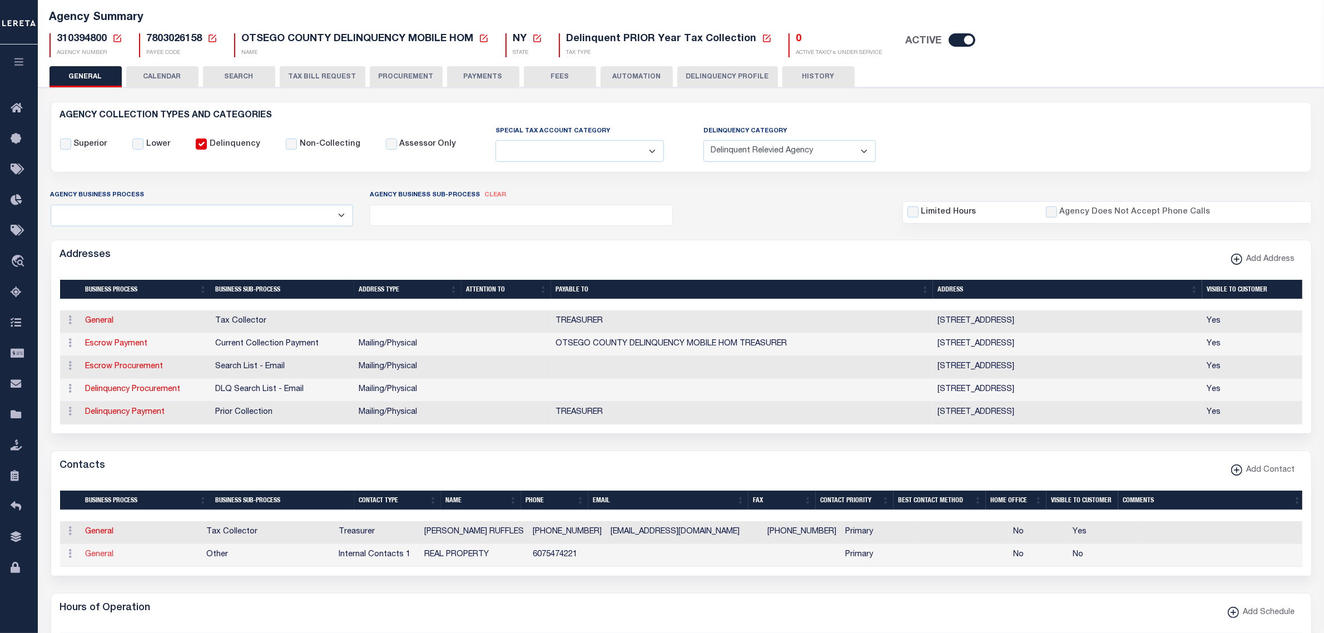
click at [106, 558] on link "General" at bounding box center [100, 555] width 28 height 8
select select
checkbox input "false"
select select
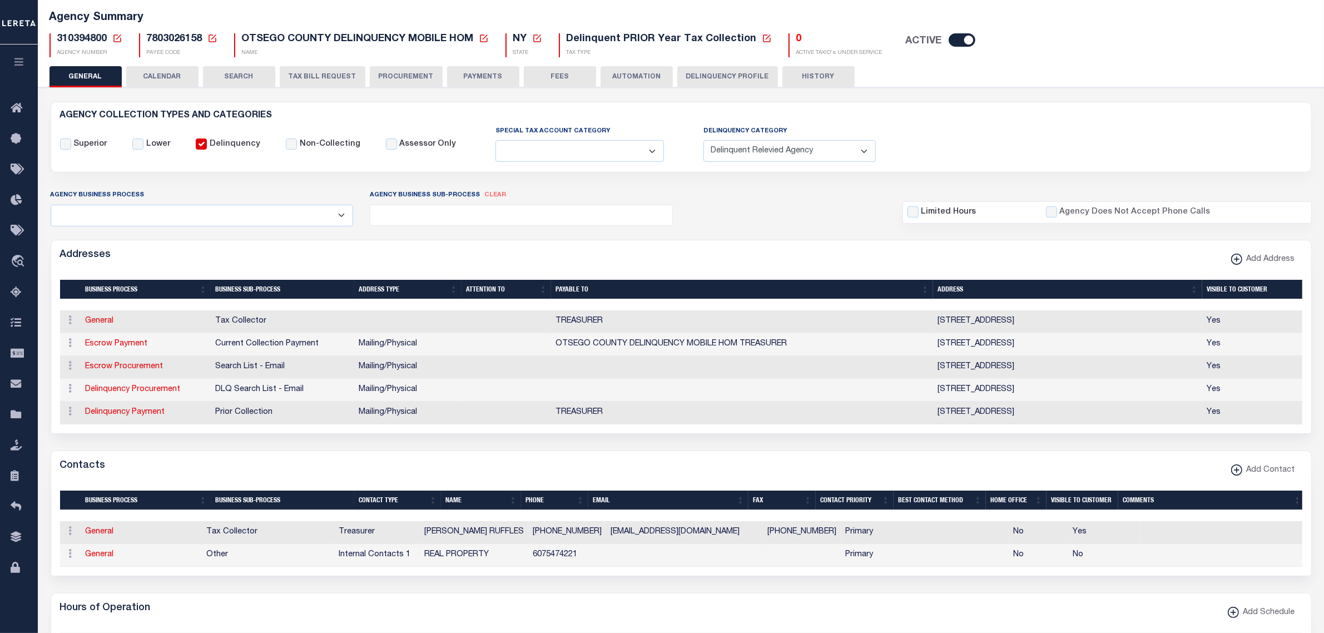
select select
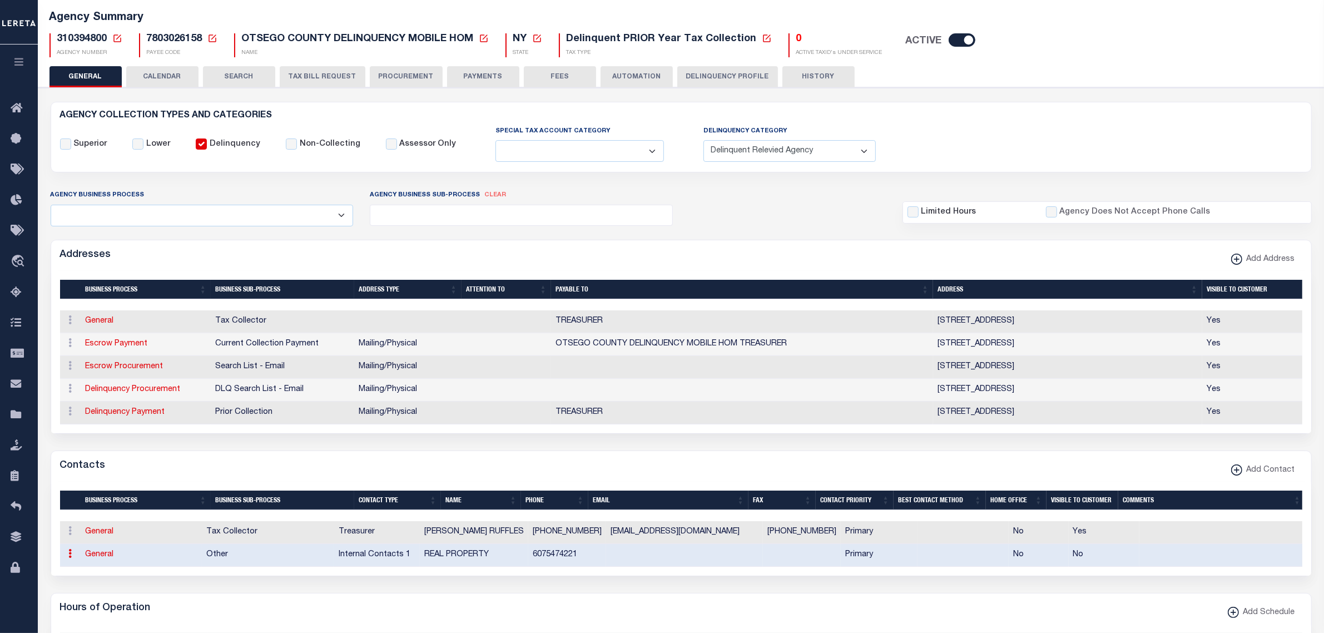
select select "5"
select select "1"
type input "REAL"
type input "PROPERTY"
type input "6075474221"
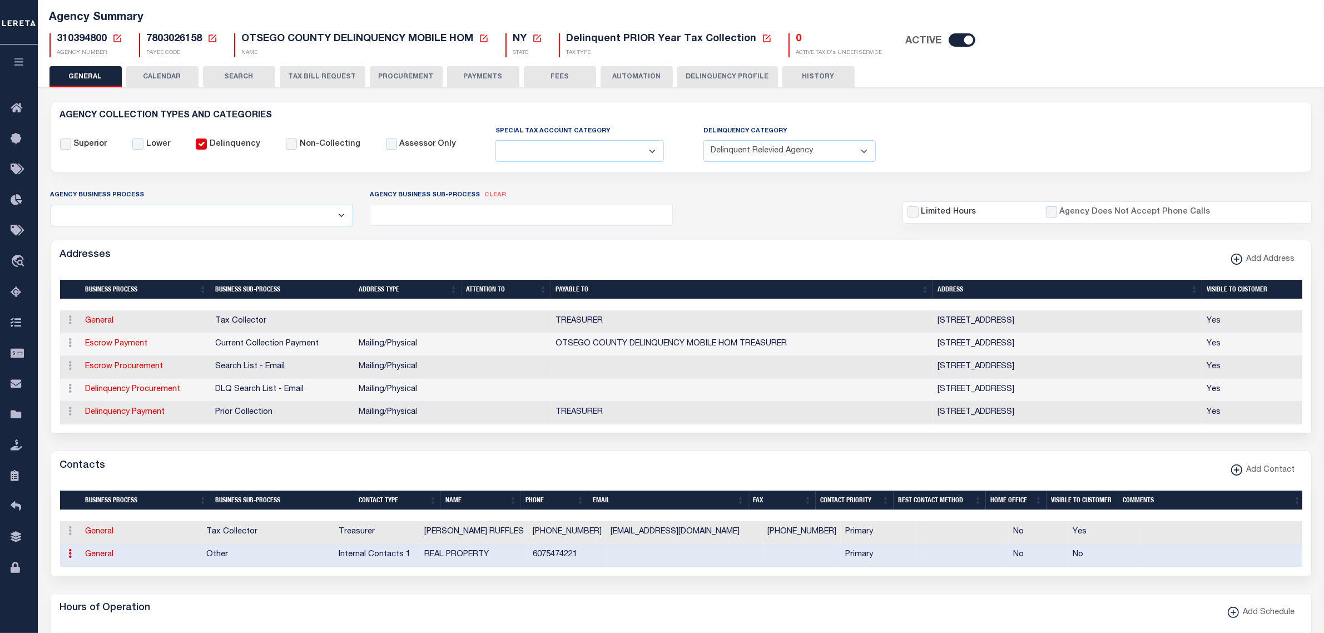
select select "6"
select select "39"
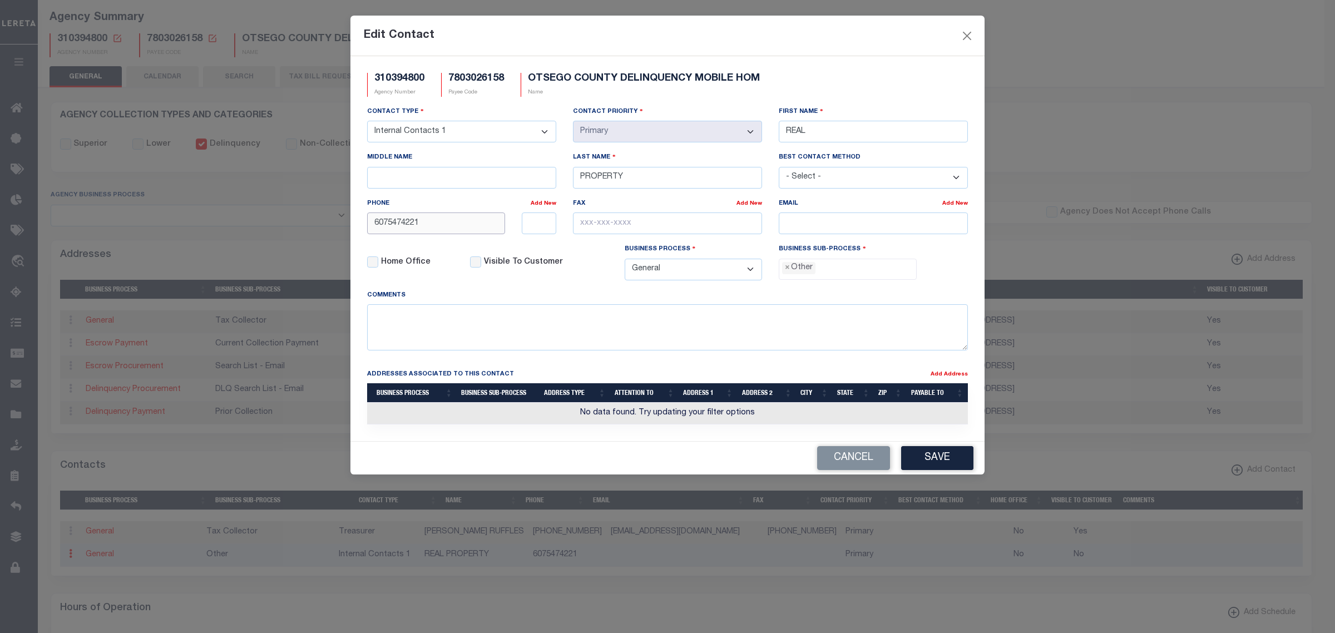
click at [445, 226] on input "6075474221" at bounding box center [436, 223] width 138 height 22
type input "[PHONE_NUMBER]"
click at [852, 225] on input "email" at bounding box center [873, 223] width 189 height 22
paste input "[EMAIL_ADDRESS][DOMAIN_NAME]"
type input "[EMAIL_ADDRESS][DOMAIN_NAME]"
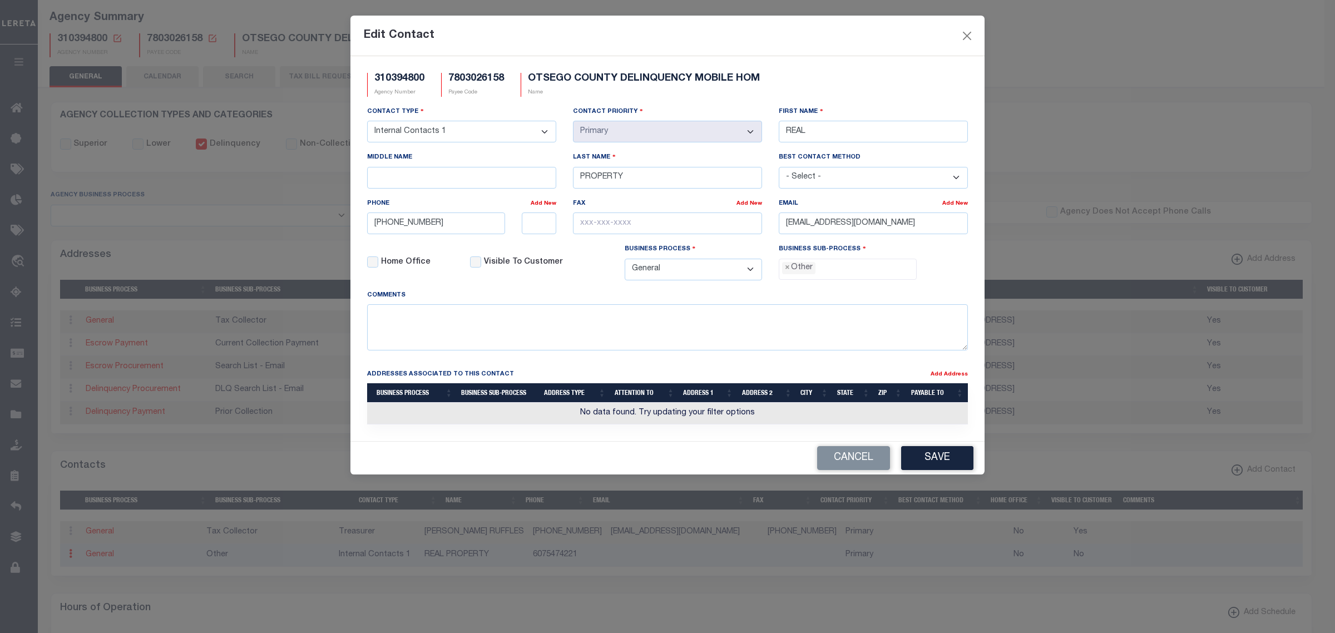
drag, startPoint x: 955, startPoint y: 467, endPoint x: 895, endPoint y: 551, distance: 102.8
click at [955, 470] on button "Save" at bounding box center [937, 458] width 72 height 24
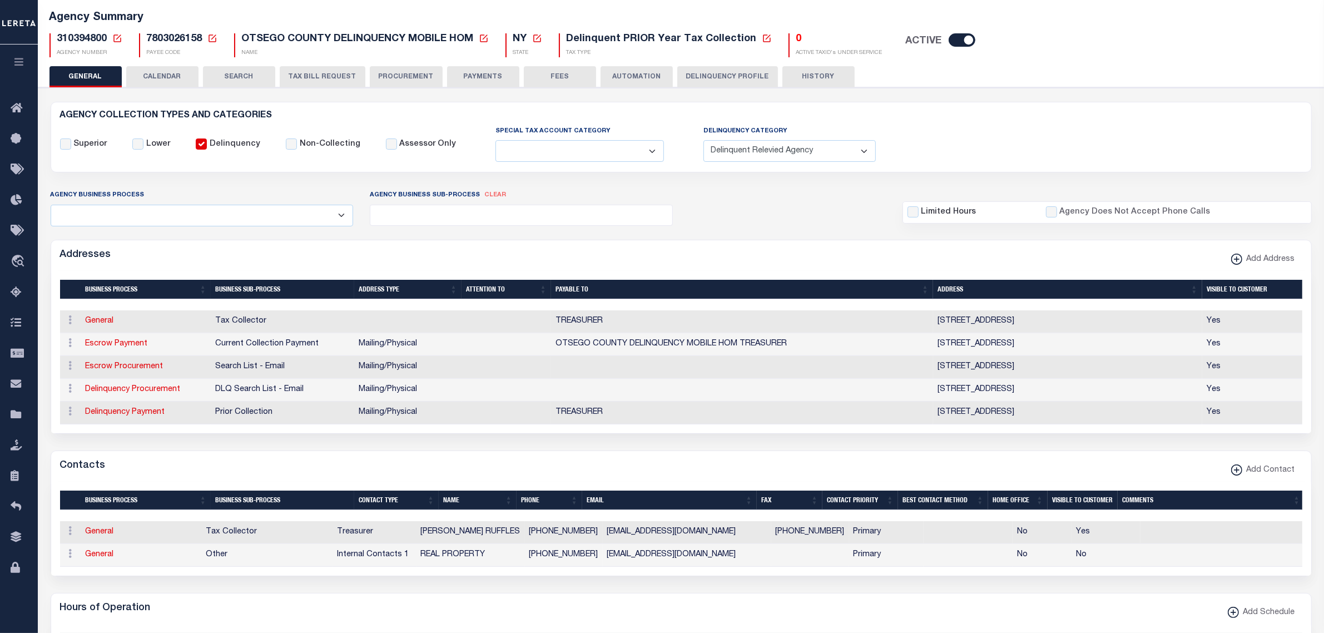
click at [118, 36] on icon at bounding box center [117, 38] width 8 height 8
click at [155, 74] on input "Agency Number" at bounding box center [249, 79] width 224 height 22
type input "480300207"
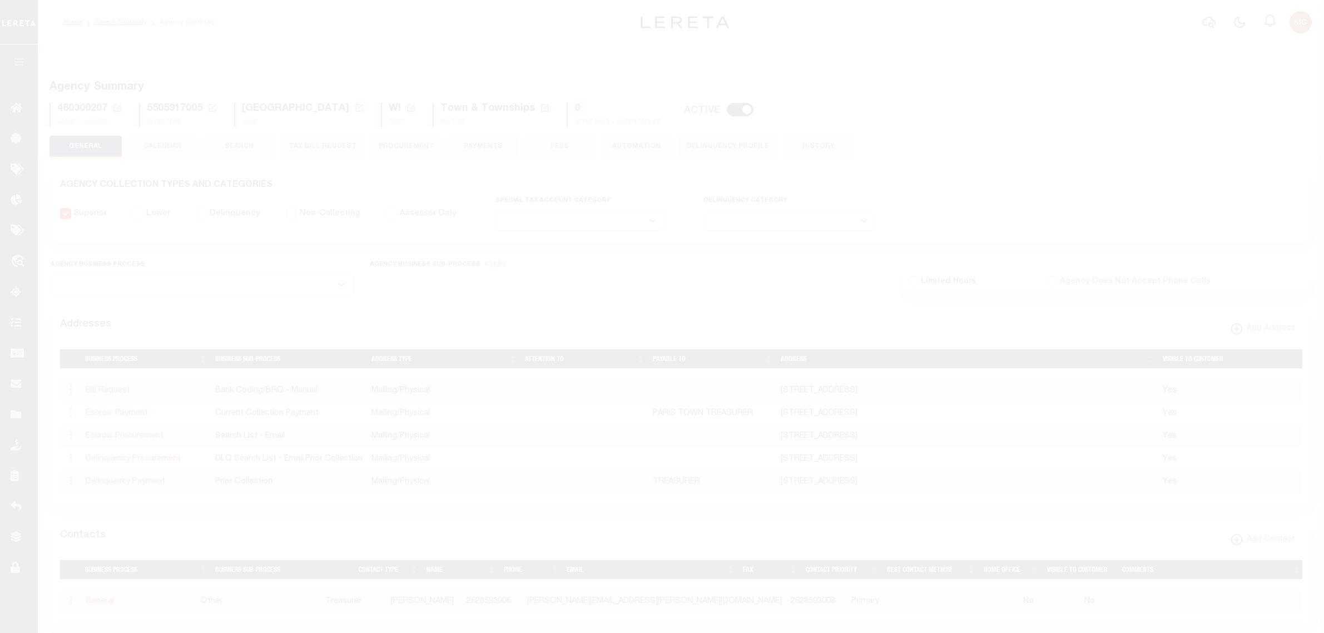
select select
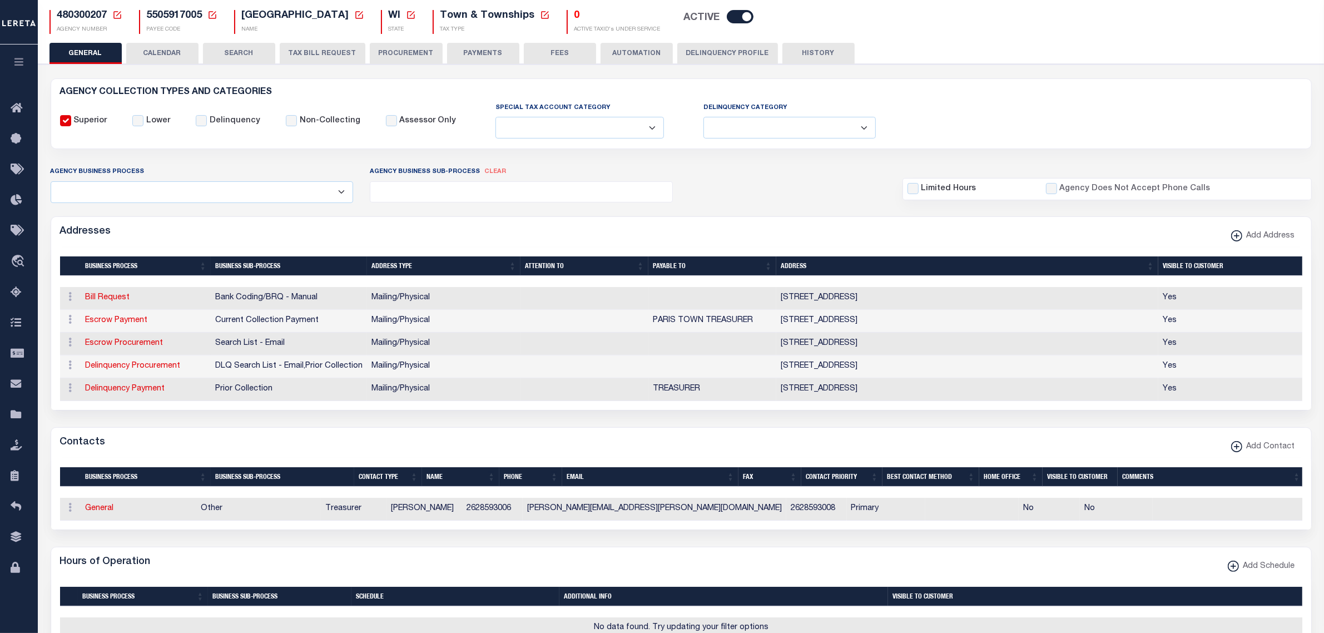
scroll to position [139, 0]
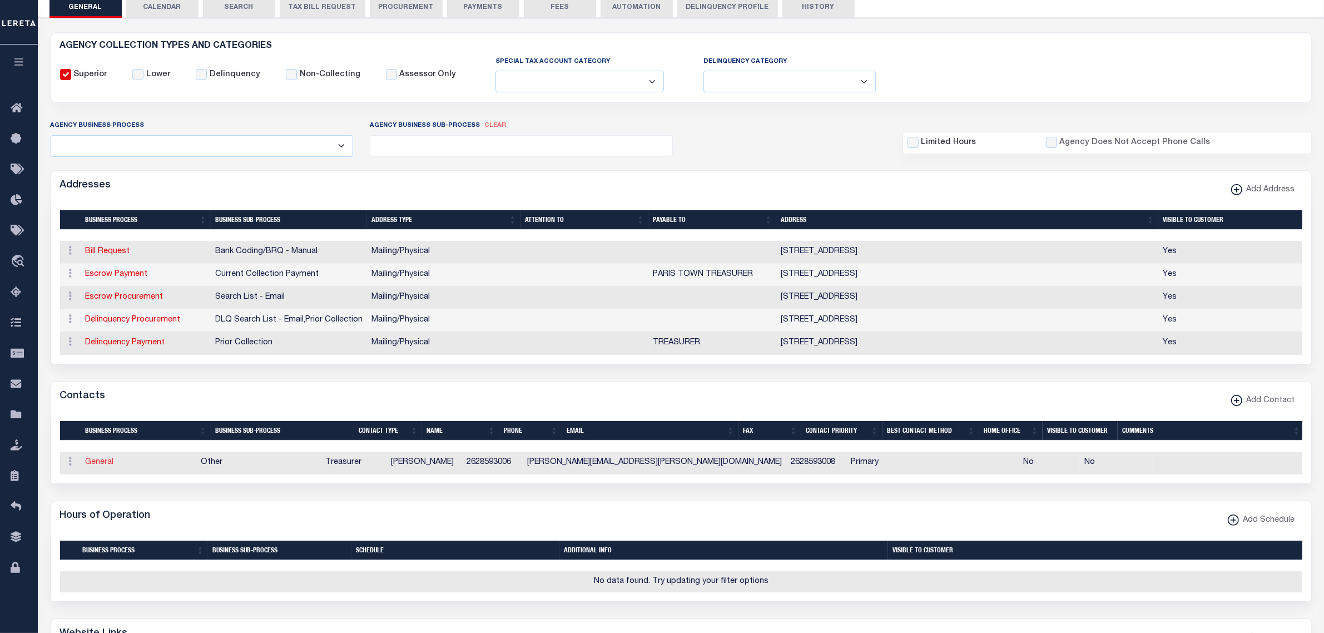
click at [96, 466] on link "General" at bounding box center [100, 462] width 28 height 8
checkbox input "false"
select select
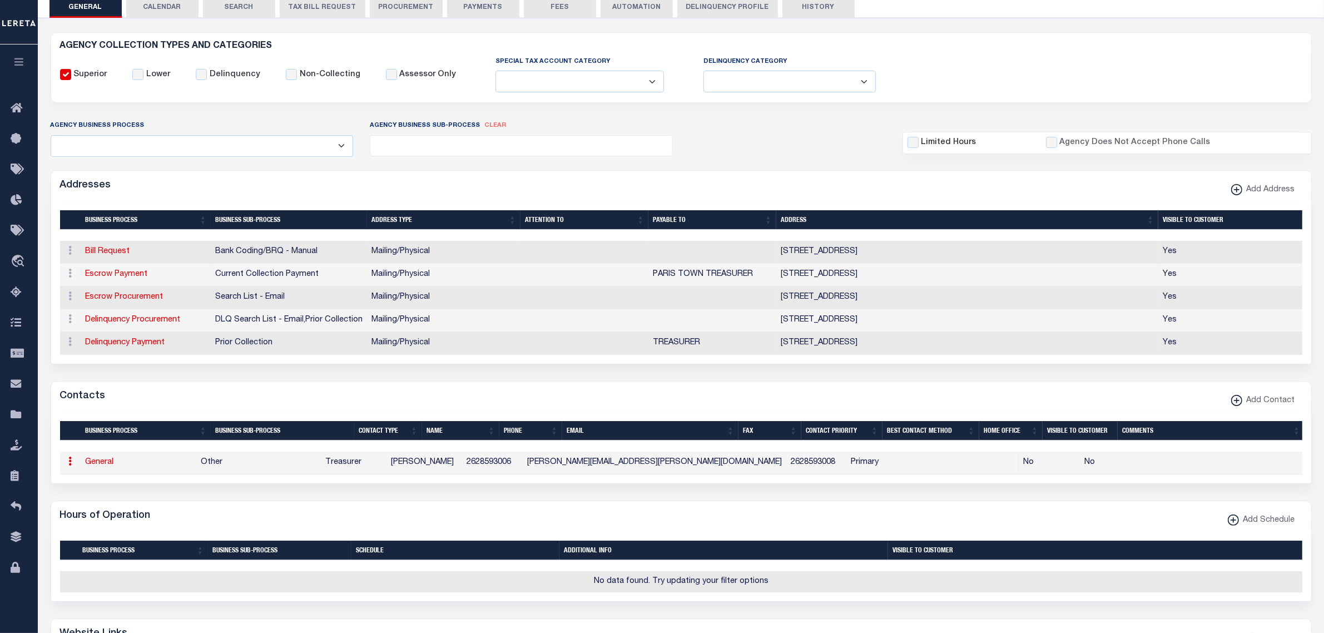
select select "3"
select select "1"
type input "LEAH"
type input "EDQUIST"
type input "2628593006"
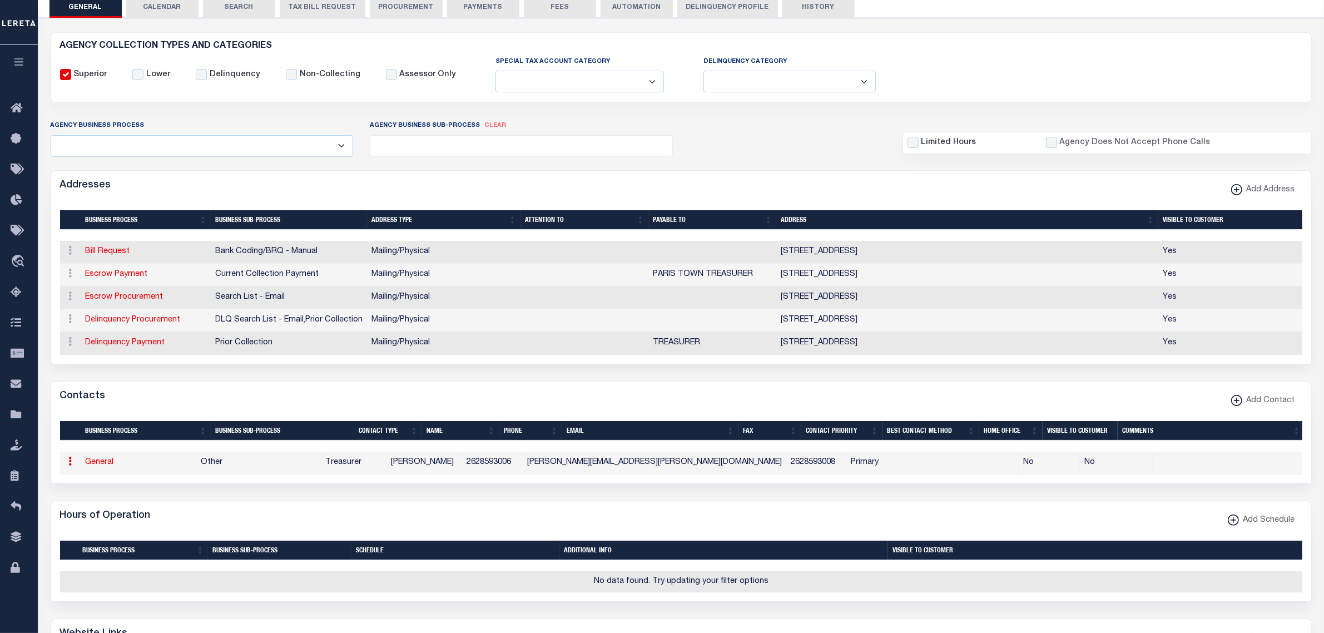
type input "2628593008"
type input "LEAH.EDQUIST@TOWNOFPARIS.ORG"
select select "6"
select select "39"
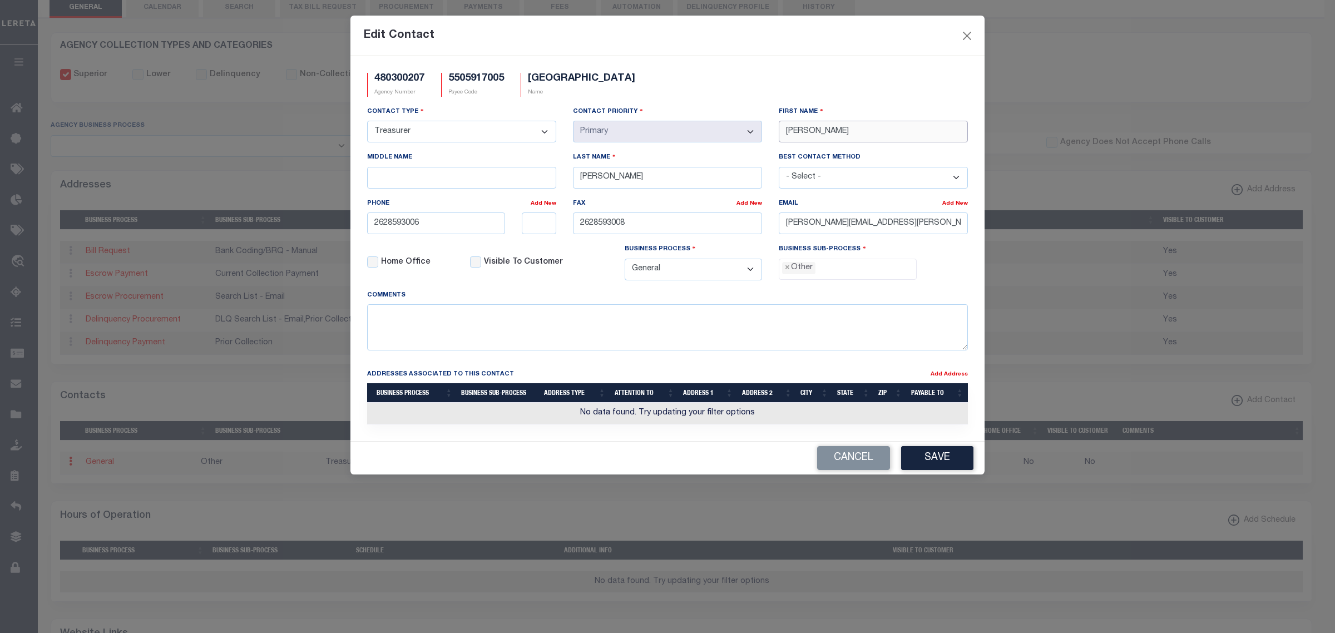
click at [794, 130] on input "LEAH" at bounding box center [873, 132] width 189 height 22
type input "EMILIE"
type input "GASTALDI"
type input "262-859-3006"
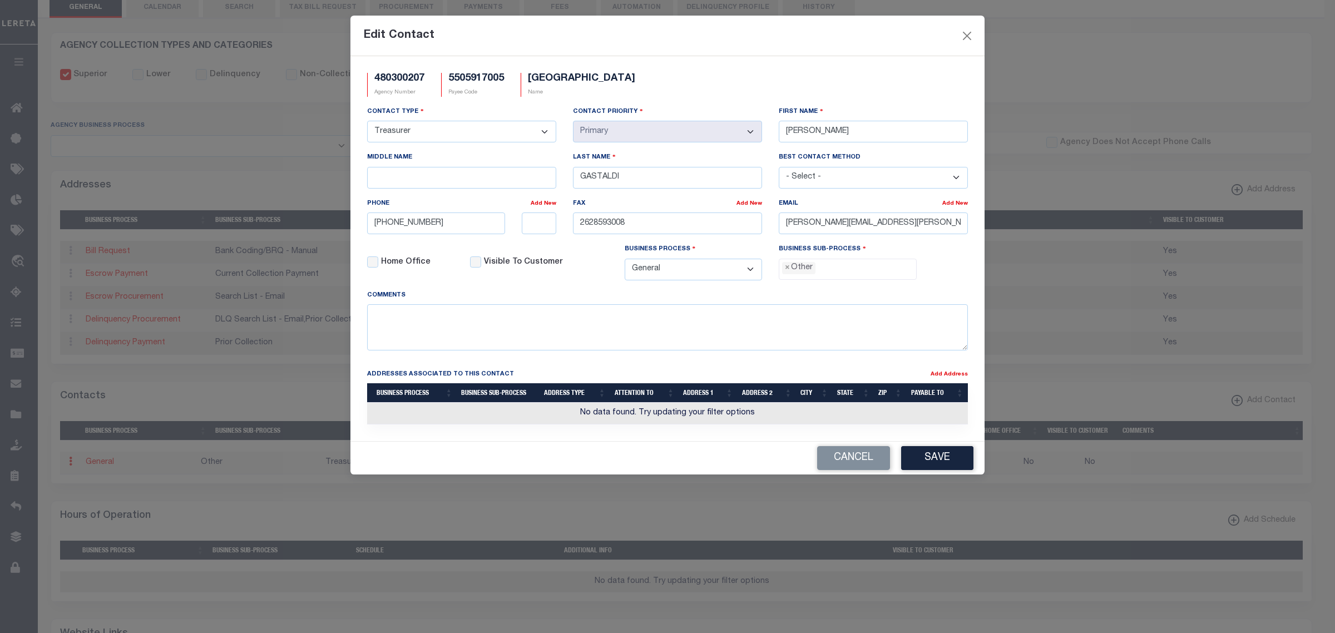
type input "262-859-3008"
drag, startPoint x: 940, startPoint y: 227, endPoint x: 774, endPoint y: 229, distance: 166.3
click at [774, 229] on div "Email Add New LEAH.EDQUIST@TOWNOFPARIS.ORG" at bounding box center [873, 220] width 206 height 46
paste input "INFO"
type input "INFO@TOWNOFPARIS.ORG"
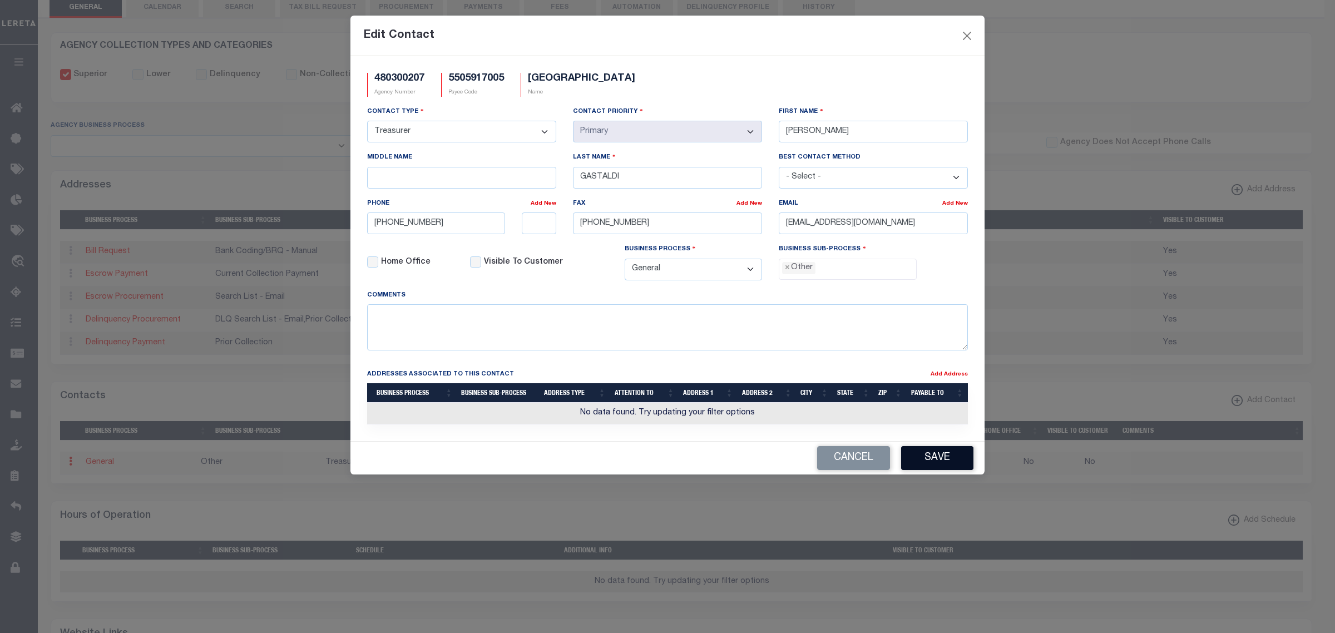
click at [912, 459] on button "Save" at bounding box center [937, 458] width 72 height 24
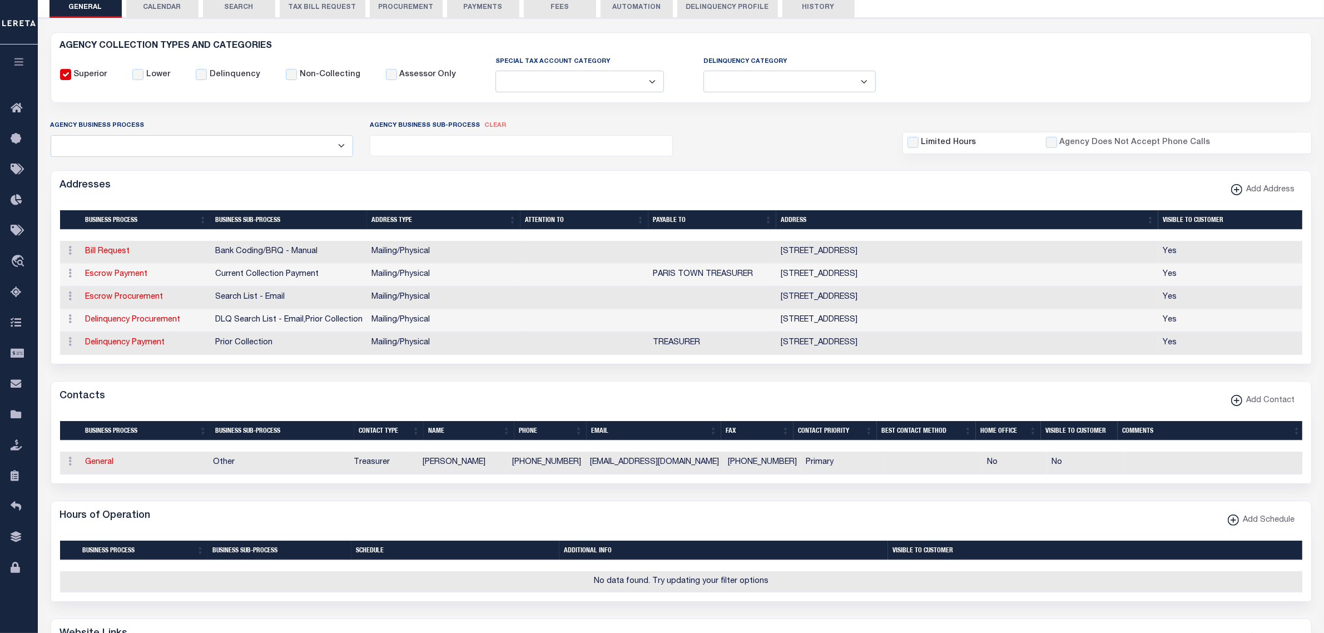
scroll to position [0, 0]
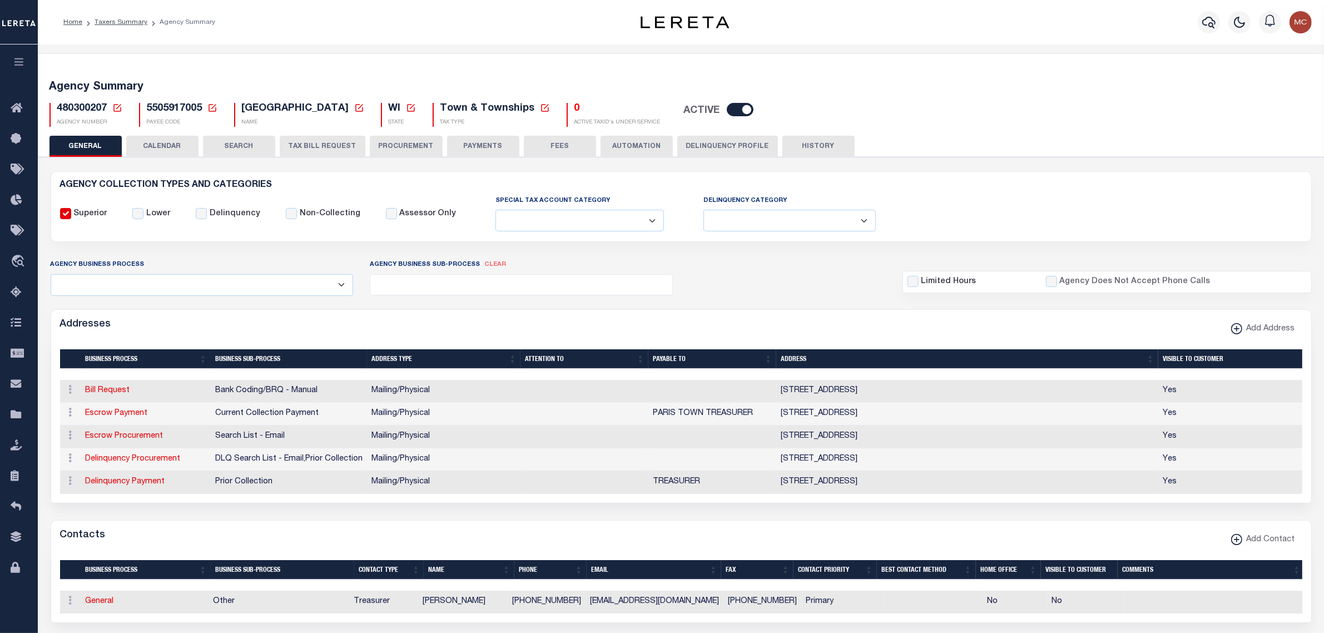
click at [118, 110] on icon at bounding box center [117, 108] width 10 height 10
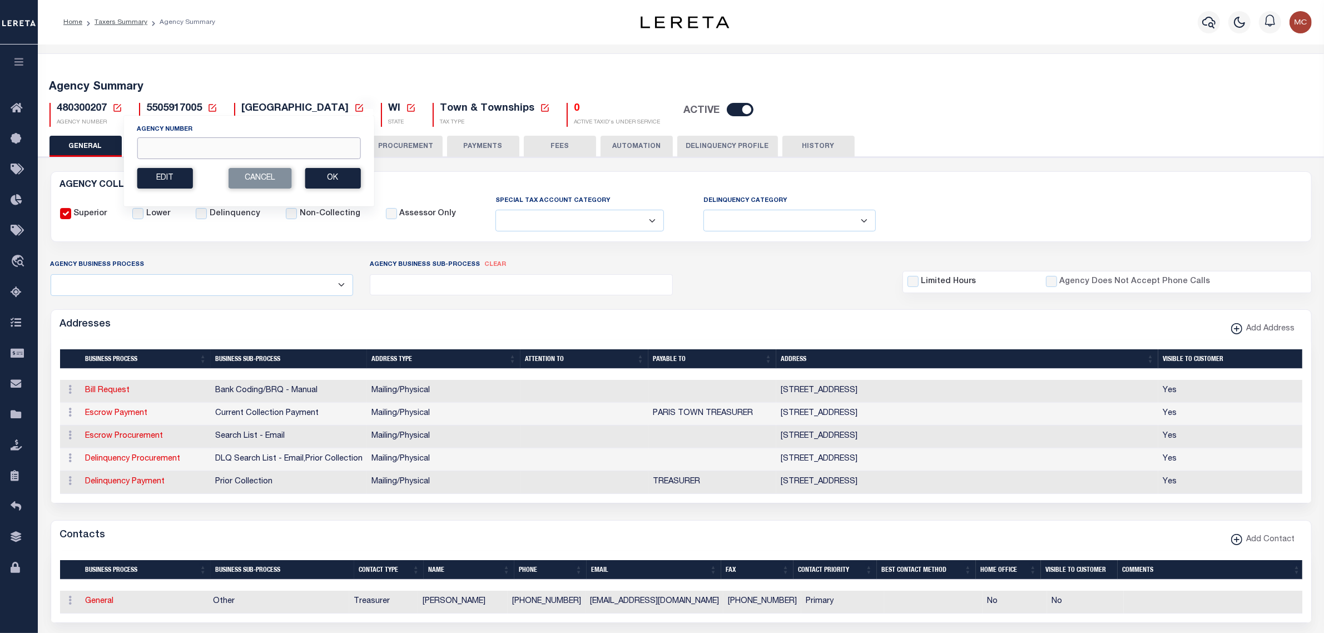
click at [158, 155] on input "Agency Number" at bounding box center [249, 148] width 224 height 22
type input "480600215"
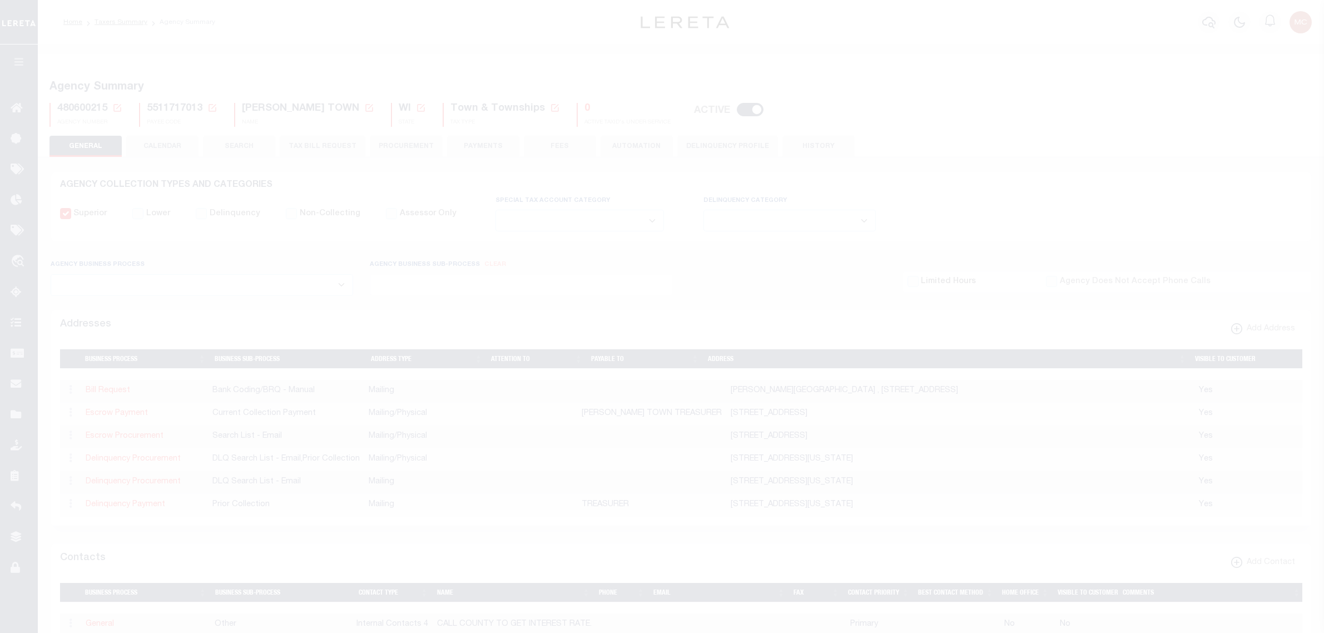
select select
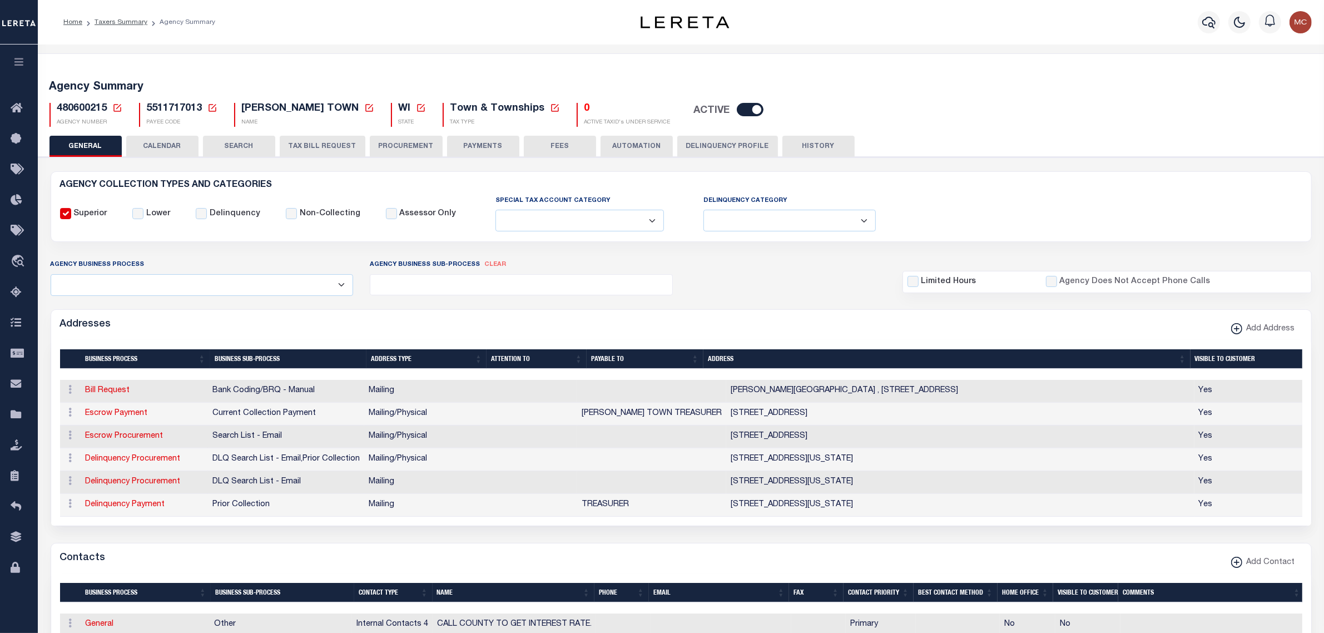
scroll to position [70, 0]
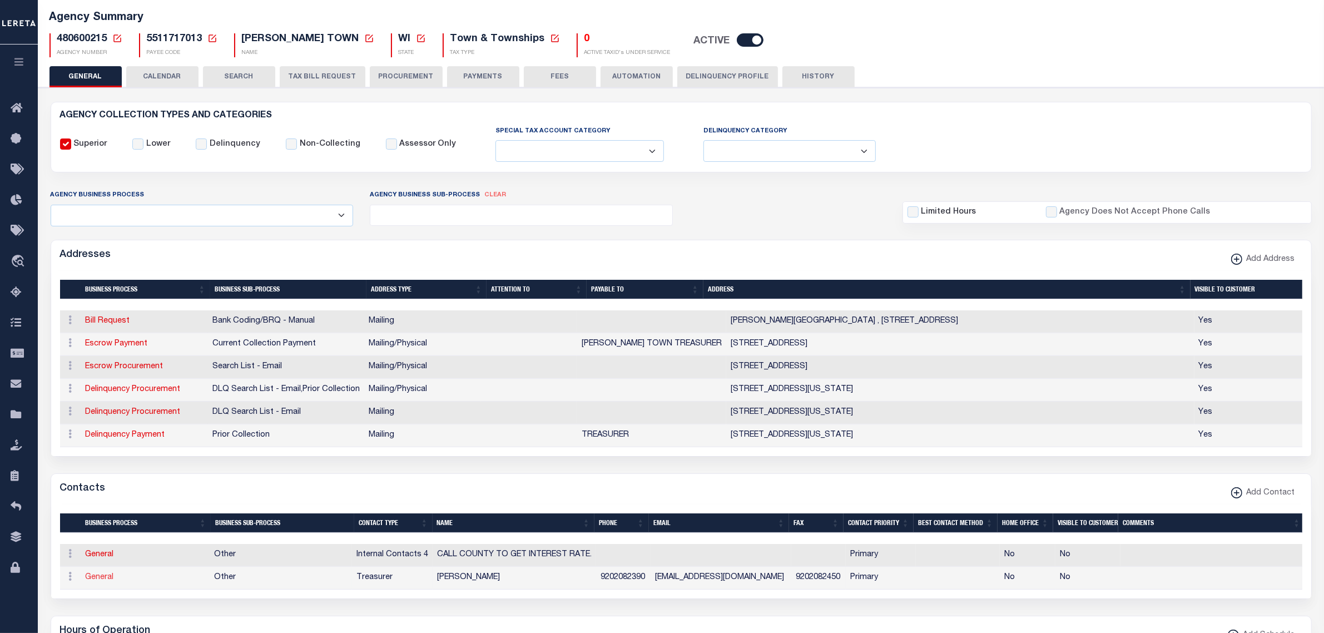
click at [106, 581] on link "General" at bounding box center [100, 577] width 28 height 8
checkbox input "false"
select select
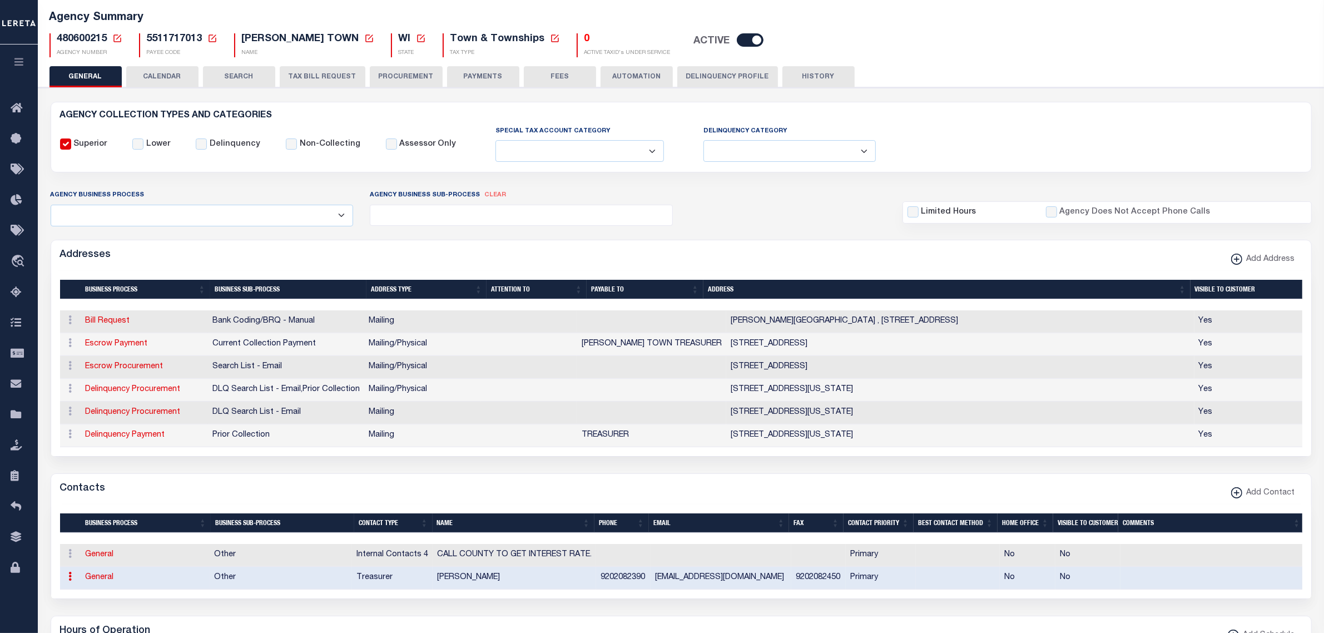
select select "3"
select select "1"
type input "[PERSON_NAME]"
type input "9202082390"
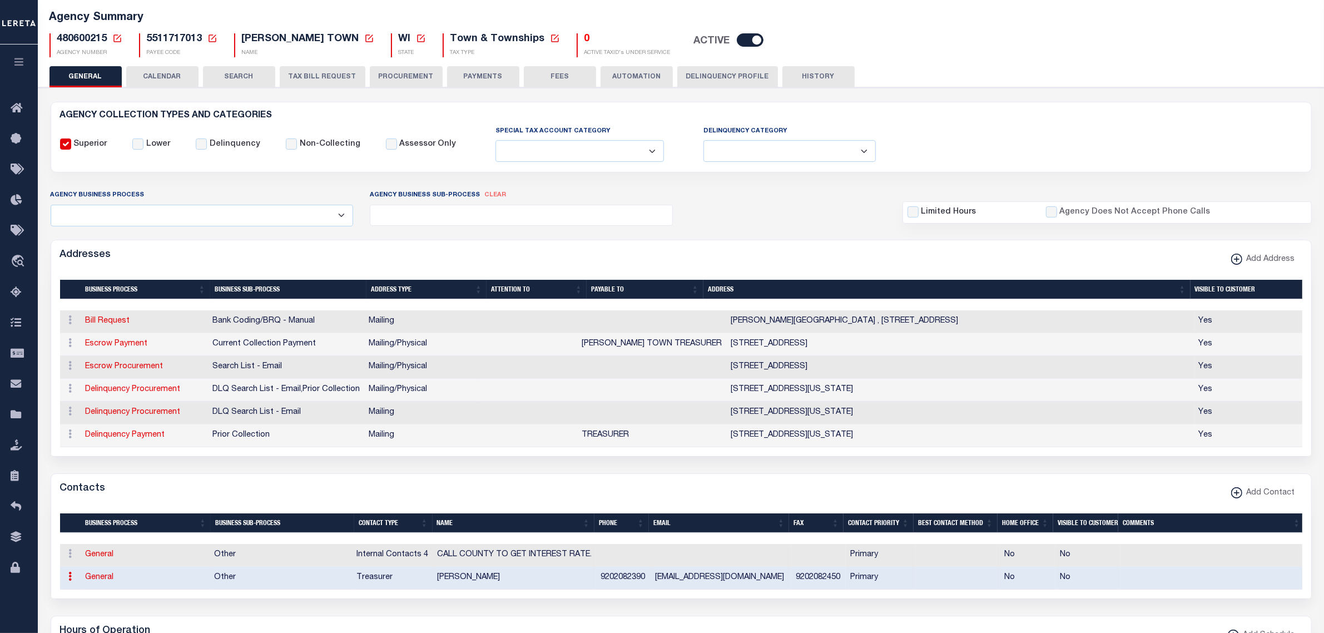
type input "9202082450"
type input "[EMAIL_ADDRESS][DOMAIN_NAME]"
select select "6"
select select "39"
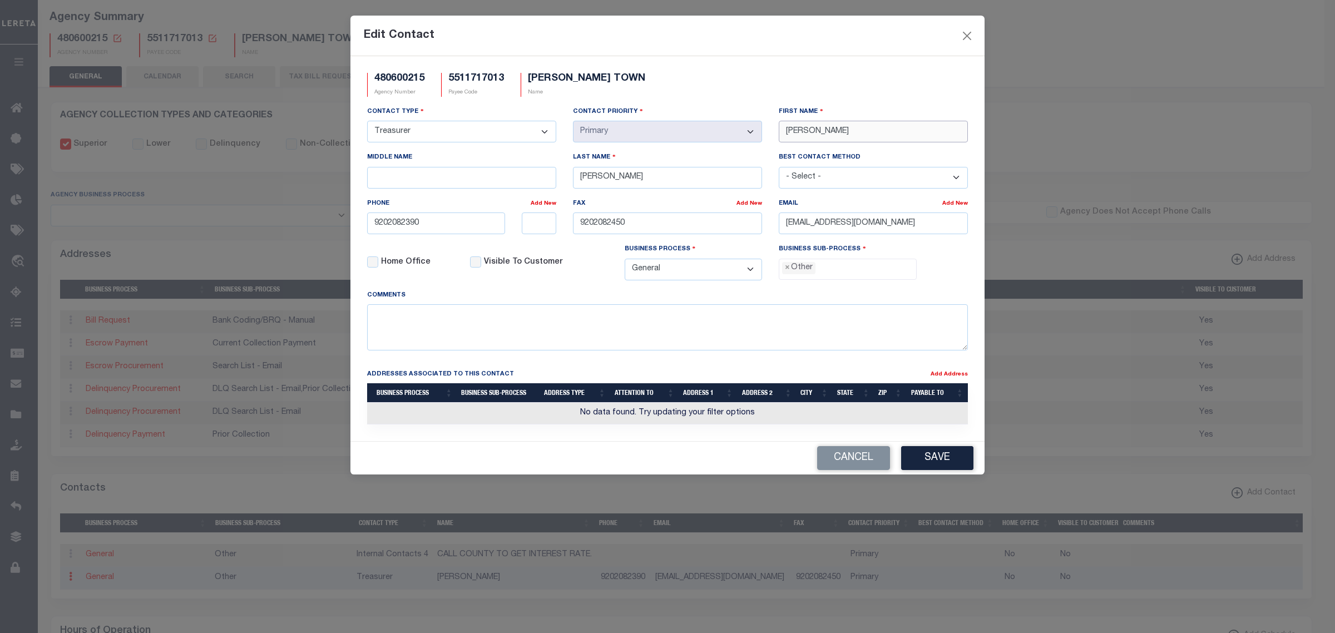
click at [801, 124] on input "[PERSON_NAME]" at bounding box center [873, 132] width 189 height 22
type input "[PERSON_NAME]"
type input "[PHONE_NUMBER]"
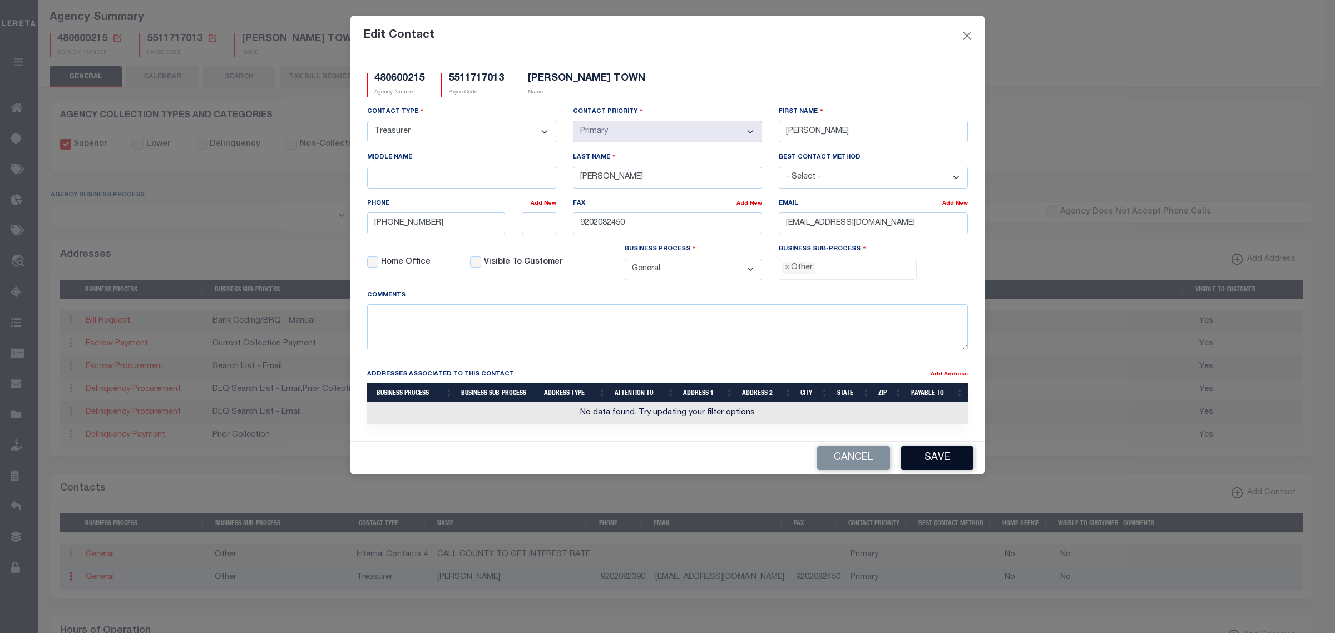
type input "[PHONE_NUMBER]"
click at [921, 465] on button "Save" at bounding box center [937, 458] width 72 height 24
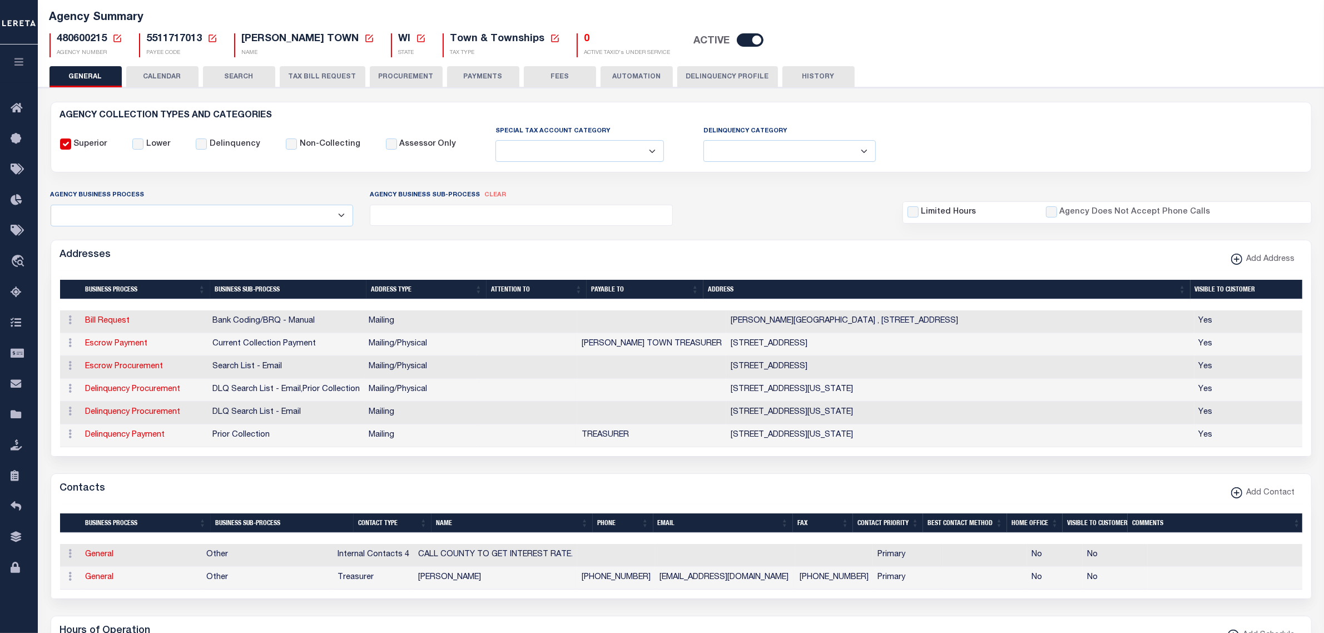
click at [117, 34] on icon at bounding box center [117, 38] width 8 height 8
click at [197, 78] on input "Agency Number" at bounding box center [249, 79] width 224 height 22
type input "480720210"
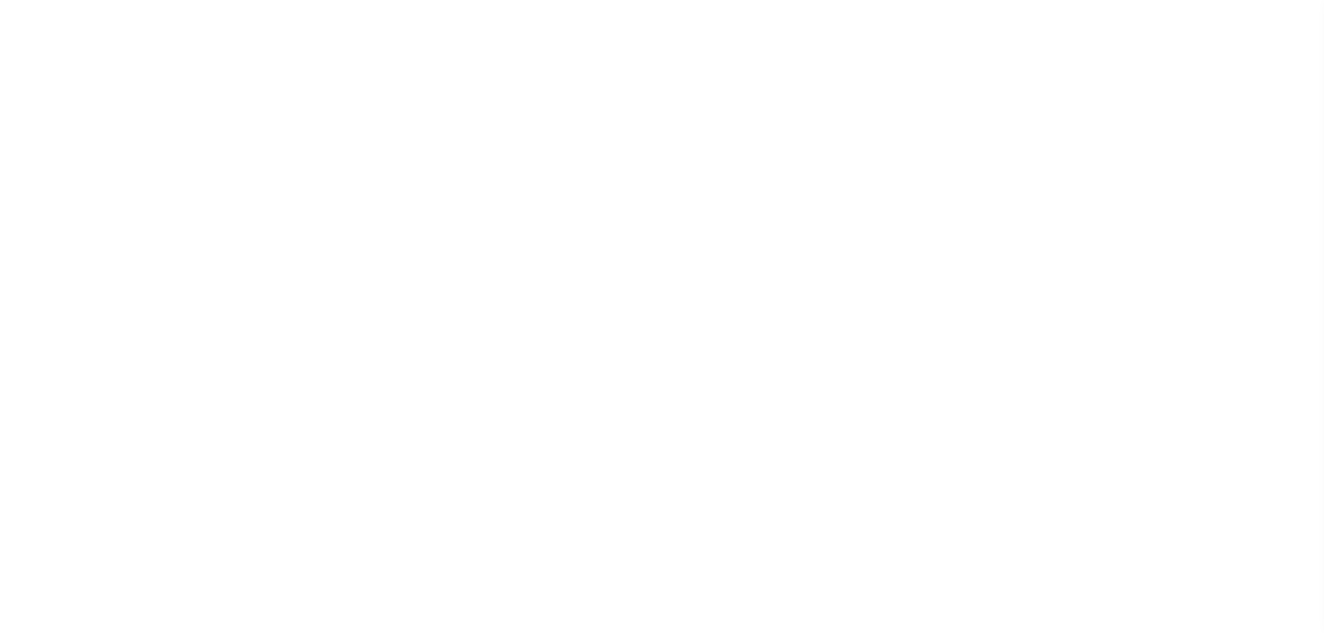
select select
checkbox input "false"
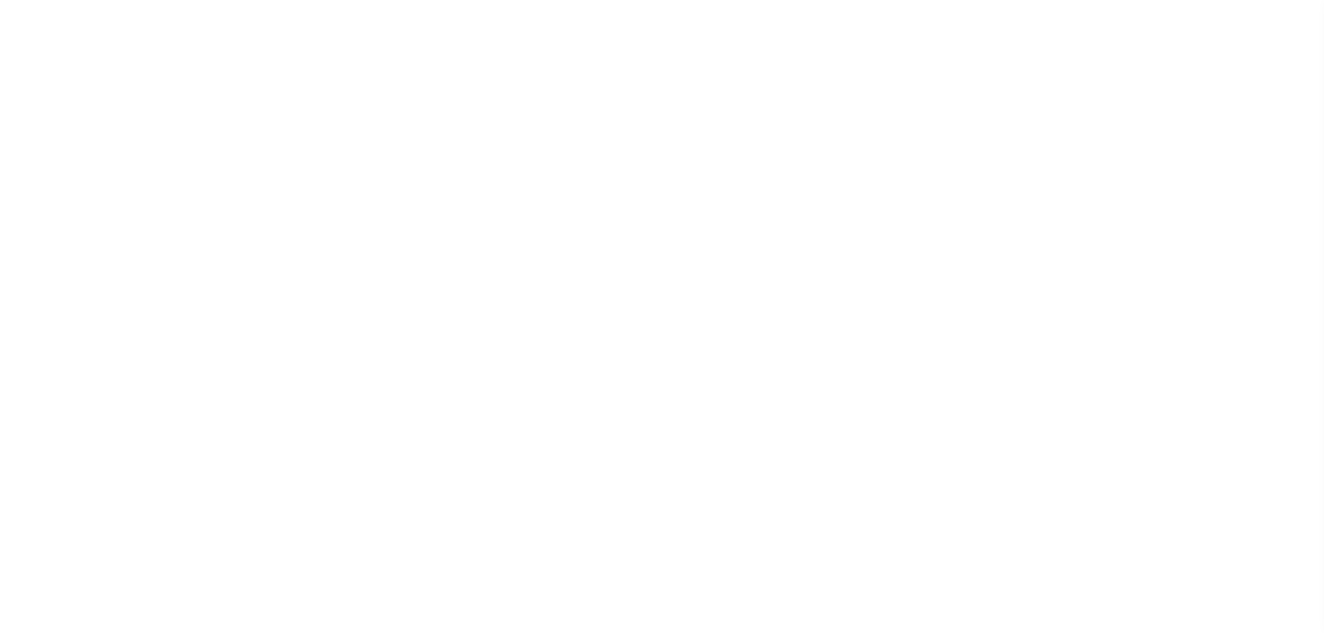
checkbox input "false"
type input "5514117002"
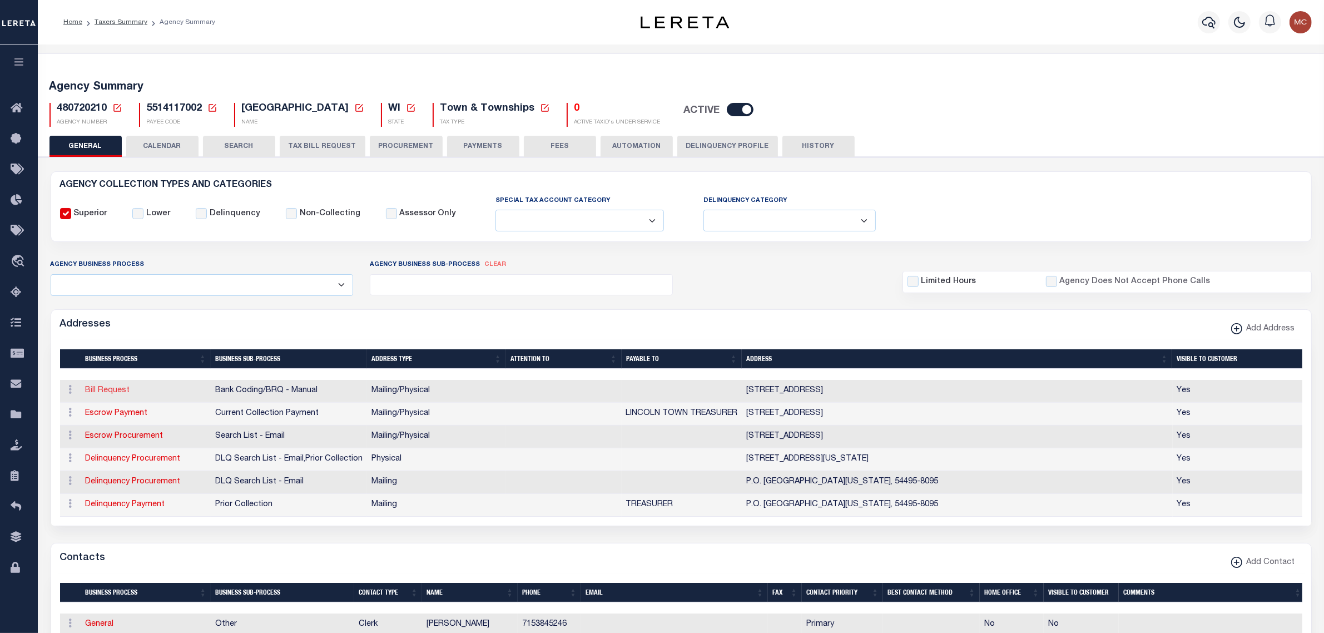
click at [99, 390] on link "Bill Request" at bounding box center [108, 391] width 44 height 8
select select "1"
checkbox input "false"
select select
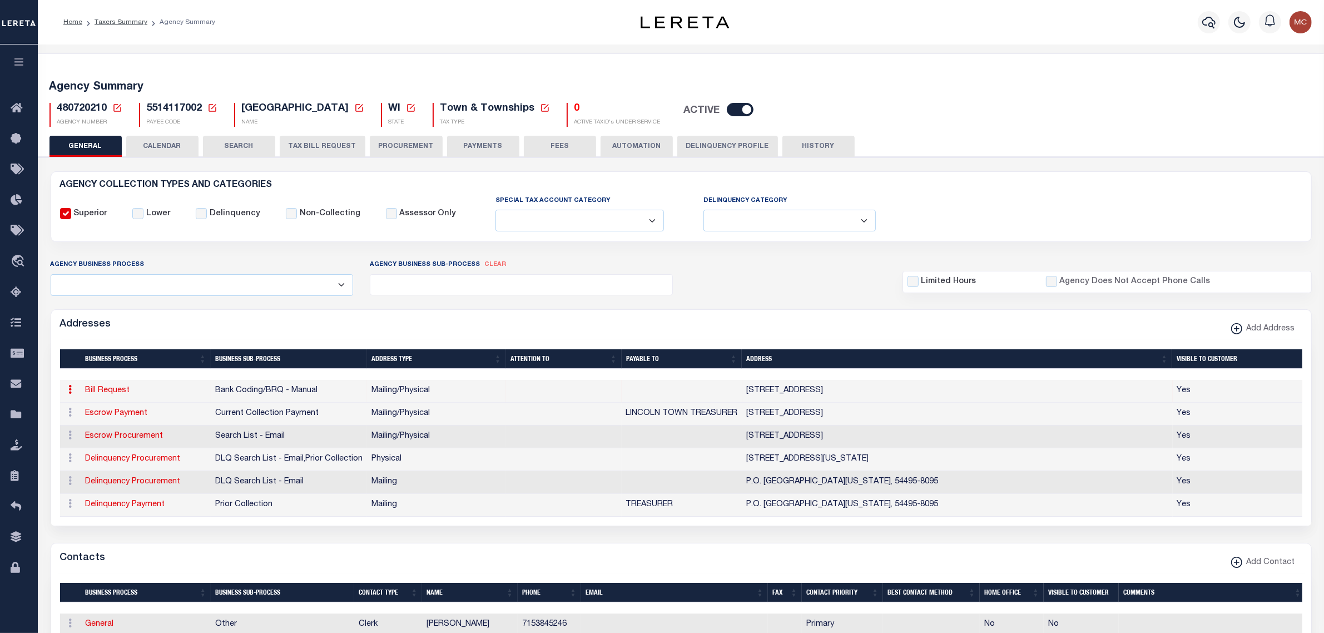
type input "9796 YELLOW RIVER RD"
type input "MARSHFIELD"
select select "WI"
type input "54449"
select select "5"
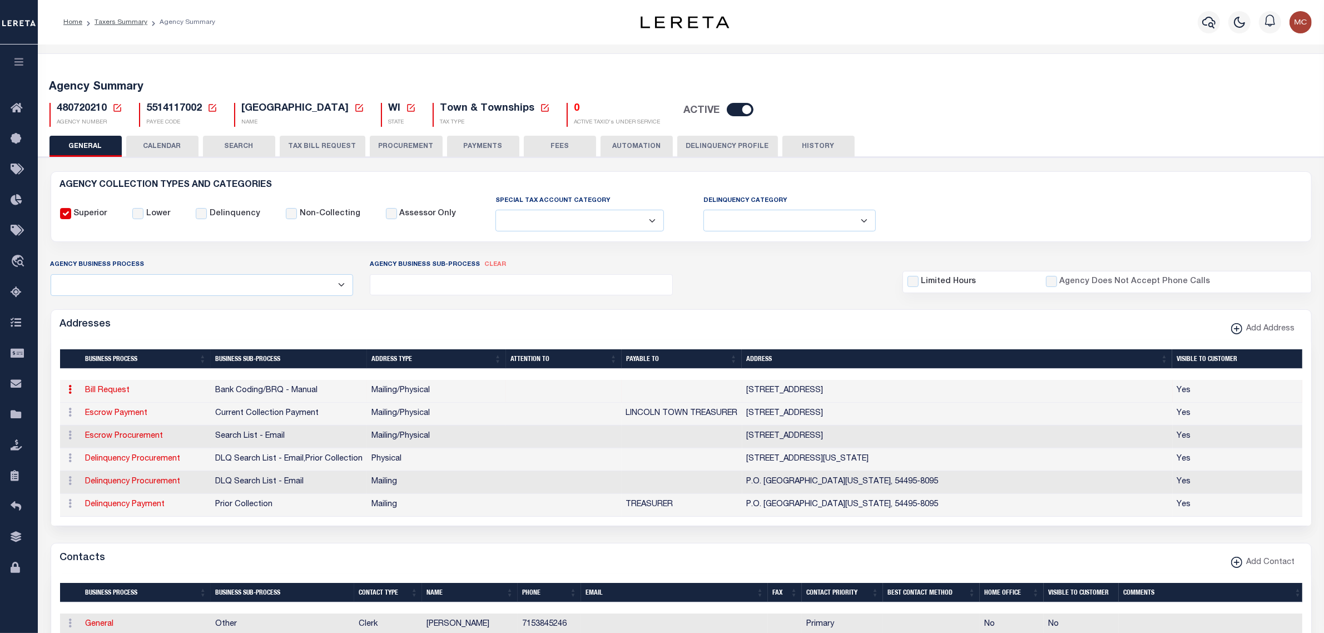
checkbox input "true"
select select "1"
select select "2"
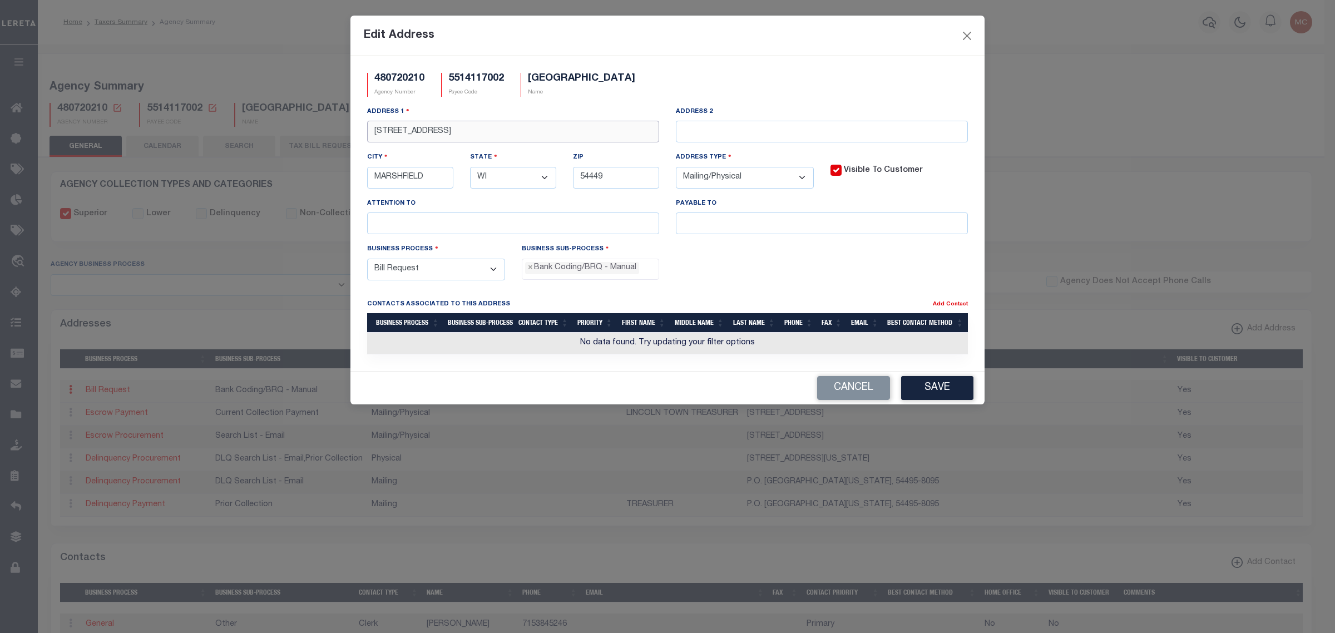
drag, startPoint x: 373, startPoint y: 134, endPoint x: 568, endPoint y: 135, distance: 195.2
click at [568, 135] on input "9796 YELLOW RIVER RD" at bounding box center [513, 132] width 292 height 22
paste input "10262 EAGLE RD"
type input "10262 EAGLE RD"
click at [918, 395] on button "Save" at bounding box center [937, 388] width 72 height 24
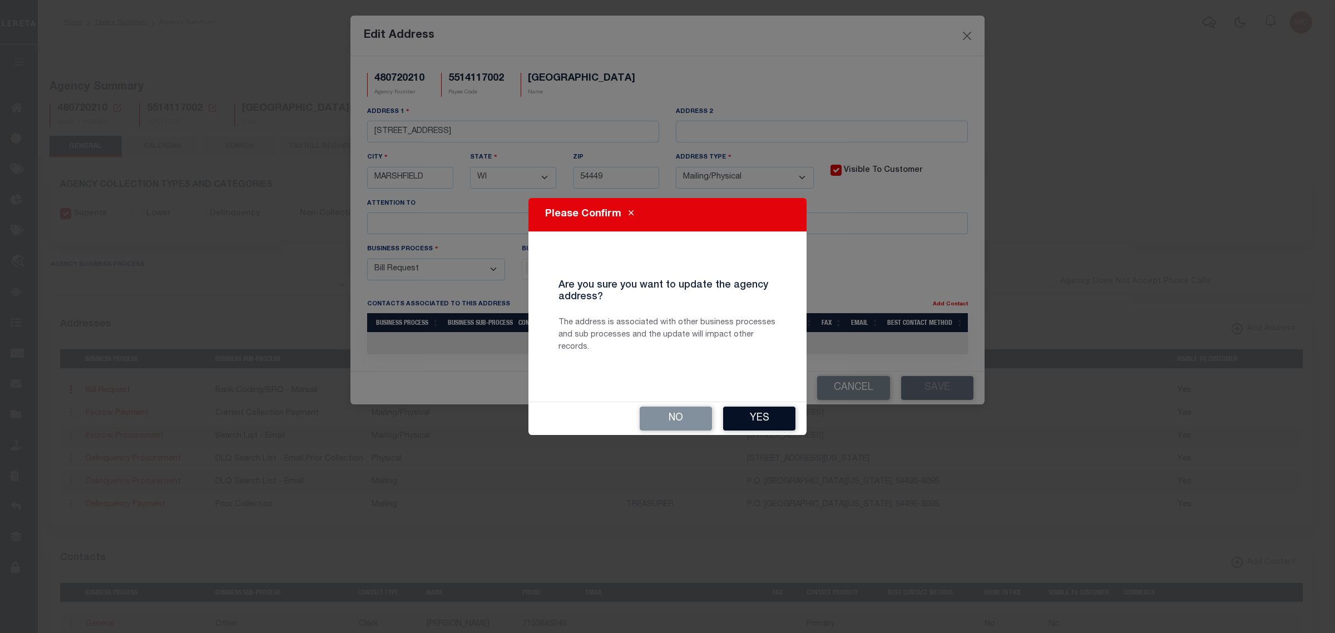
click at [752, 413] on button "Yes" at bounding box center [759, 419] width 72 height 24
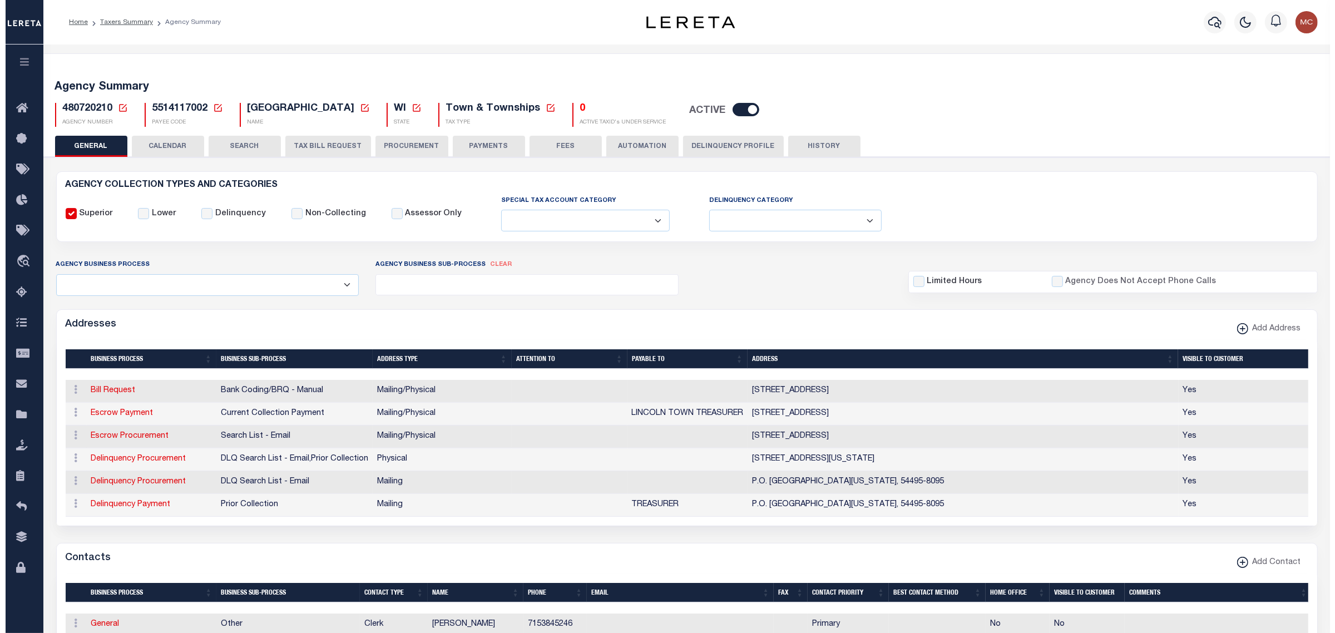
scroll to position [209, 0]
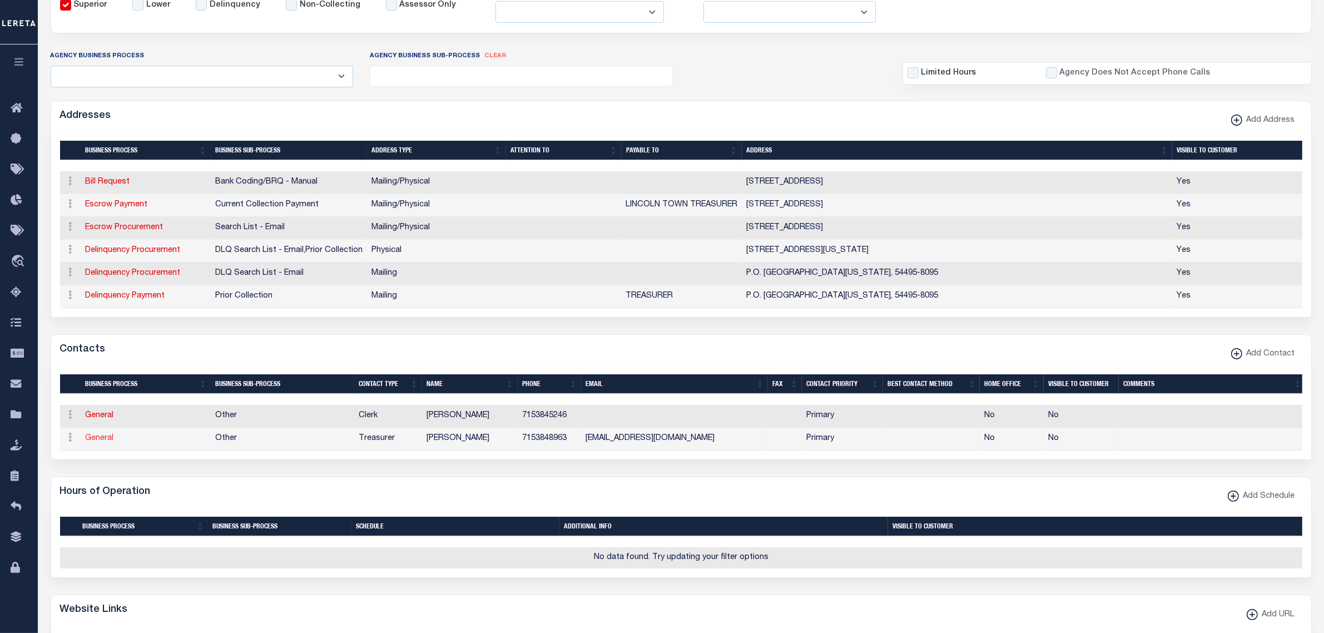
click at [91, 442] on link "General" at bounding box center [100, 438] width 28 height 8
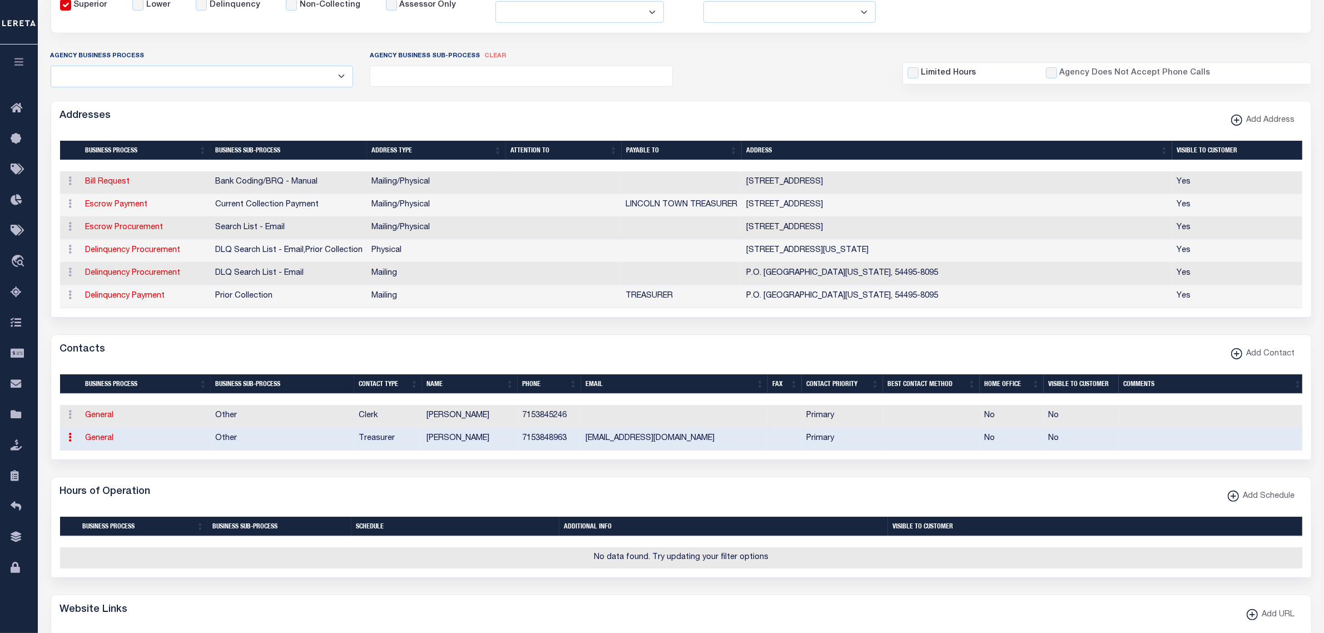
select select "39"
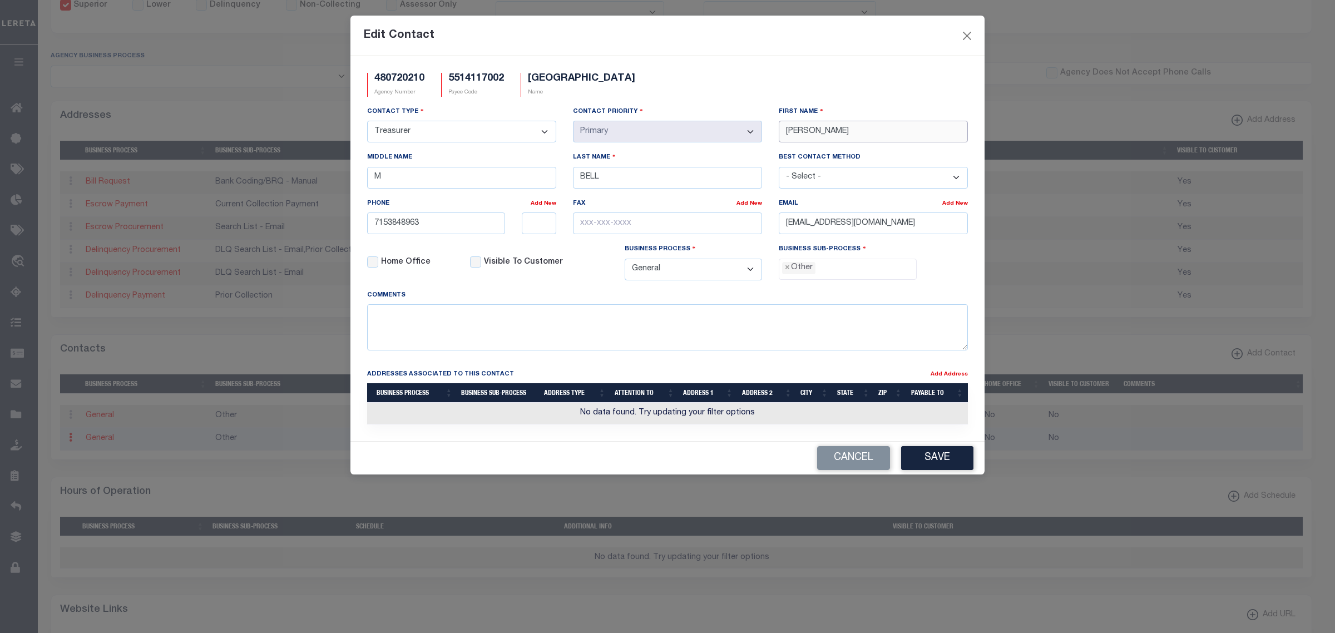
click at [799, 127] on input "JANET" at bounding box center [873, 132] width 189 height 22
type input "KARIN"
type input "="
type input "STAUBER"
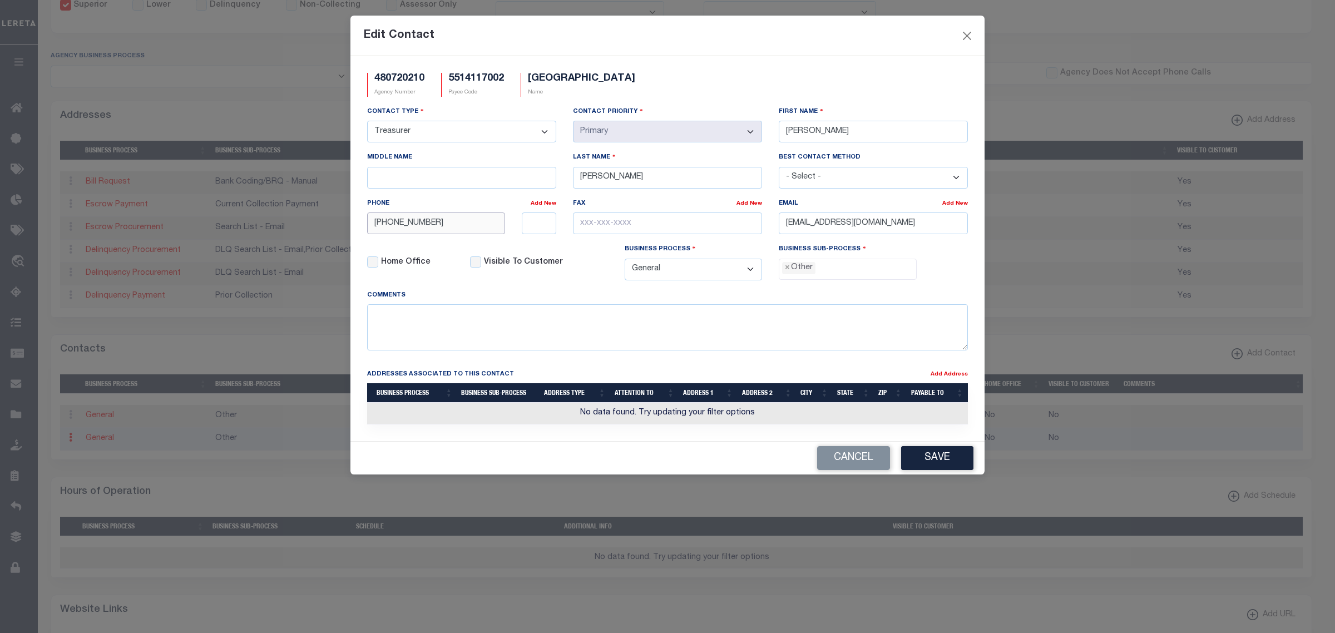
drag, startPoint x: 445, startPoint y: 223, endPoint x: 257, endPoint y: 212, distance: 188.8
click at [264, 218] on div "Edit Contact 480720210 Agency Number 5514117002 Payee Code LINCOLN TOWN Name Co…" at bounding box center [667, 316] width 1335 height 633
paste input "615-2827"
type input "715-615-2827"
drag, startPoint x: 780, startPoint y: 228, endPoint x: 968, endPoint y: 226, distance: 188.5
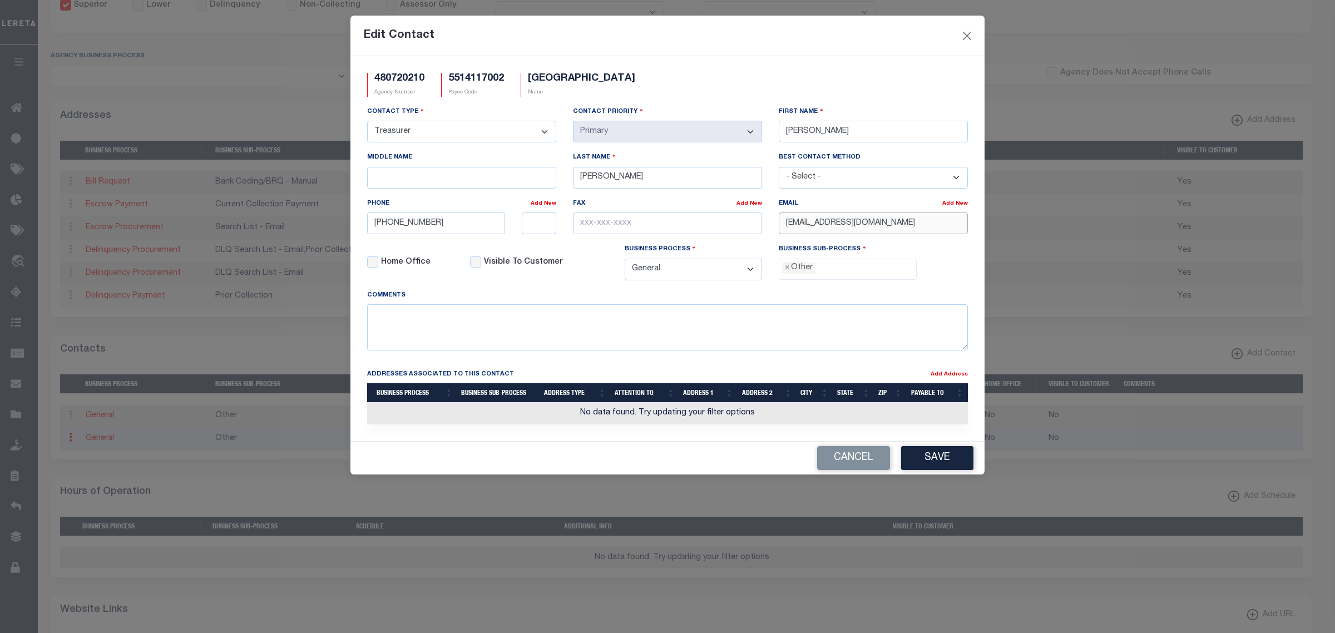
click at [968, 226] on div "Email Add New LINCOLNTREASURER.WC@GMAIL.COM" at bounding box center [873, 220] width 206 height 46
paste input "TREASURER-KS@TN.LINCOLN-WOOD.WI.GOV"
type input "TREASURER-KS@TN.LINCOLN-WOOD.WI.GOV"
click at [933, 462] on button "Save" at bounding box center [937, 458] width 72 height 24
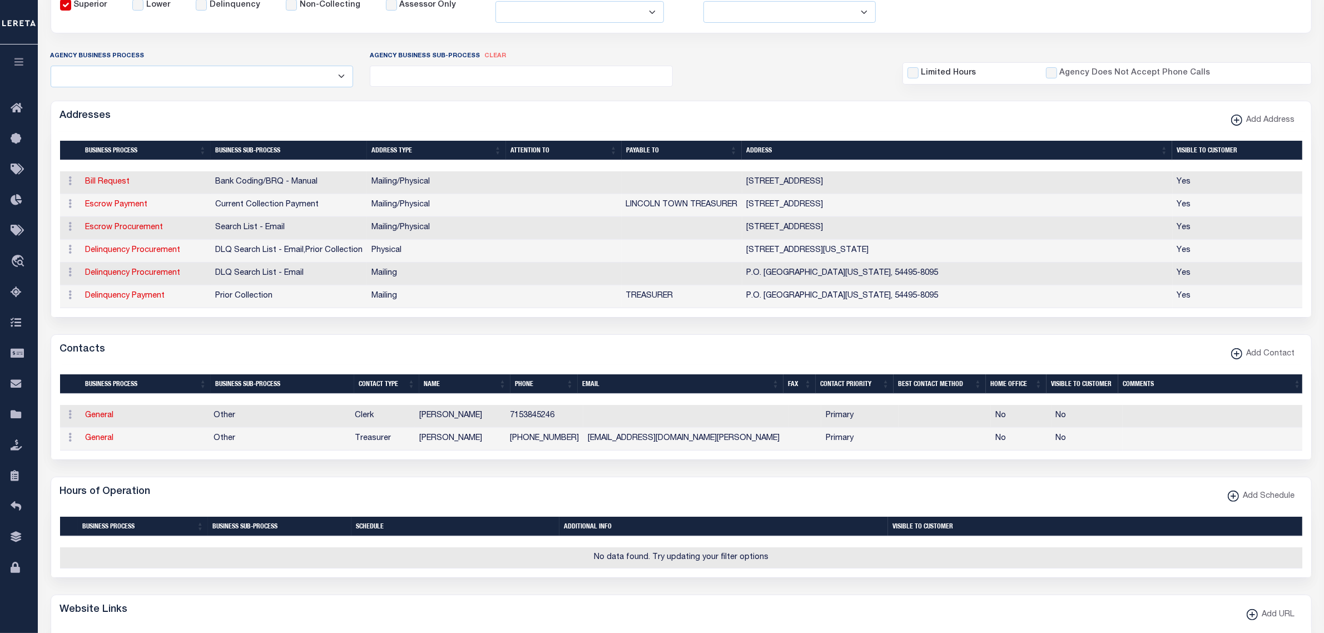
scroll to position [0, 0]
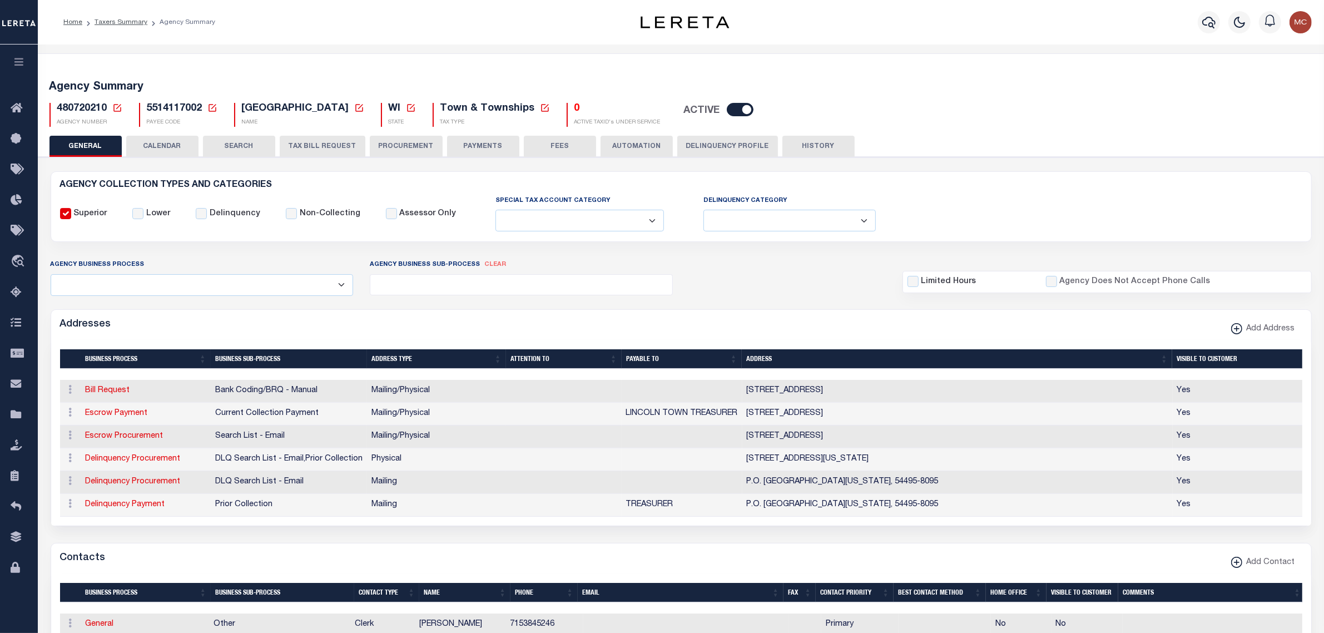
click at [117, 106] on icon at bounding box center [117, 108] width 10 height 10
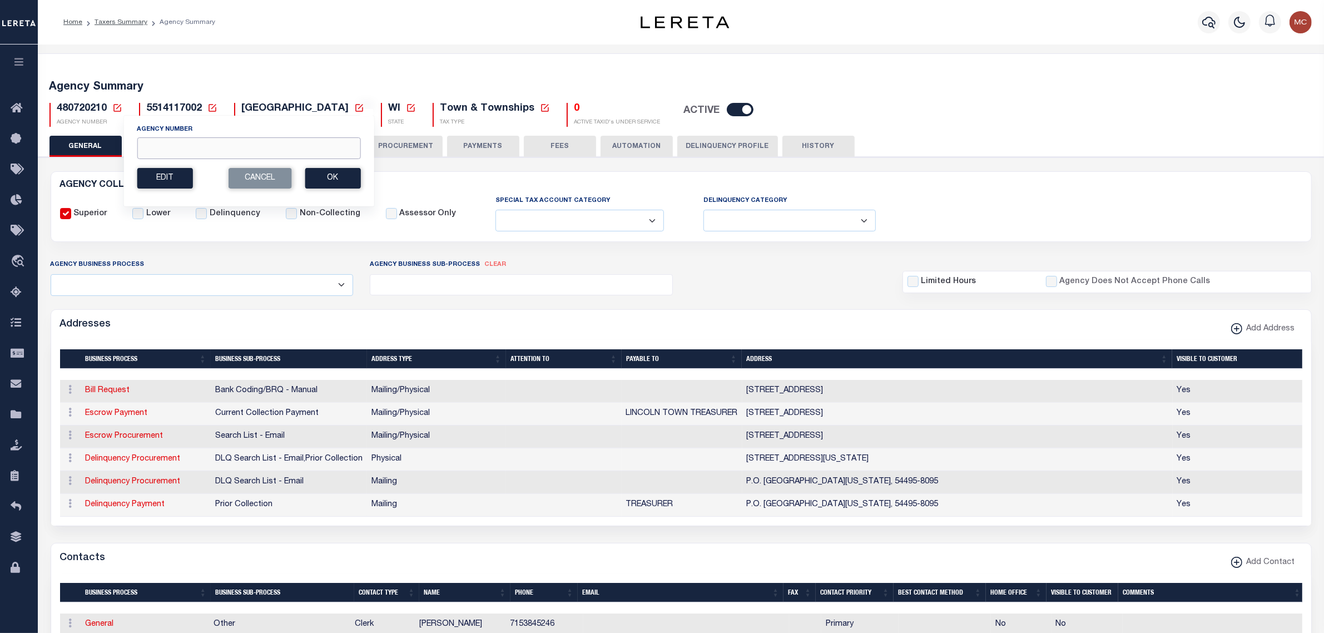
click at [148, 141] on input "Agency Number" at bounding box center [249, 148] width 224 height 22
type input "480130101"
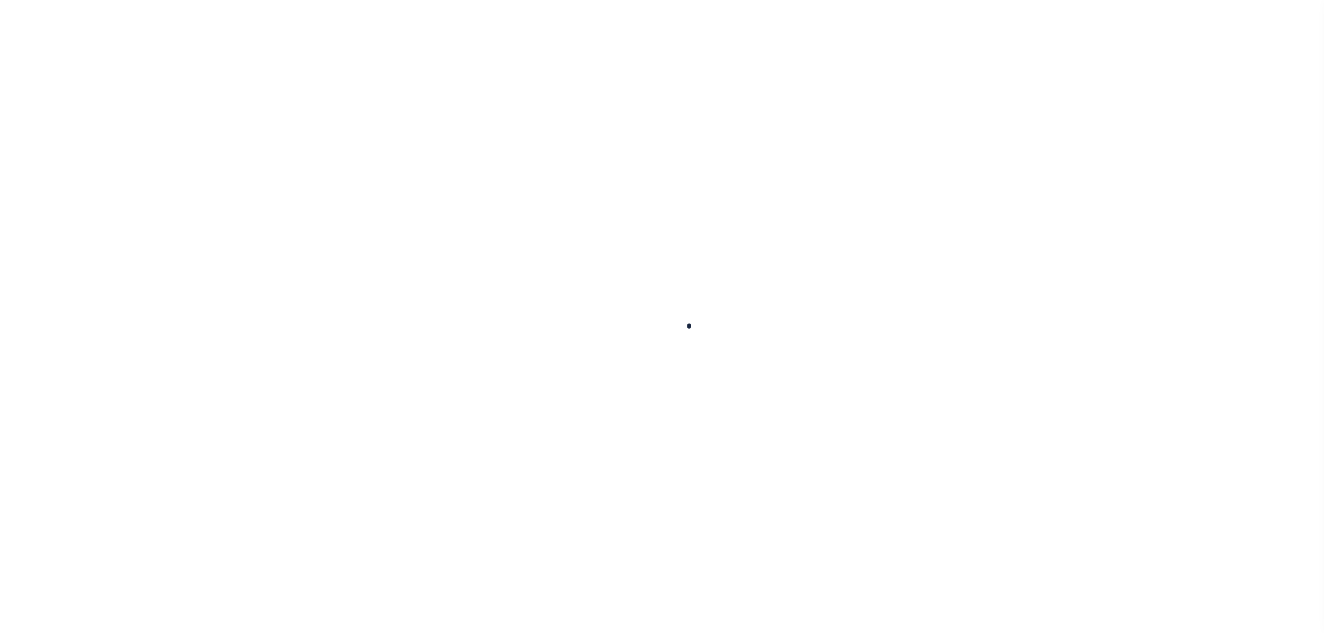
select select
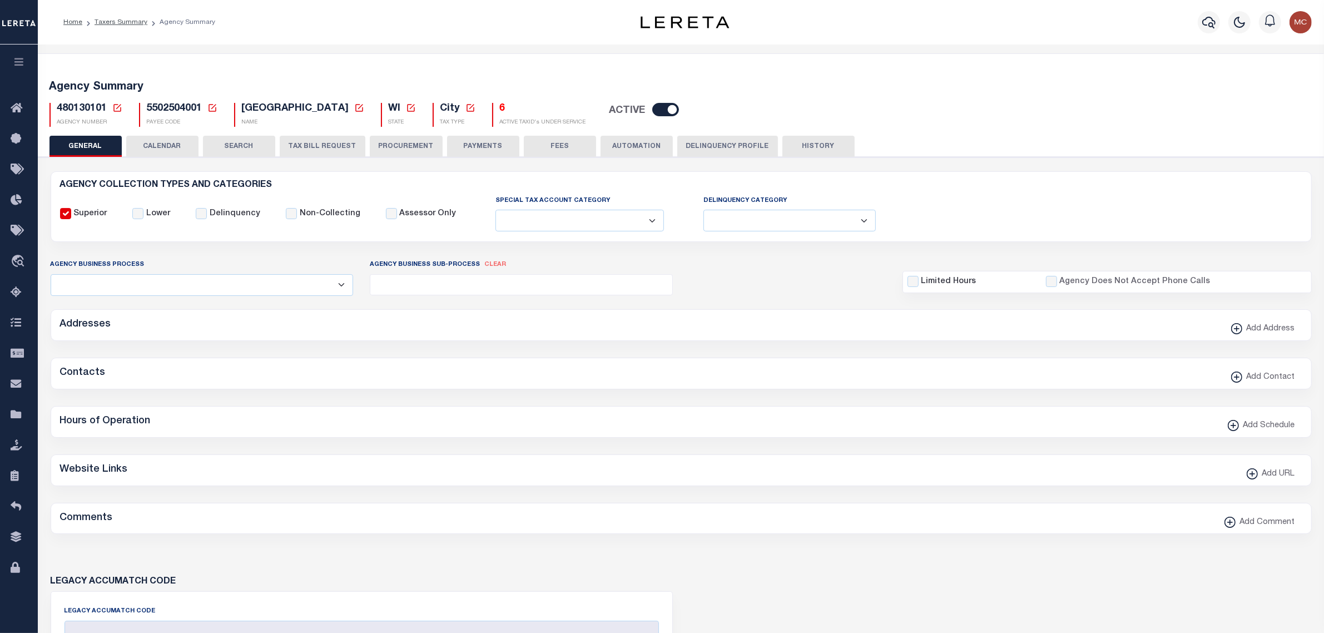
checkbox input "false"
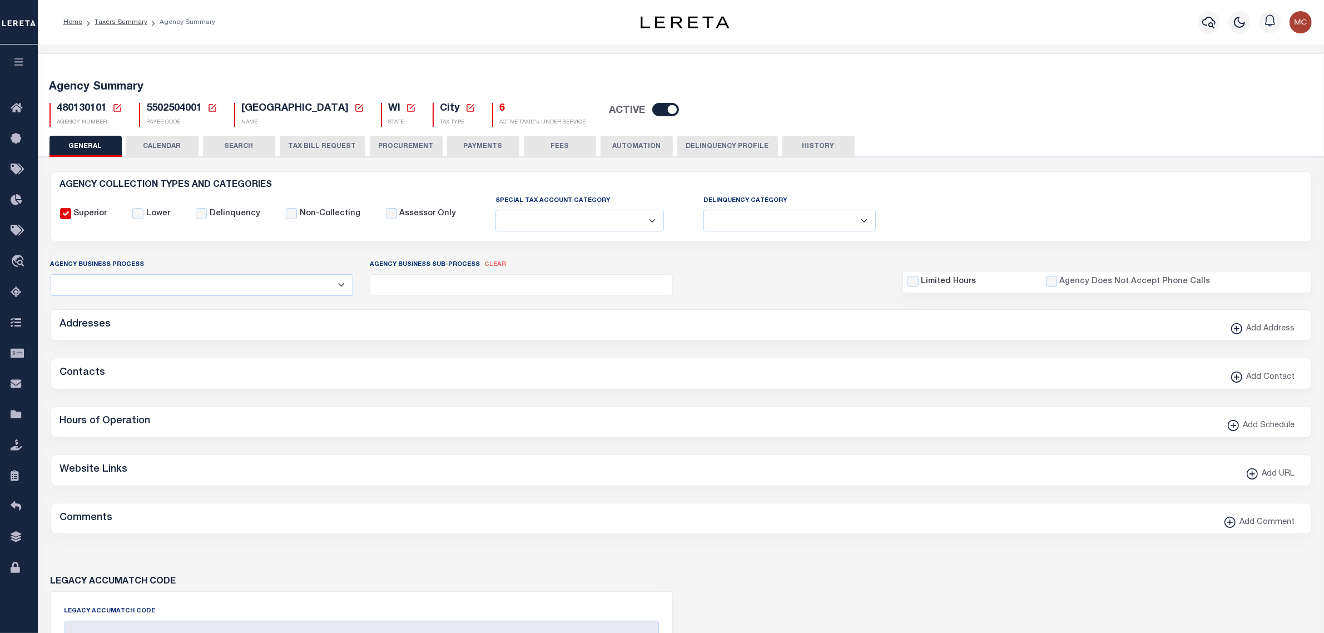
type input "5502504001"
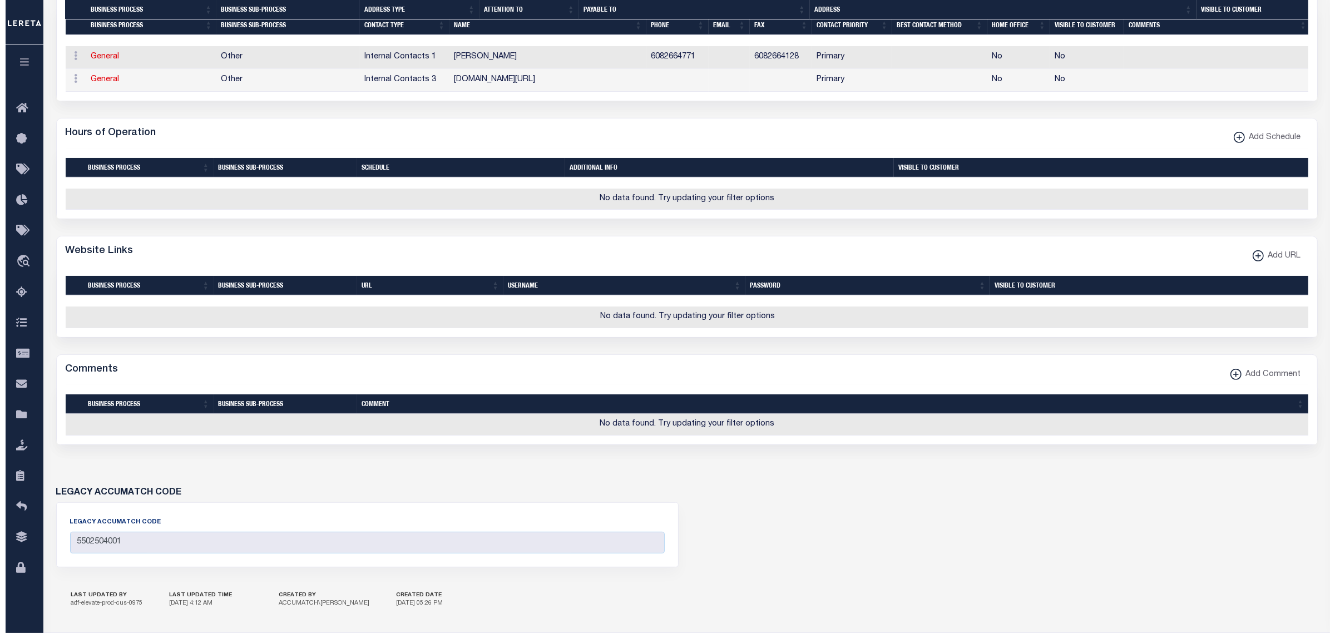
scroll to position [417, 0]
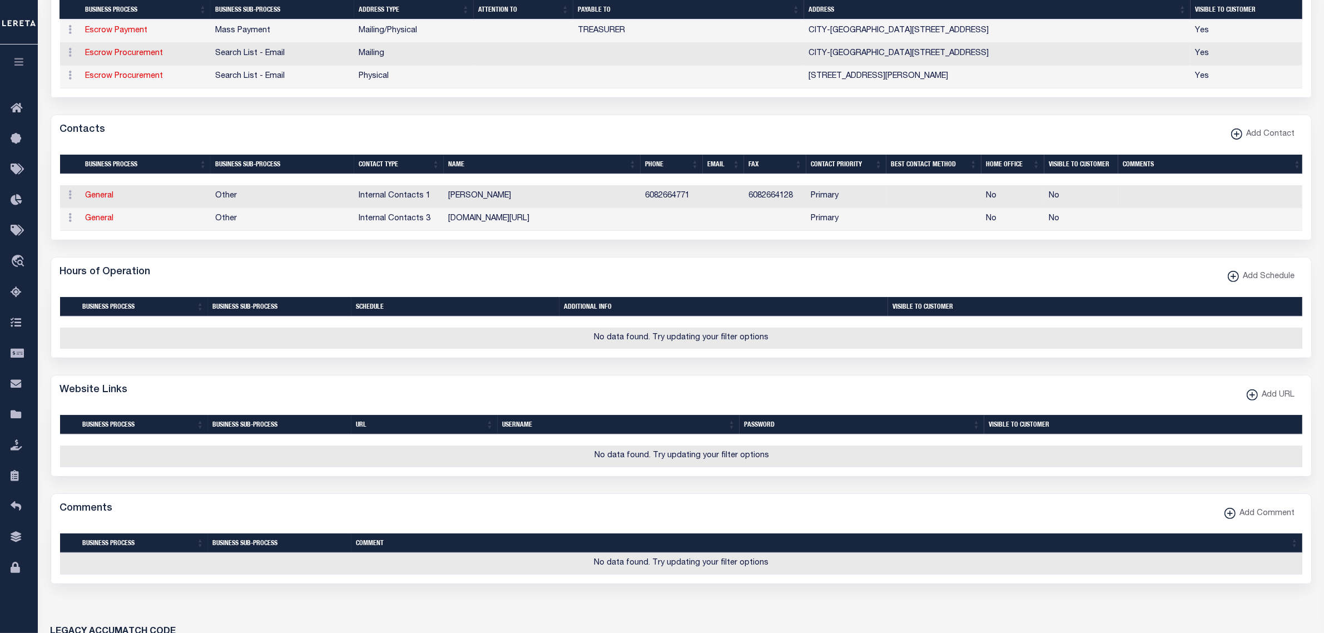
drag, startPoint x: 449, startPoint y: 224, endPoint x: 612, endPoint y: 223, distance: 162.4
click at [612, 223] on td "[DOMAIN_NAME][URL]" at bounding box center [542, 219] width 197 height 23
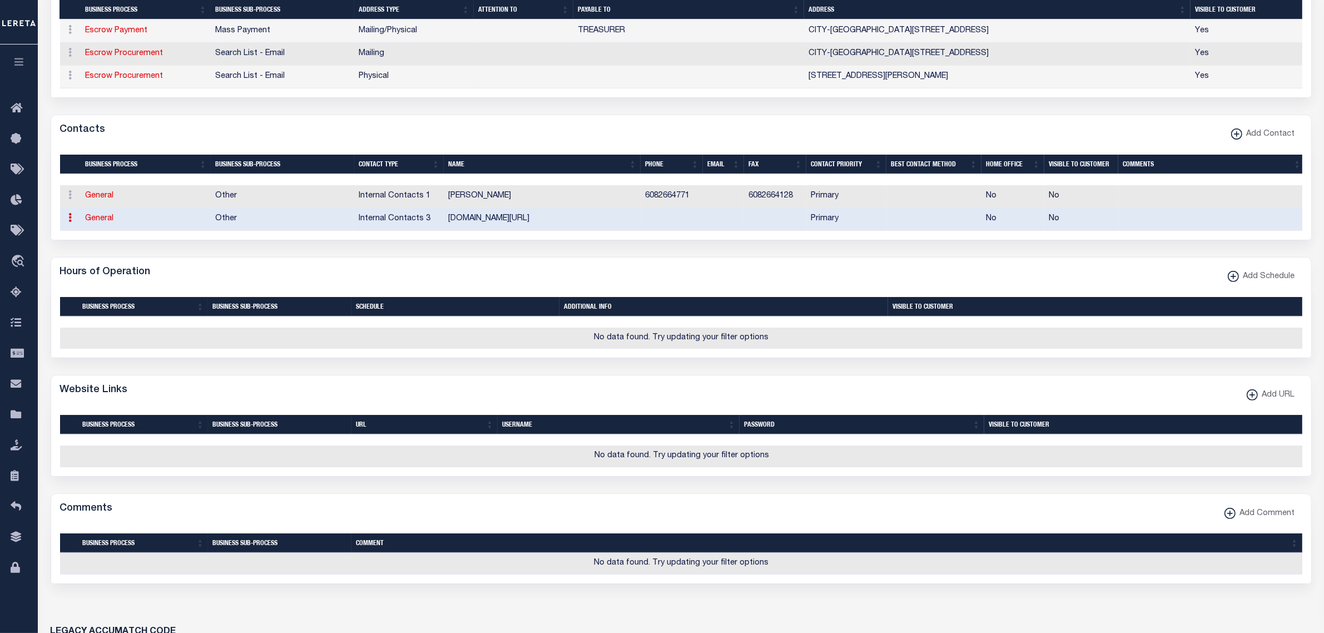
copy td "[DOMAIN_NAME][URL]"
click at [1285, 402] on span "Add URL" at bounding box center [1276, 395] width 37 height 12
select select
checkbox input "true"
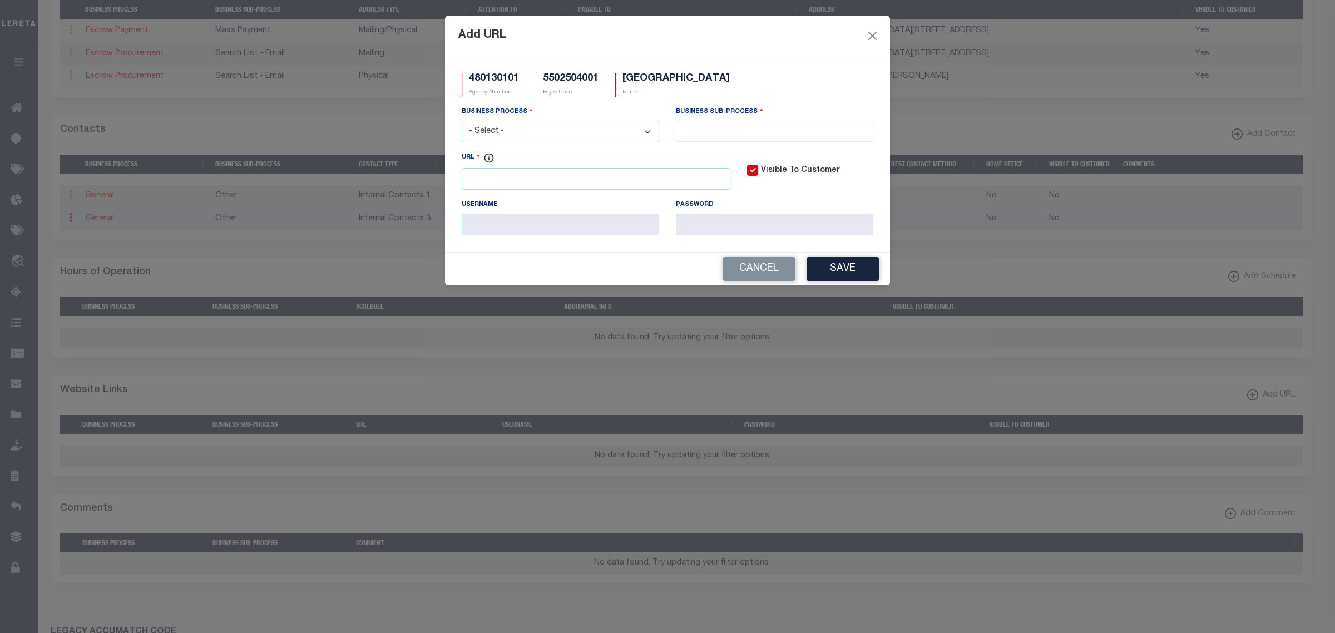
click at [504, 131] on select "- Select - All Automation Bill Request Delinquency Payment Delinquency Procurem…" at bounding box center [560, 132] width 197 height 22
select select "6"
click at [462, 122] on select "- Select - All Automation Bill Request Delinquency Payment Delinquency Procurem…" at bounding box center [560, 132] width 197 height 22
click at [706, 129] on input "search" at bounding box center [774, 130] width 191 height 12
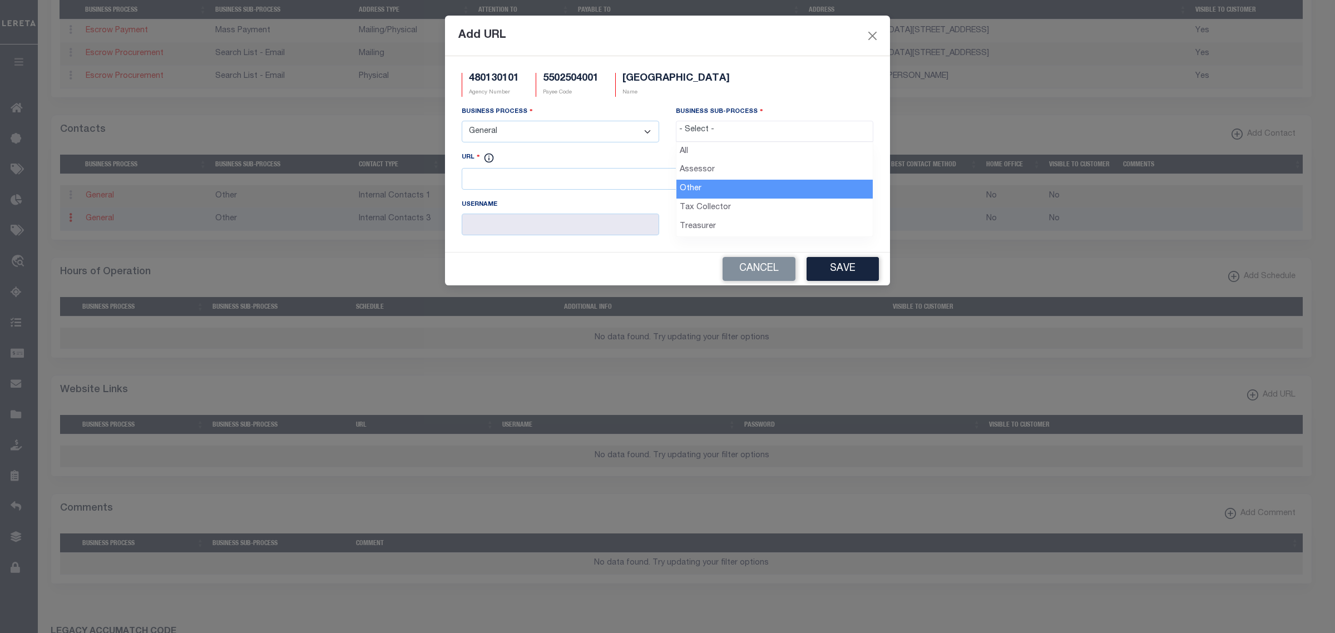
select select "39"
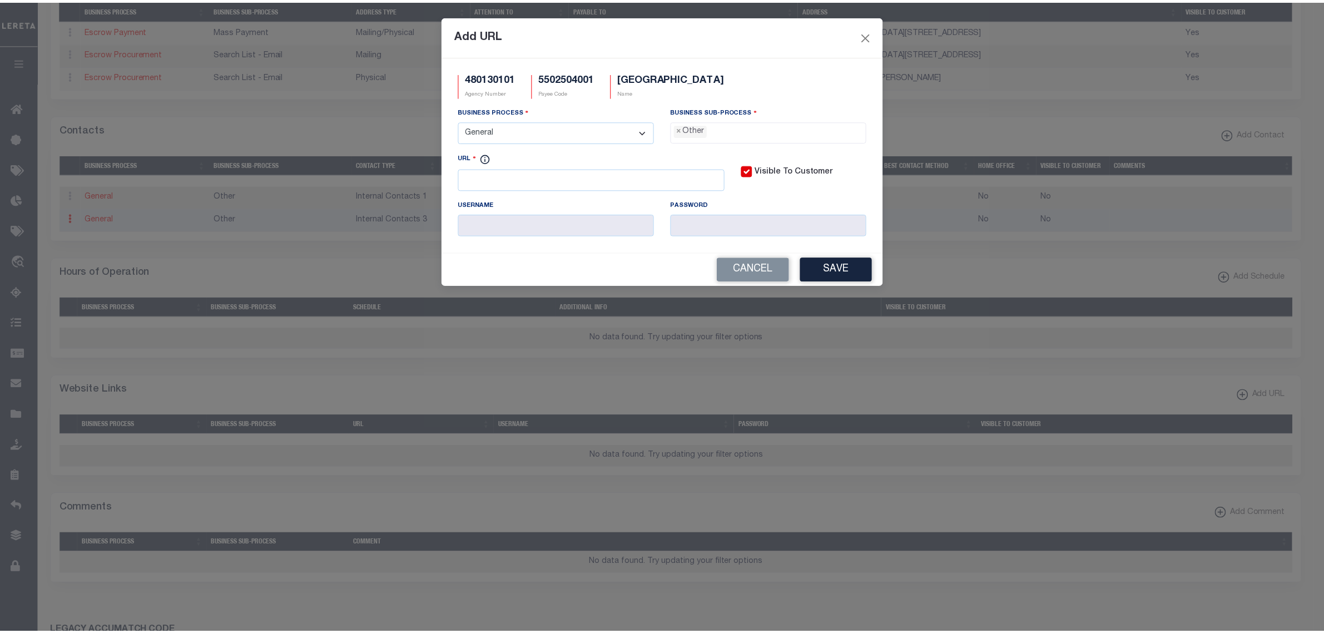
scroll to position [19, 0]
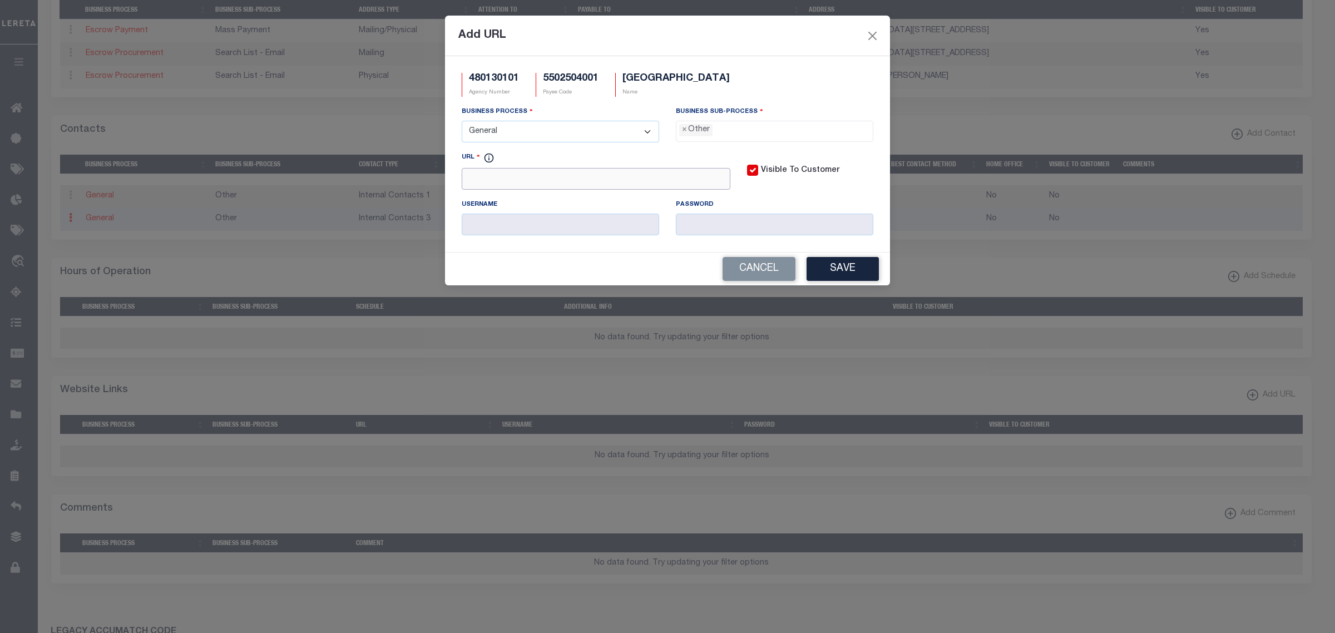
click at [609, 188] on input "URL" at bounding box center [596, 179] width 269 height 22
paste input "[DOMAIN_NAME][URL]"
type input "[DOMAIN_NAME][URL]"
click at [821, 268] on button "Save" at bounding box center [842, 269] width 72 height 24
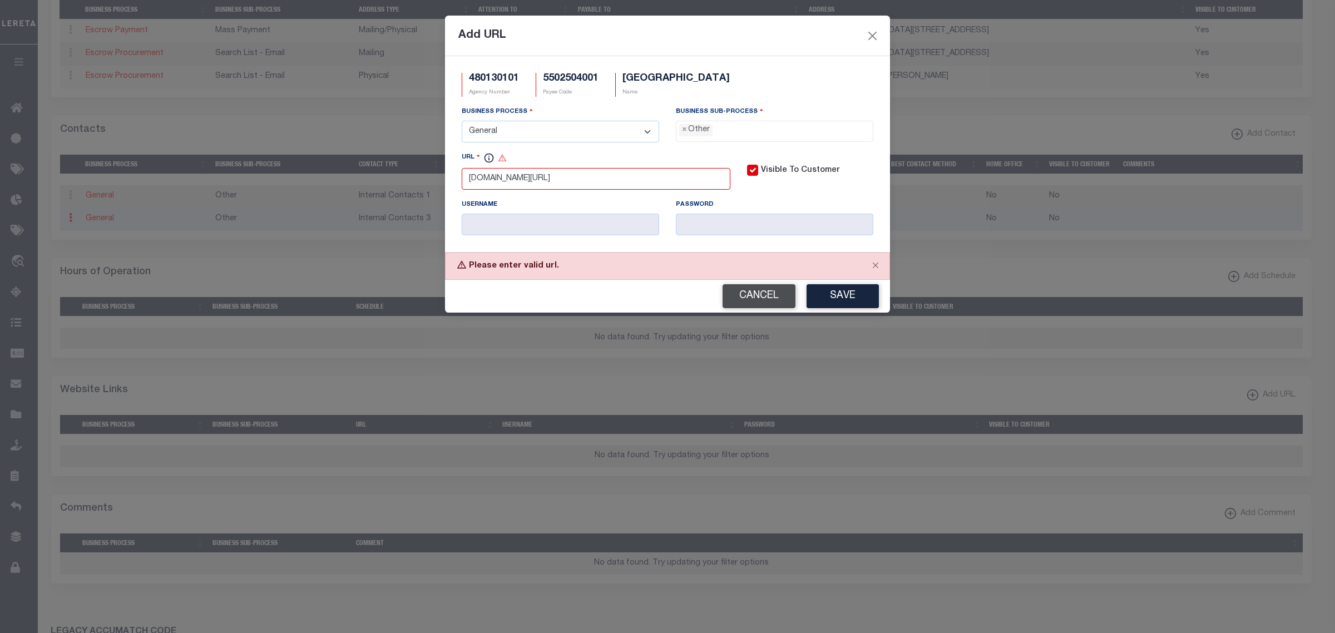
click at [756, 300] on button "Cancel" at bounding box center [758, 296] width 73 height 24
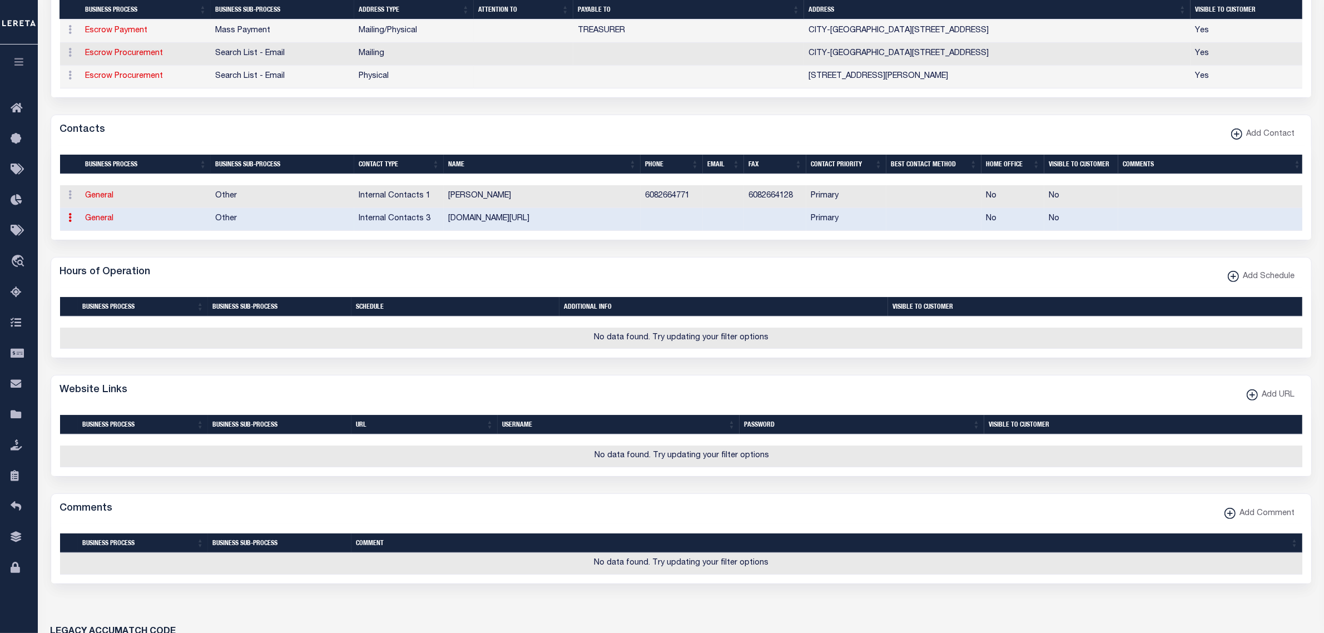
click at [97, 222] on link "General" at bounding box center [100, 219] width 28 height 8
checkbox input "false"
select select
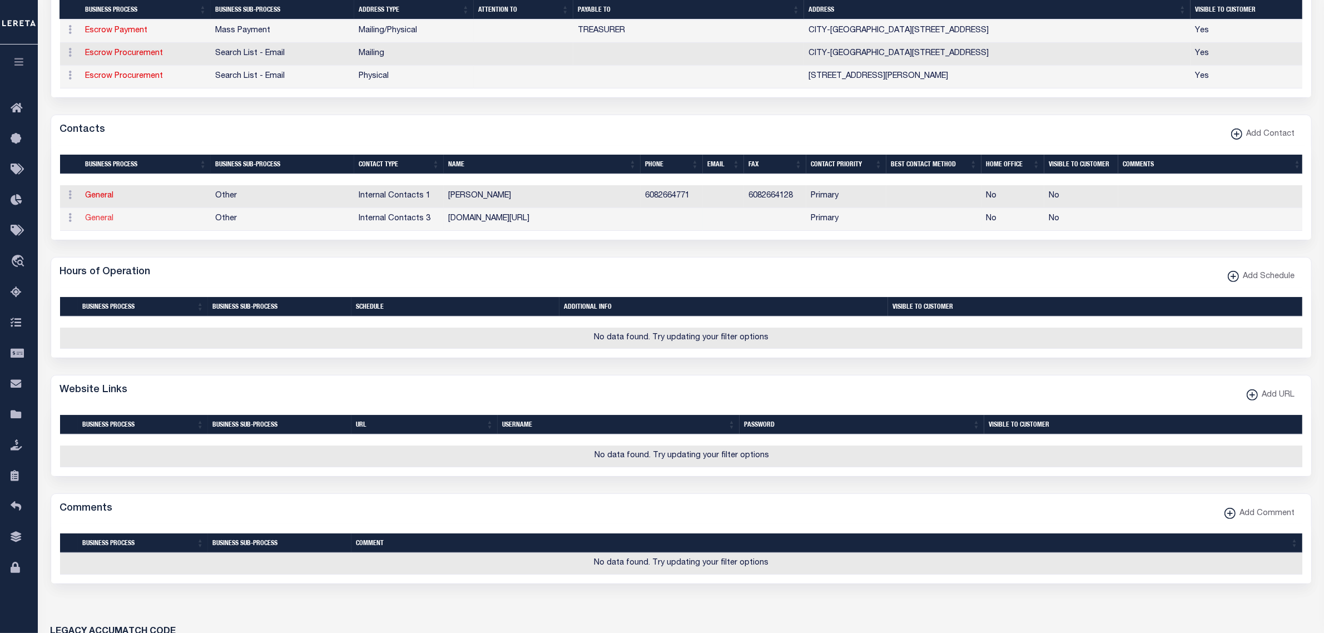
select select "7"
select select "1"
type input "[DOMAIN_NAME][URL]"
select select "6"
select select "39"
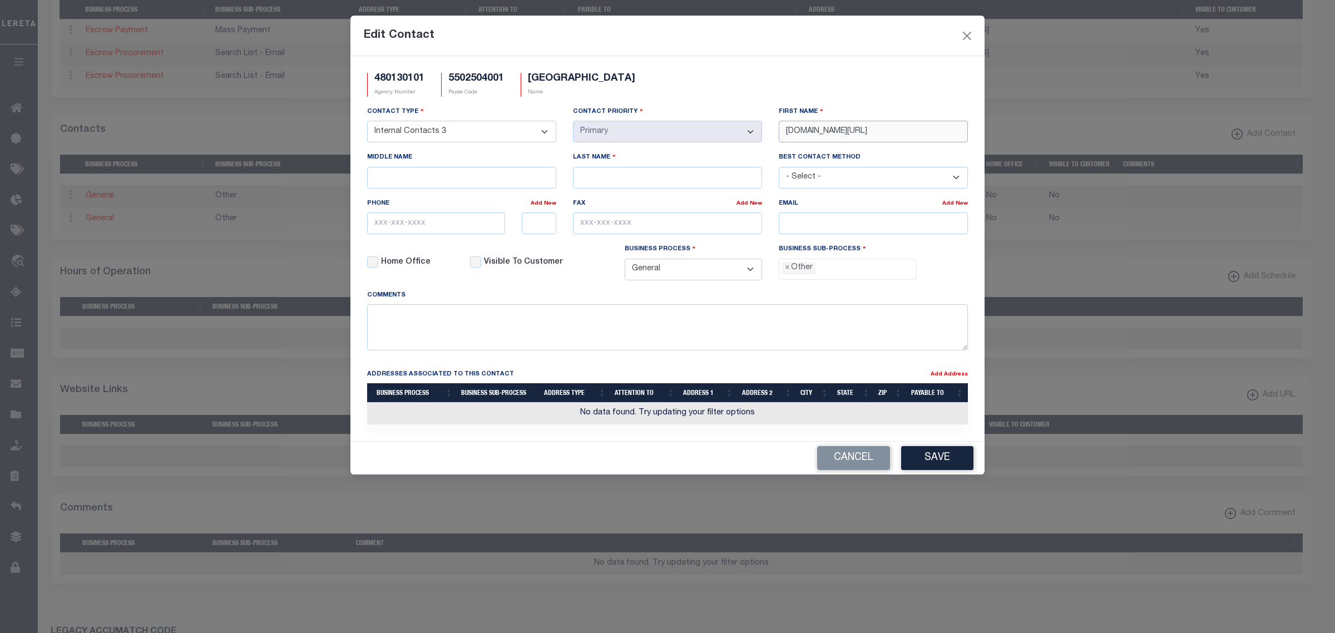
drag, startPoint x: 787, startPoint y: 132, endPoint x: 979, endPoint y: 136, distance: 191.4
click at [979, 136] on div "480130101 Agency Number 5502504001 Payee Code [GEOGRAPHIC_DATA] Name - Select -" at bounding box center [667, 248] width 634 height 385
click at [610, 349] on textarea at bounding box center [667, 327] width 601 height 46
paste textarea "[DOMAIN_NAME][URL]"
type textarea "[DOMAIN_NAME][URL]"
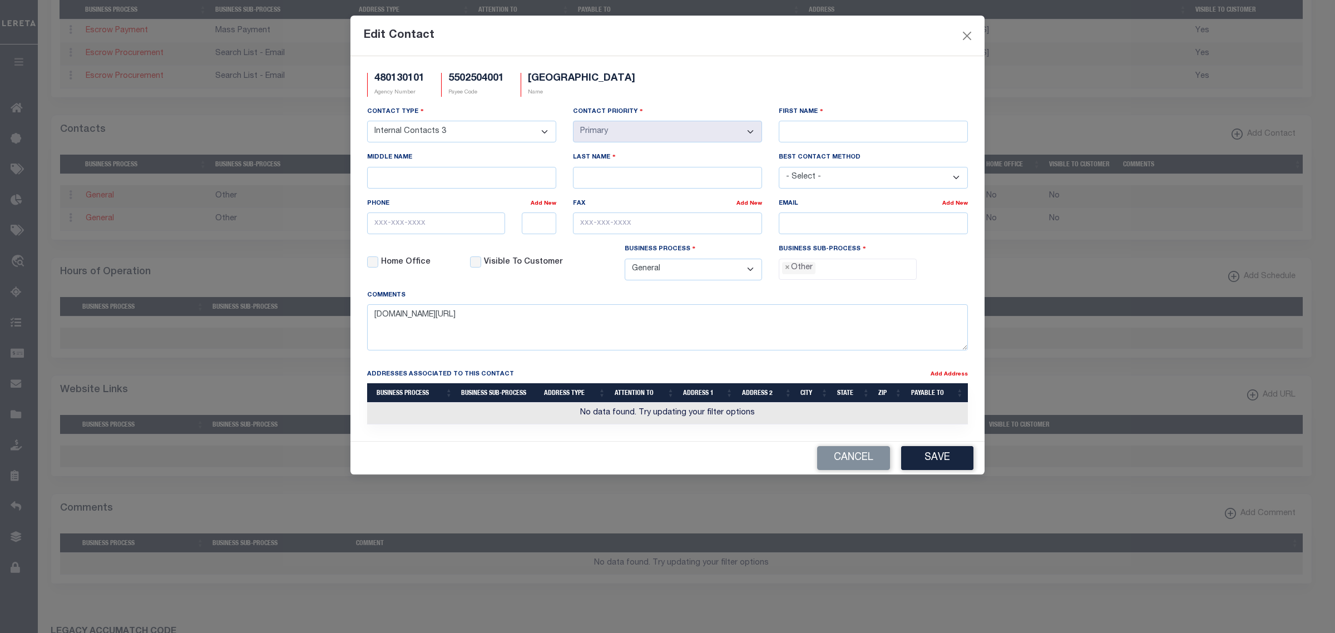
click at [498, 125] on select "- Select - Assessor Clerk Internal Contacts 1 Internal Contacts 2 Internal Cont…" at bounding box center [461, 132] width 189 height 22
select select "3"
click at [367, 122] on select "- Select - Assessor Clerk Internal Contacts 1 Internal Contacts 2 Internal Cont…" at bounding box center [461, 132] width 189 height 22
click at [809, 134] on input "First Name" at bounding box center [873, 132] width 189 height 22
type input "c"
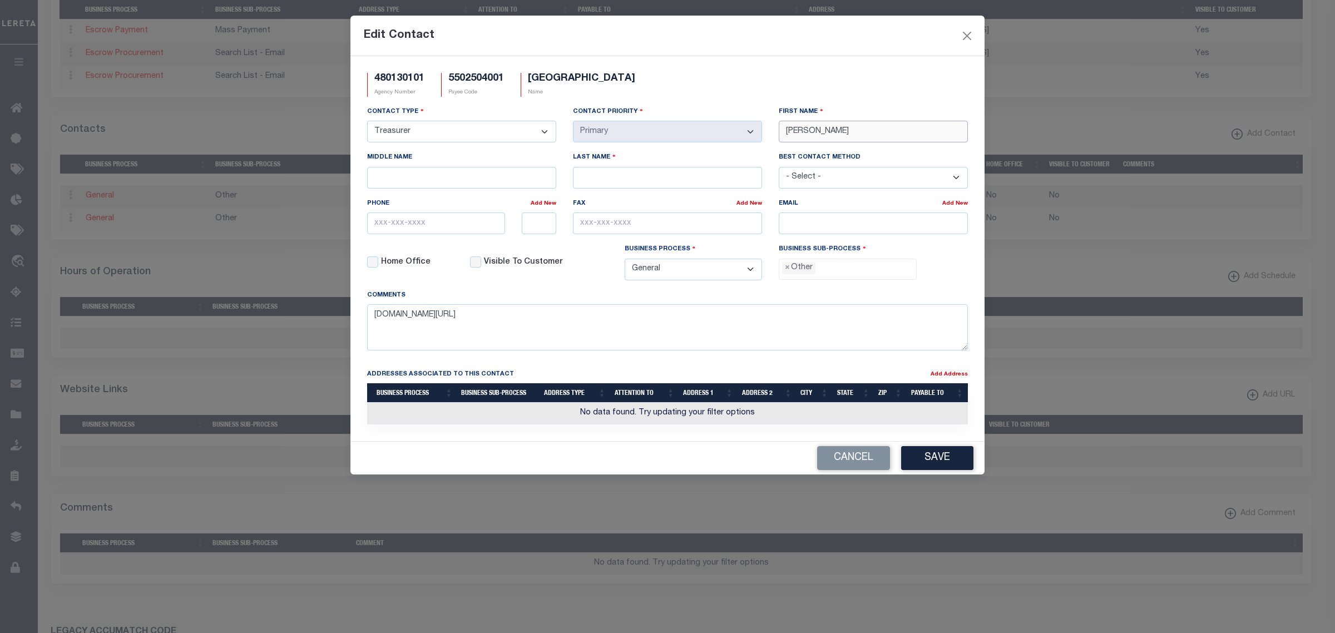
type input "[PERSON_NAME]"
click at [399, 230] on input "text" at bounding box center [436, 223] width 138 height 22
paste input "[PHONE_NUMBER]"
type input "[PHONE_NUMBER]"
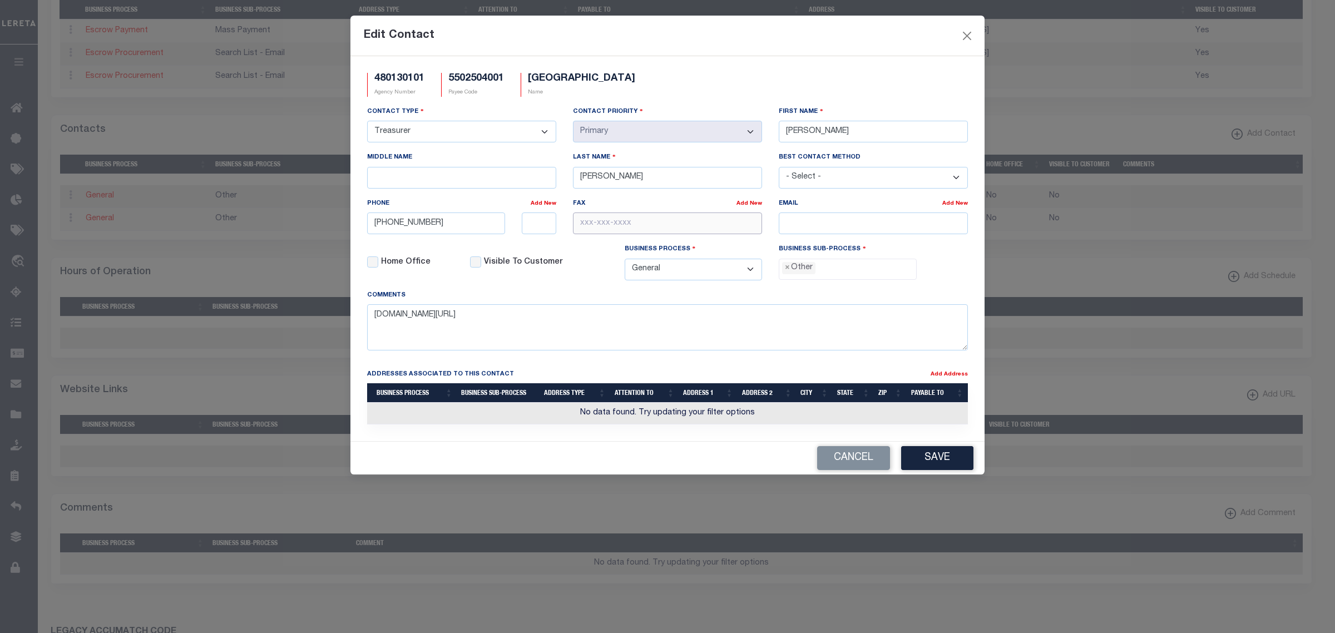
click at [601, 221] on input "text" at bounding box center [667, 223] width 189 height 22
paste input "[PHONE_NUMBER]"
type input "[PHONE_NUMBER]"
click at [815, 226] on input "email" at bounding box center [873, 223] width 189 height 22
paste input "[EMAIL_ADDRESS][DOMAIN_NAME]"
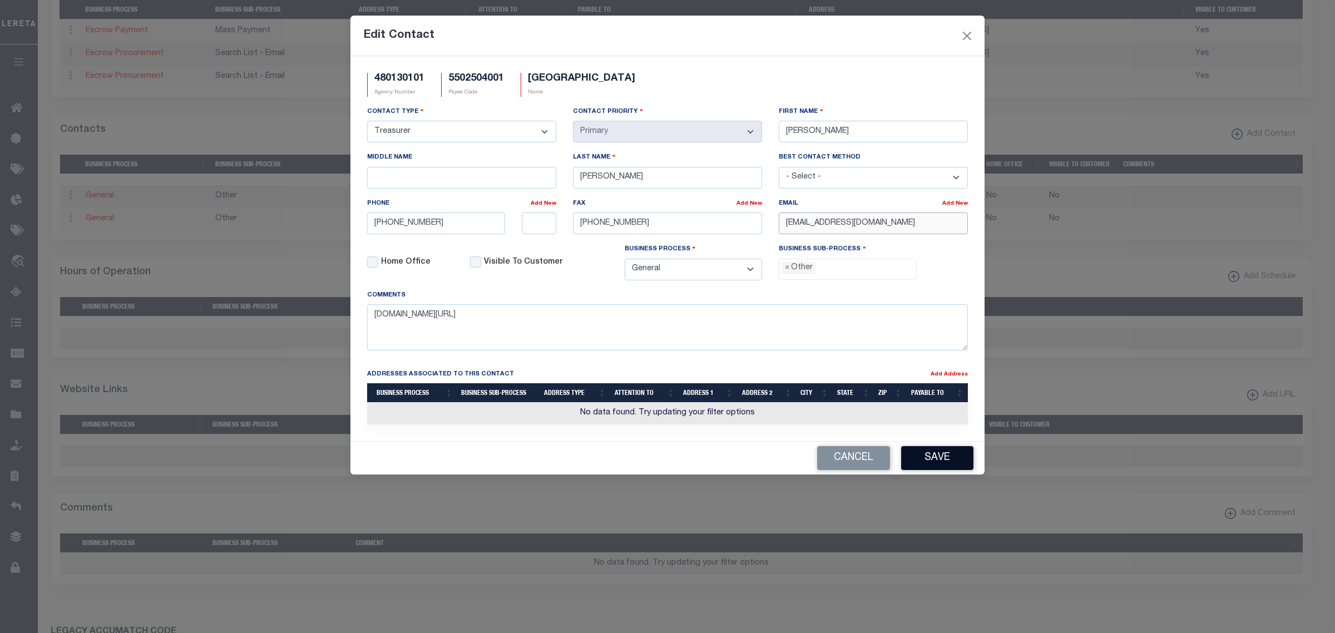
type input "[EMAIL_ADDRESS][DOMAIN_NAME]"
click at [926, 455] on button "Save" at bounding box center [937, 458] width 72 height 24
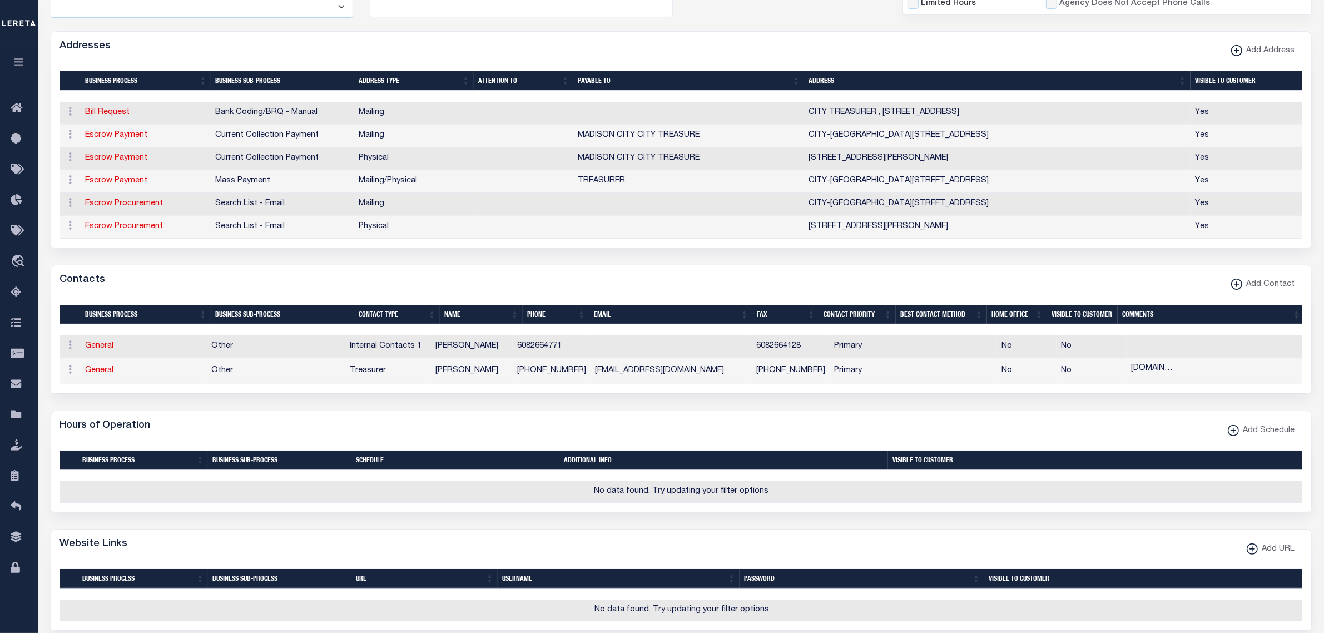
scroll to position [0, 0]
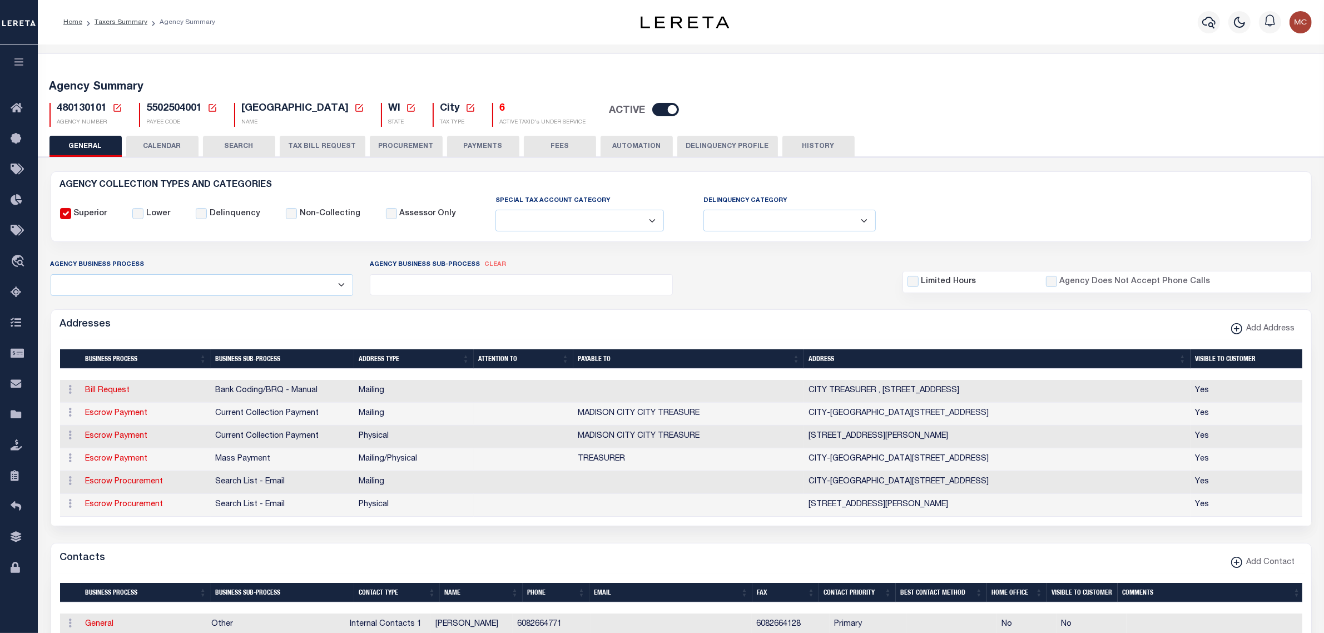
click at [318, 148] on button "TAX BILL REQUEST" at bounding box center [323, 146] width 86 height 21
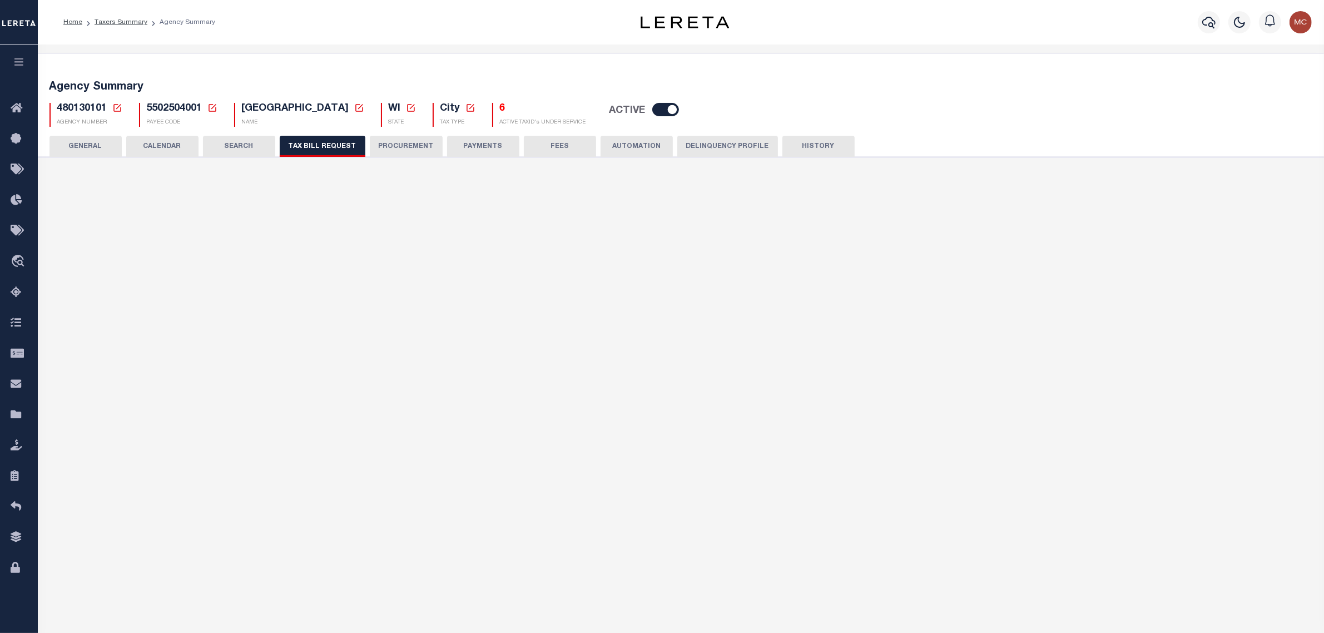
select select
checkbox input "false"
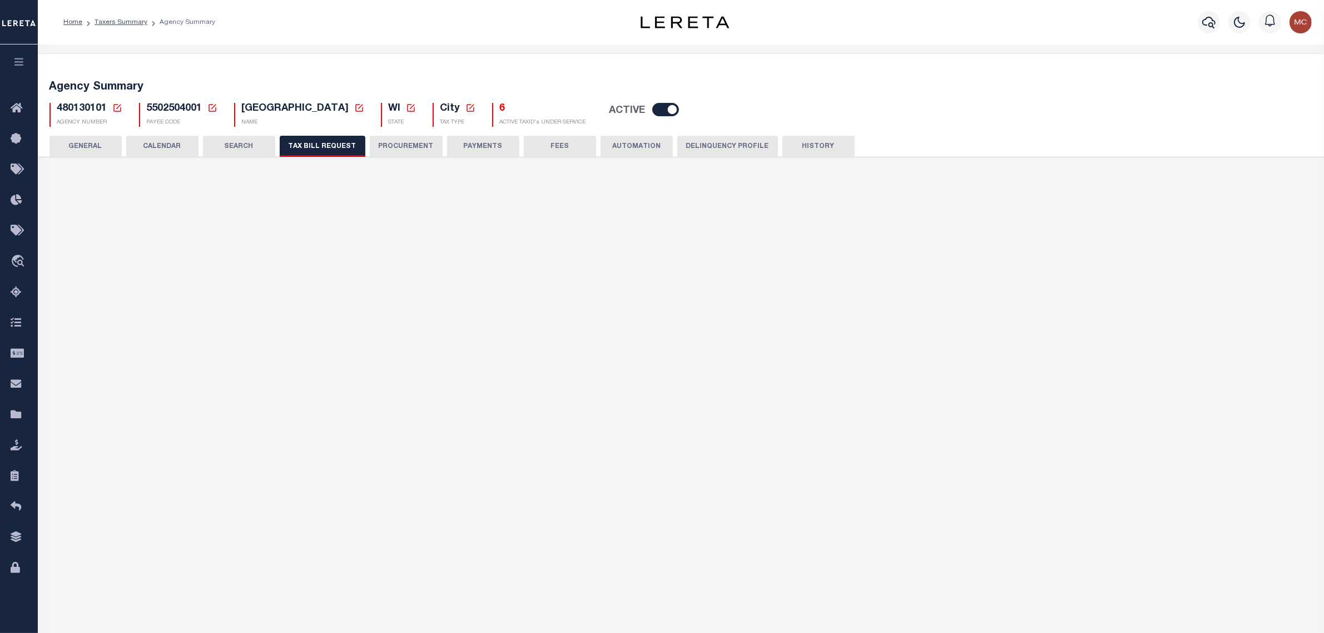
select select "23"
select select "true"
select select "13"
type input "001"
select select
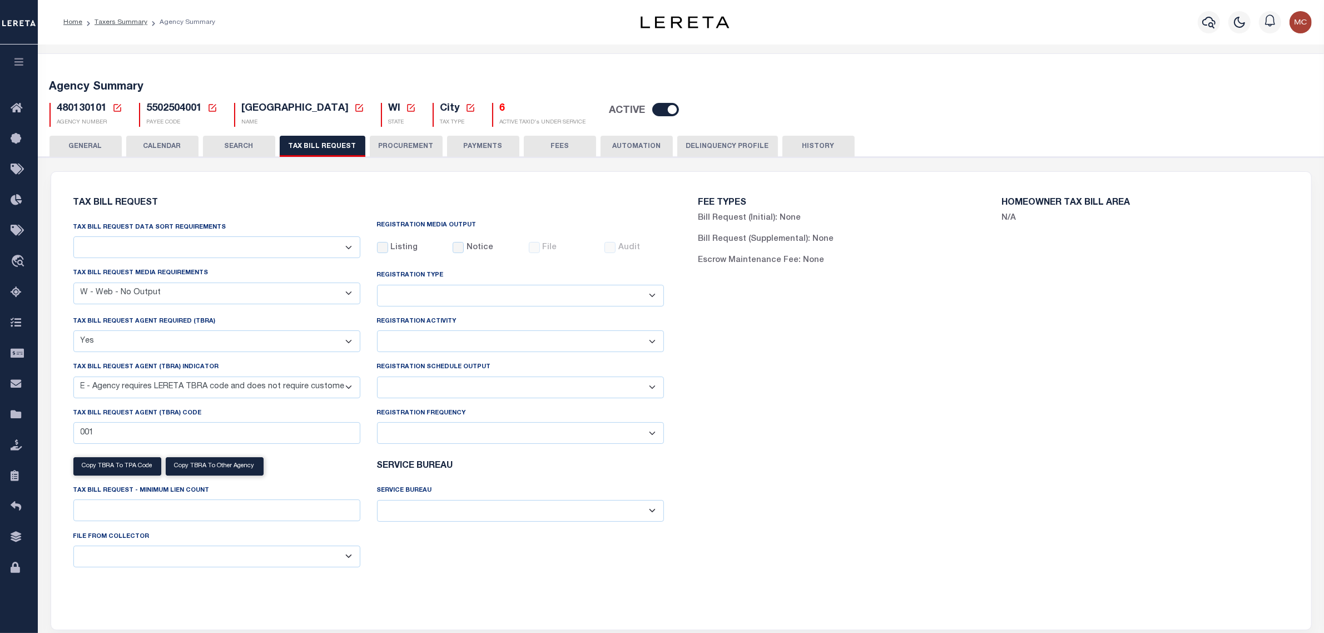
click at [194, 232] on label "Tax Bill Request Data Sort Requirements" at bounding box center [149, 227] width 153 height 9
click at [195, 242] on select "01 - Agency/Tax Identification Number 02 - Agency/Lien Description/Tax Identifi…" at bounding box center [216, 247] width 287 height 22
drag, startPoint x: 247, startPoint y: 202, endPoint x: 429, endPoint y: 162, distance: 186.2
click at [249, 202] on h6 "Tax Bill Request" at bounding box center [368, 203] width 591 height 9
click at [464, 145] on button "PAYMENTS" at bounding box center [483, 146] width 72 height 21
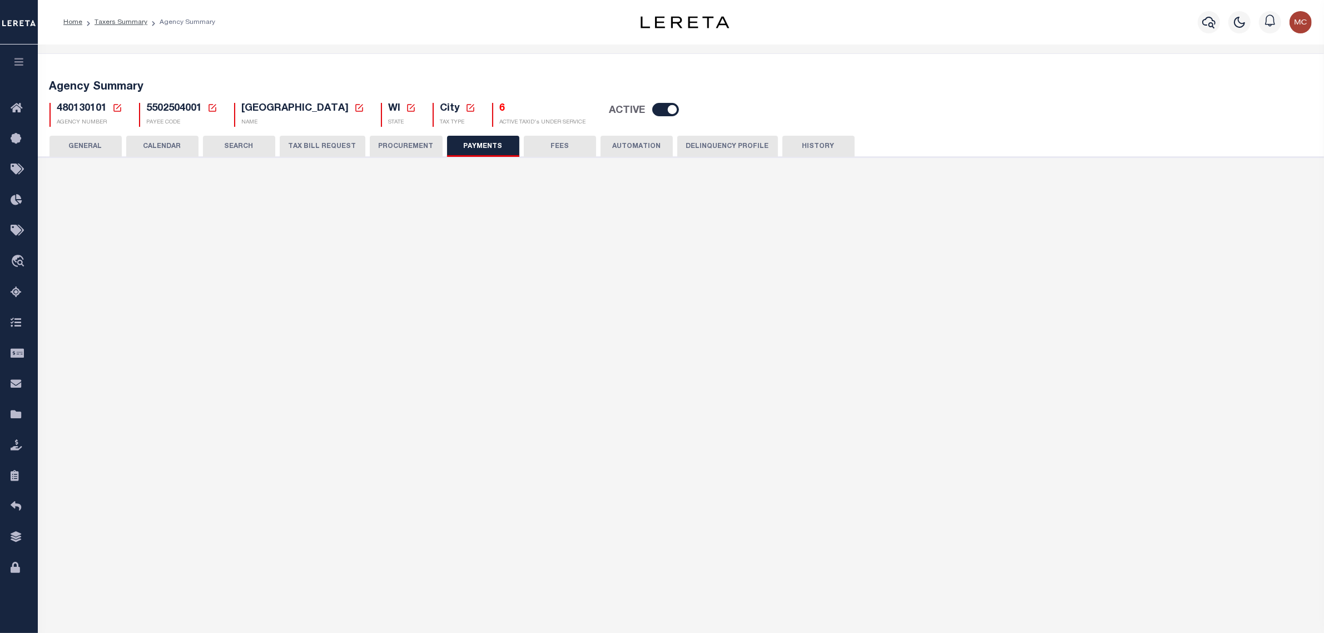
click at [482, 245] on select "Bar-Coded Tax Statement Print Tax Bills from Web. No DBF Required. Memo Bill Or…" at bounding box center [520, 247] width 287 height 22
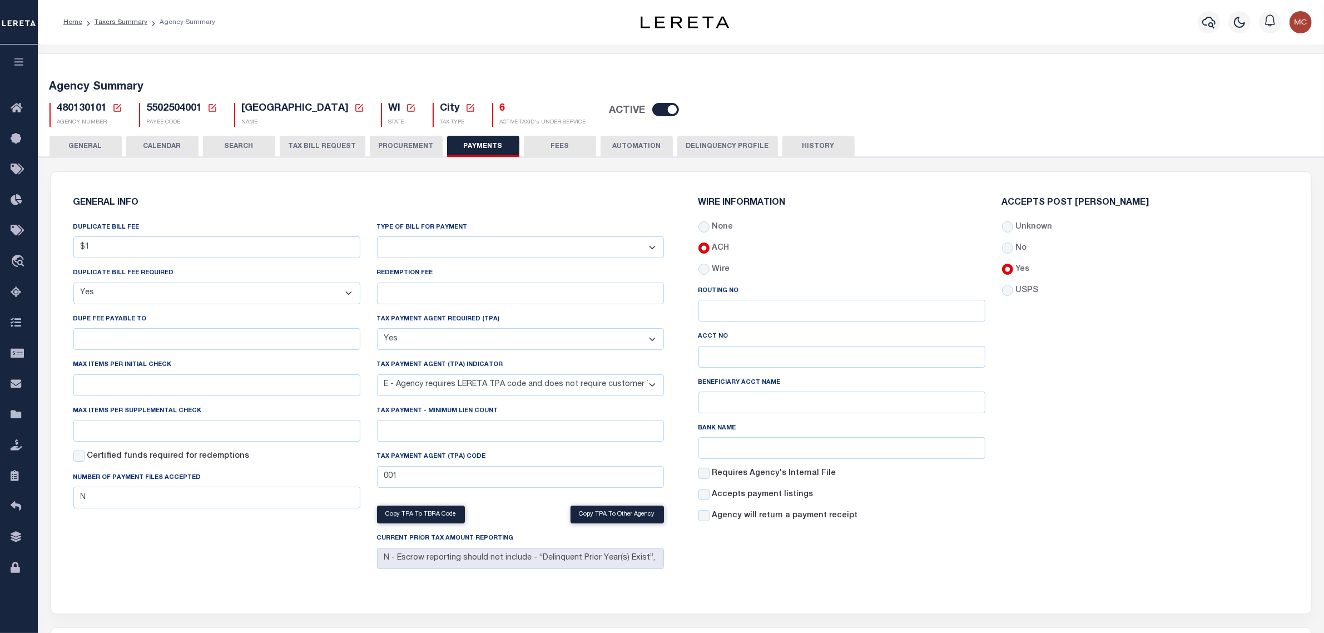
select select "36"
click at [377, 237] on select "Bar-Coded Tax Statement Print Tax Bills from Web. No DBF Required. Memo Bill Or…" at bounding box center [520, 247] width 287 height 22
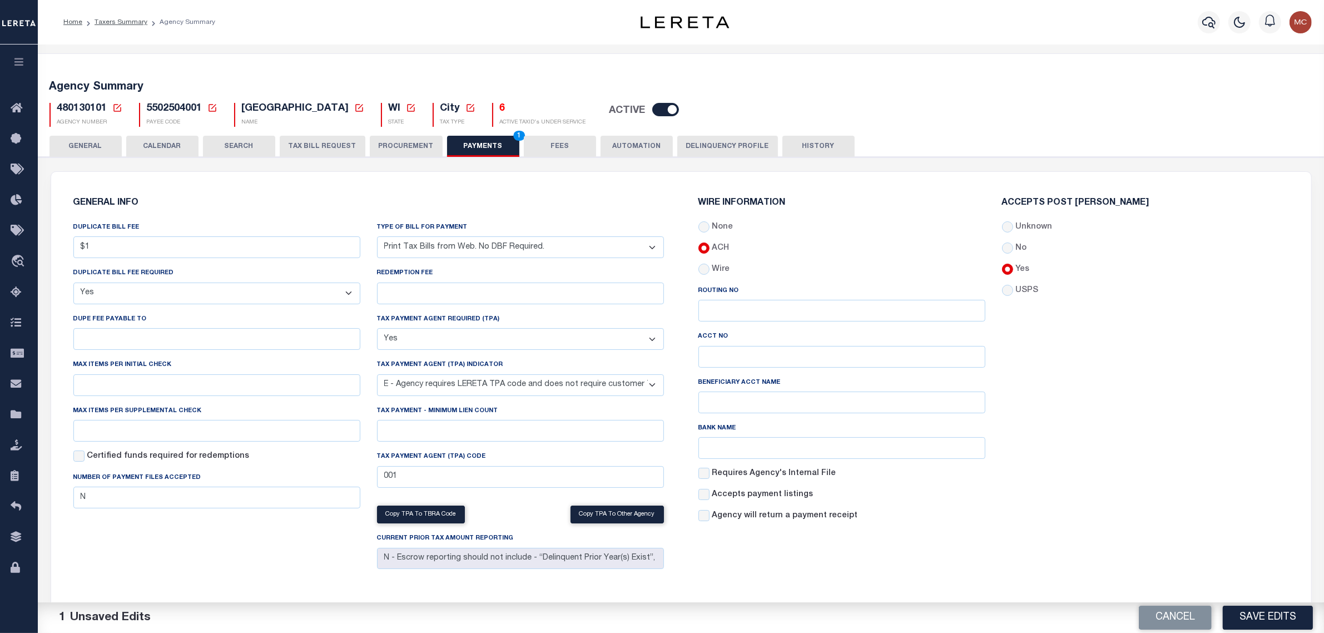
click at [1257, 619] on button "Save Edits" at bounding box center [1268, 618] width 90 height 24
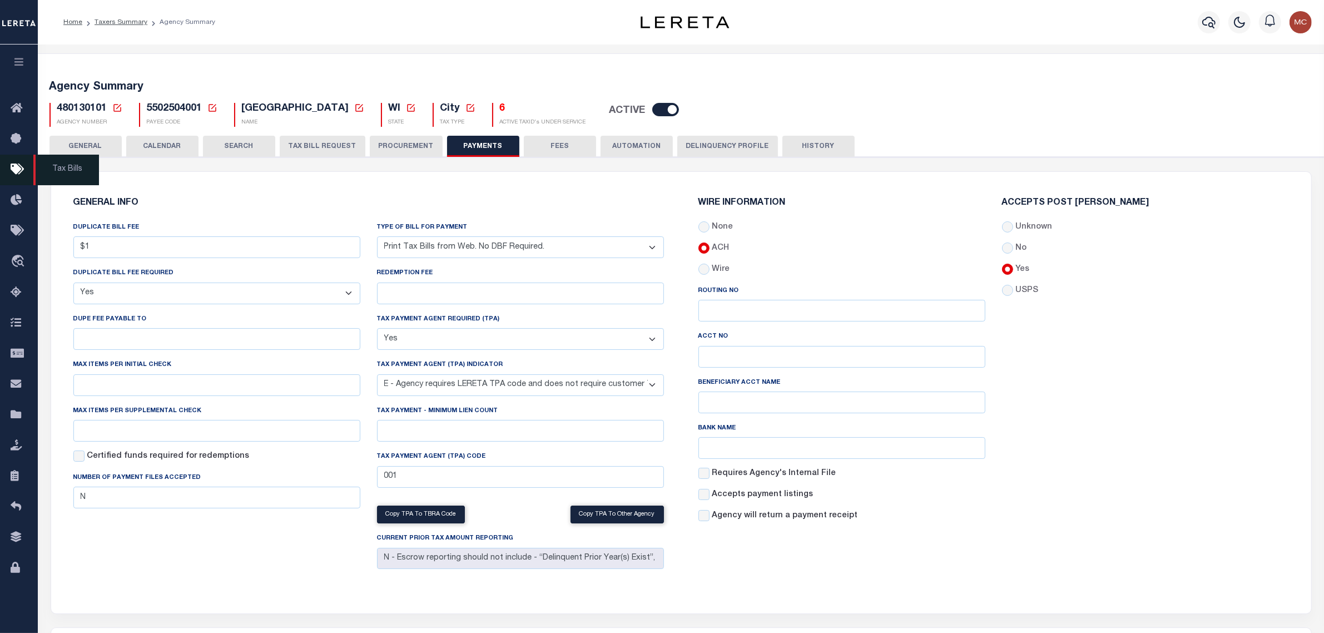
click at [104, 146] on button "GENERAL" at bounding box center [85, 146] width 72 height 21
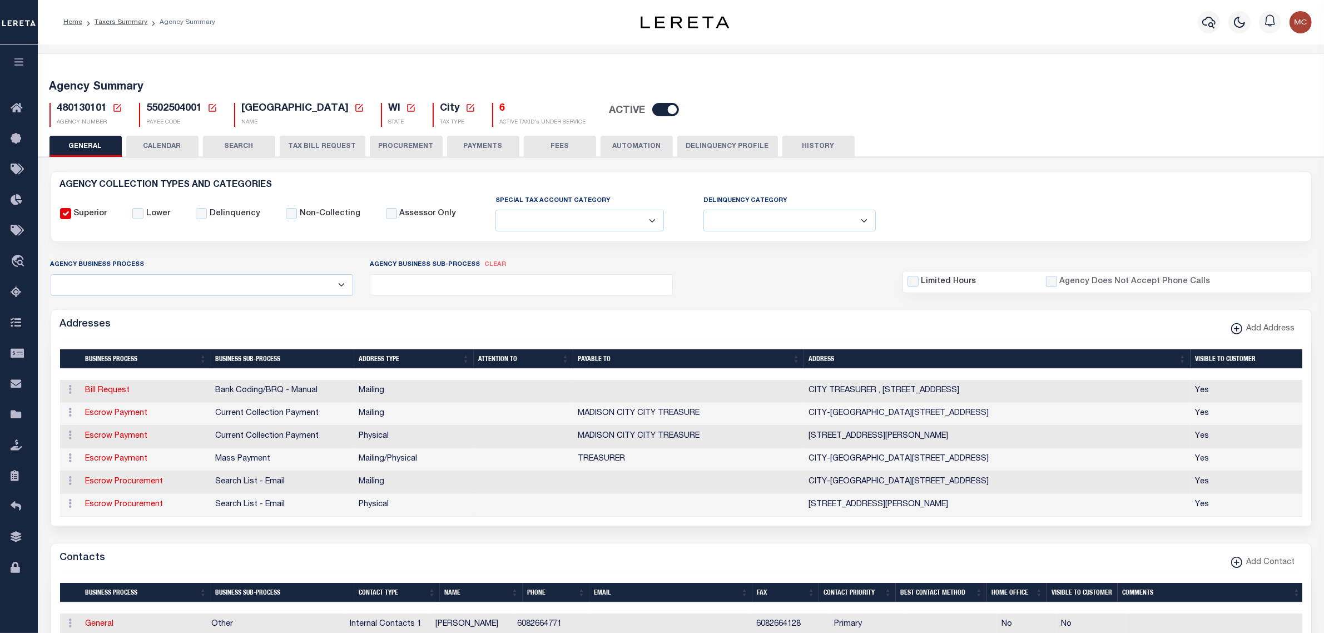
click at [459, 235] on div "AGENCY COLLECTION TYPES AND CATEGORIES Superior Lower Delinquency Non-Collecting" at bounding box center [681, 207] width 1260 height 70
